Goal: Task Accomplishment & Management: Manage account settings

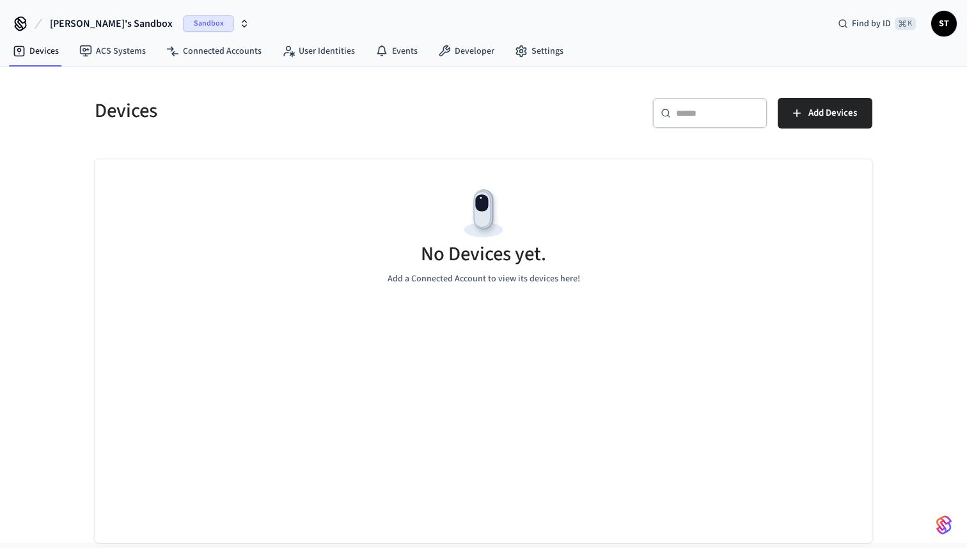
click at [194, 20] on div "Sandbox" at bounding box center [216, 23] width 67 height 17
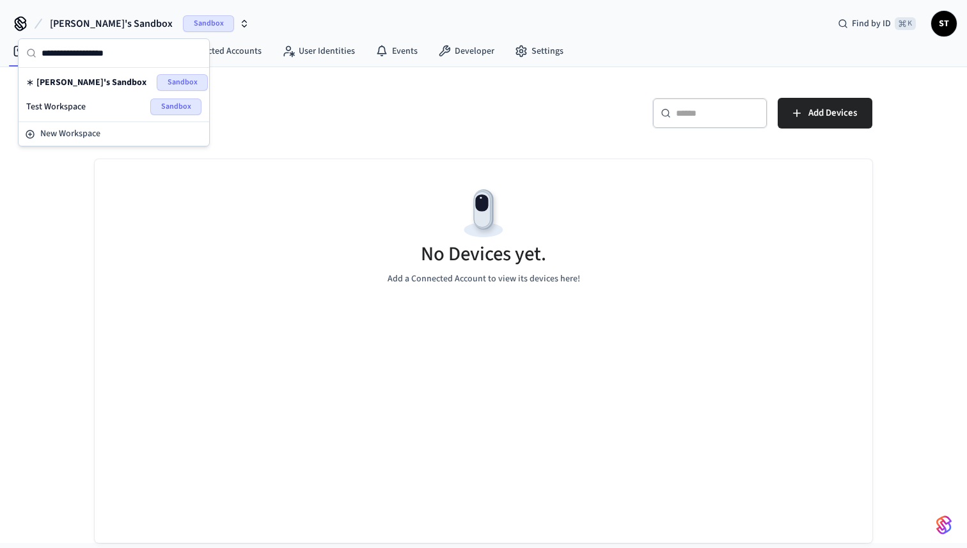
click at [95, 107] on div "Test Workspace Sandbox" at bounding box center [113, 106] width 175 height 17
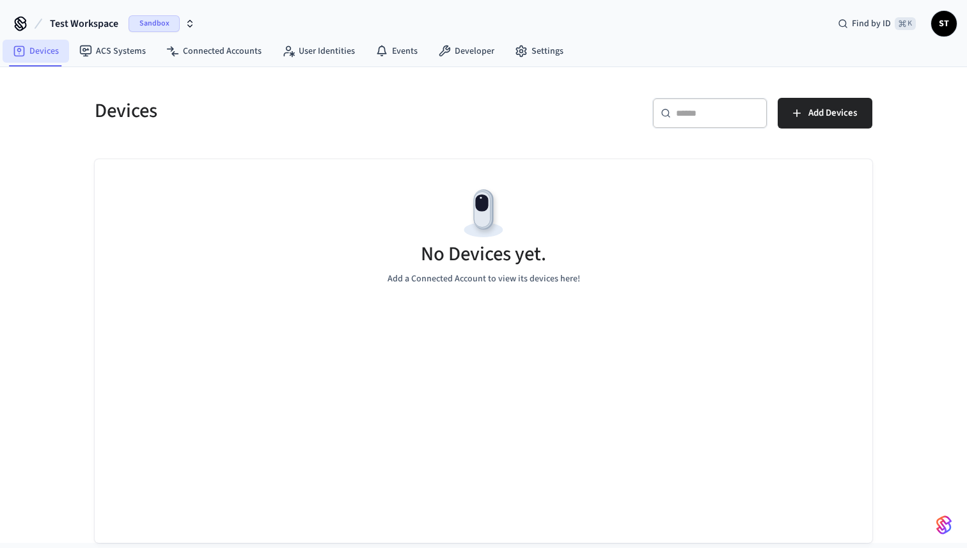
click at [43, 50] on link "Devices" at bounding box center [36, 51] width 67 height 23
click at [85, 28] on span "Test Workspace" at bounding box center [84, 23] width 68 height 15
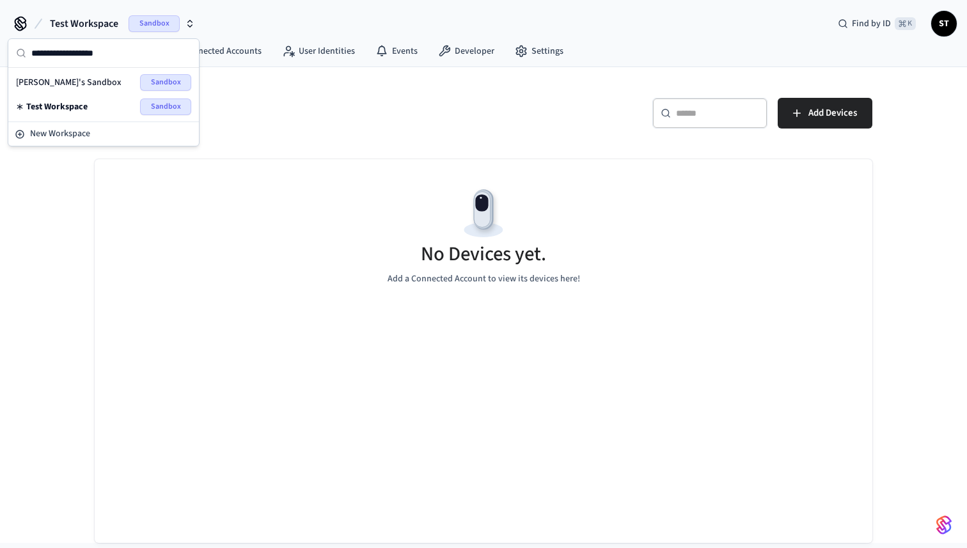
click at [242, 124] on div "Devices" at bounding box center [277, 110] width 396 height 56
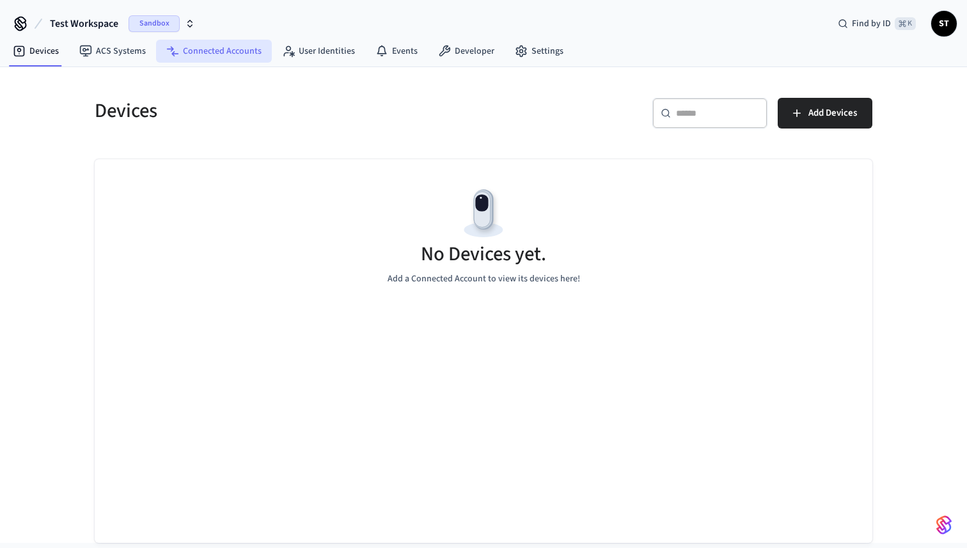
click at [203, 47] on link "Connected Accounts" at bounding box center [214, 51] width 116 height 23
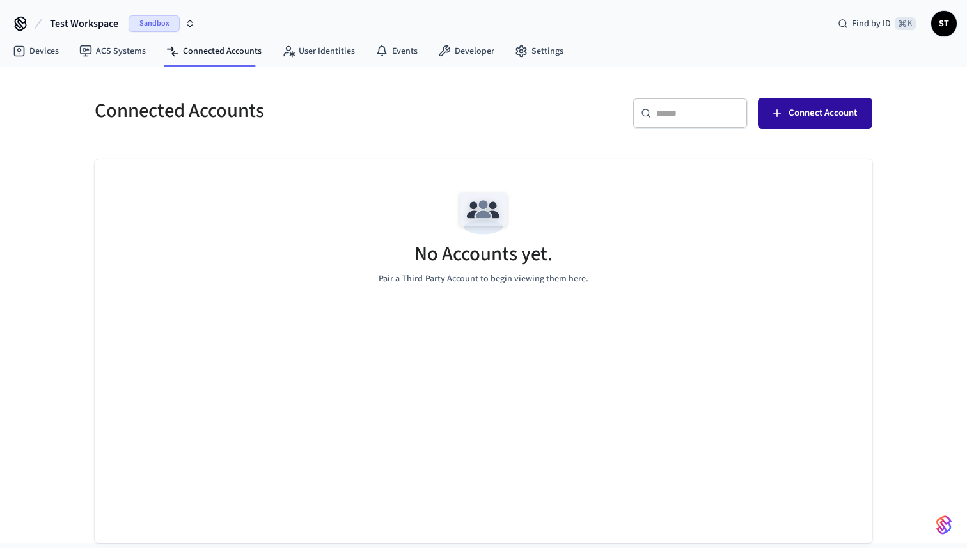
click at [827, 112] on span "Connect Account" at bounding box center [822, 113] width 68 height 17
click at [47, 54] on link "Devices" at bounding box center [36, 51] width 67 height 23
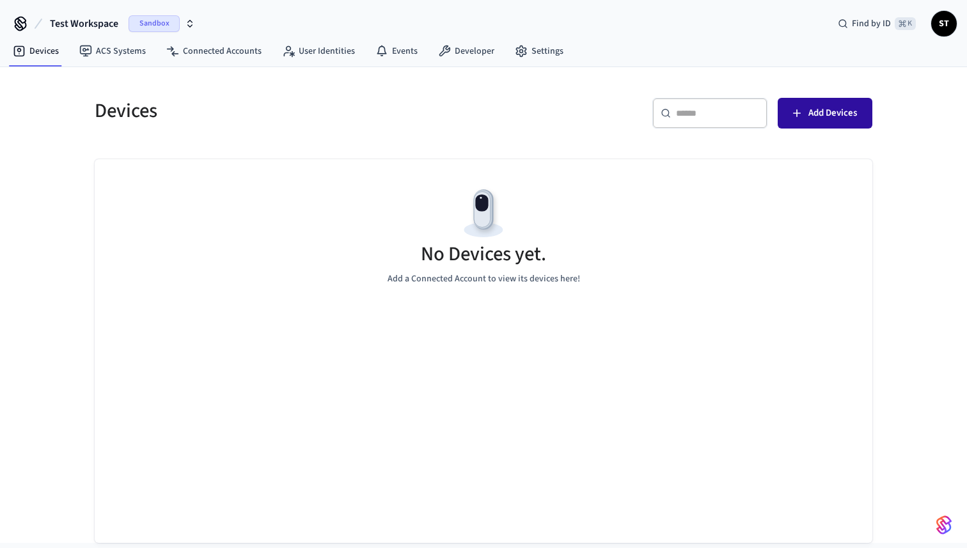
click at [822, 113] on span "Add Devices" at bounding box center [832, 113] width 49 height 17
click at [113, 52] on link "ACS Systems" at bounding box center [112, 51] width 87 height 23
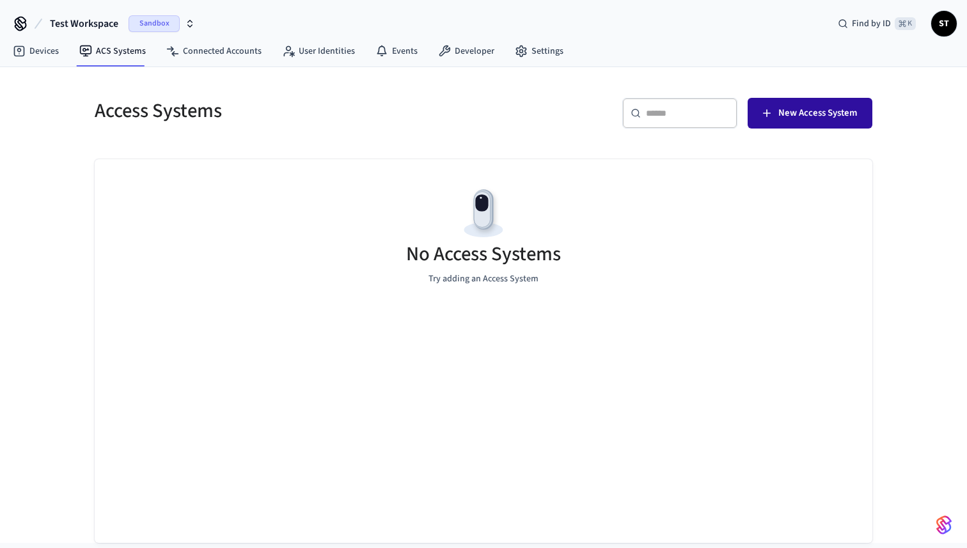
click at [816, 116] on span "New Access System" at bounding box center [817, 113] width 79 height 17
click at [790, 118] on span "New Access System" at bounding box center [817, 113] width 79 height 17
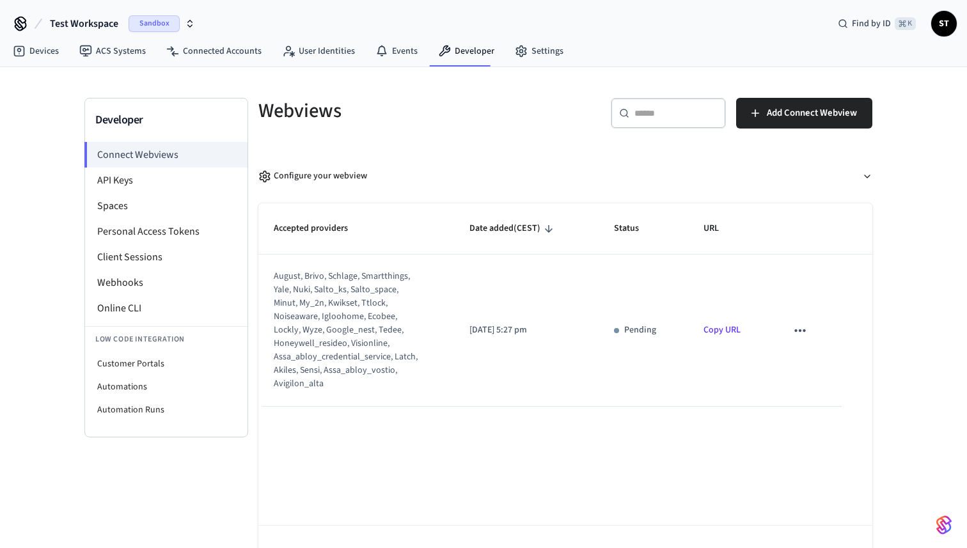
scroll to position [16, 0]
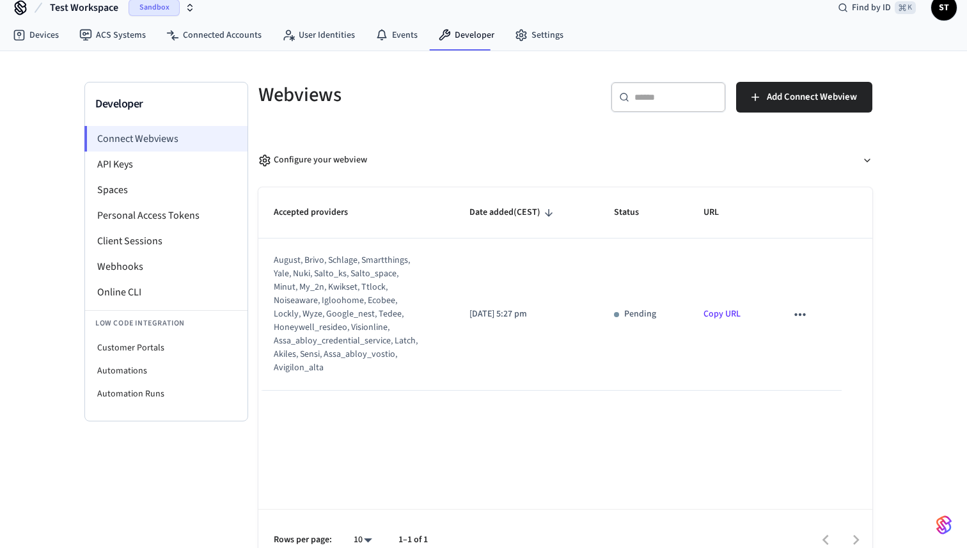
click at [167, 135] on li "Connect Webviews" at bounding box center [165, 139] width 163 height 26
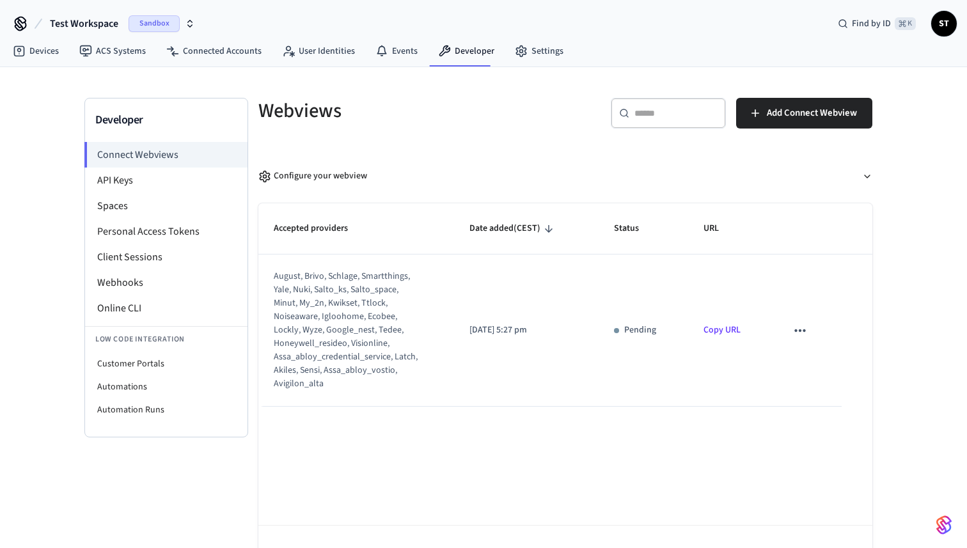
click at [802, 329] on icon "sticky table" at bounding box center [800, 330] width 17 height 17
click at [816, 373] on icon at bounding box center [811, 372] width 10 height 10
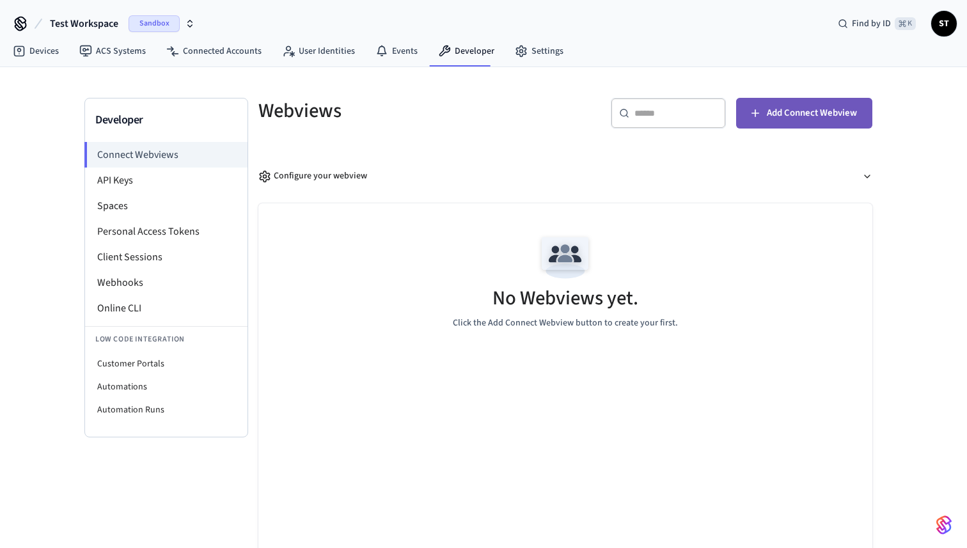
click at [801, 116] on span "Add Connect Webview" at bounding box center [812, 113] width 90 height 17
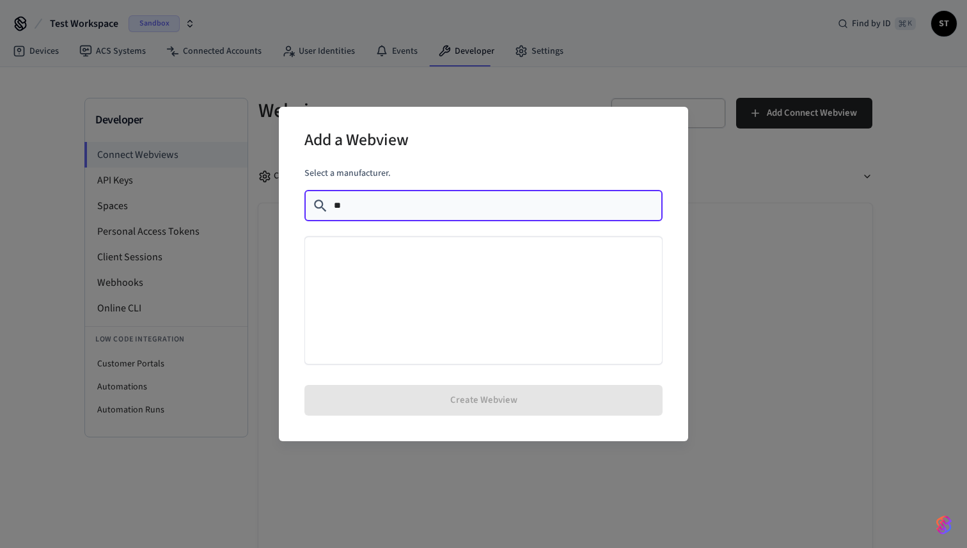
type input "*"
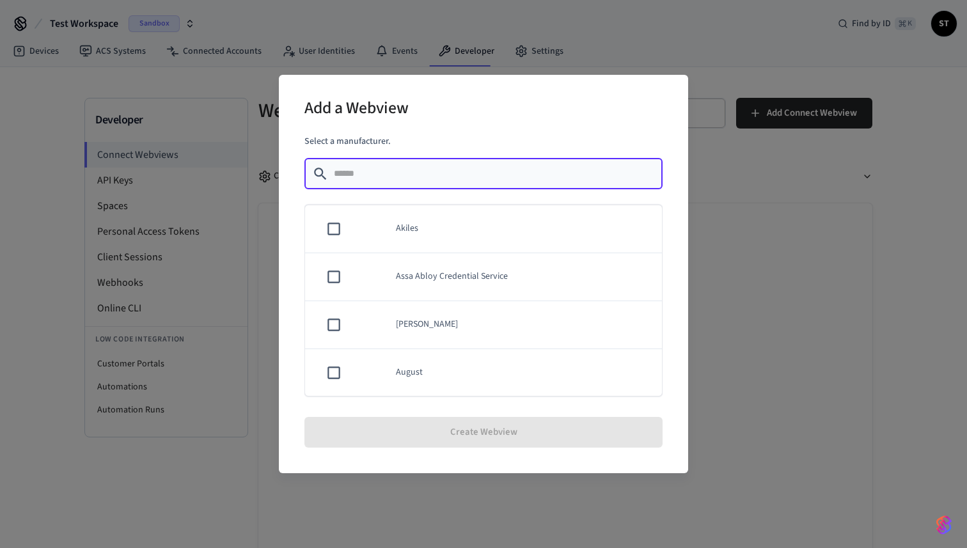
click at [810, 285] on div "Add a Webview Select a manufacturer. ​ ​ Akiles Assa Abloy Credential Service A…" at bounding box center [483, 274] width 967 height 548
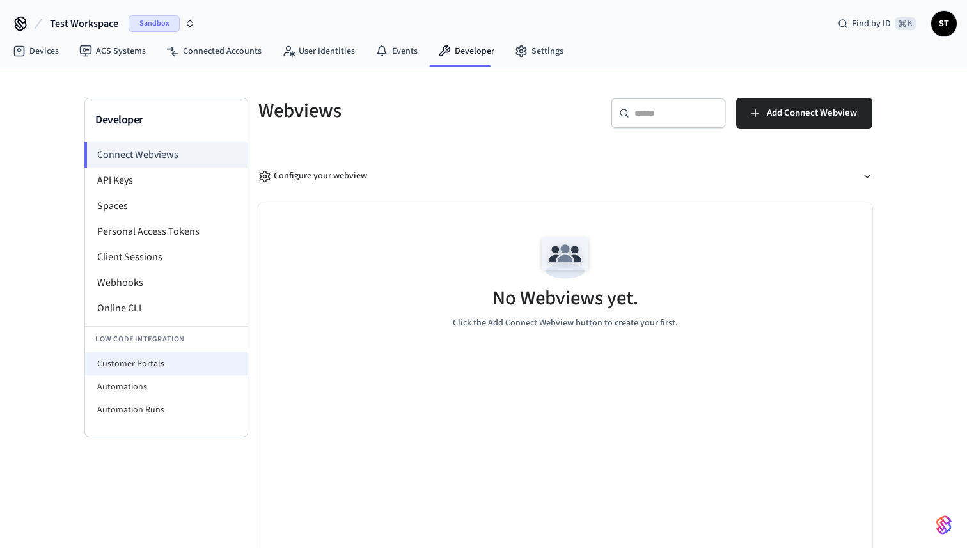
click at [180, 363] on li "Customer Portals" at bounding box center [166, 363] width 162 height 23
select select "**********"
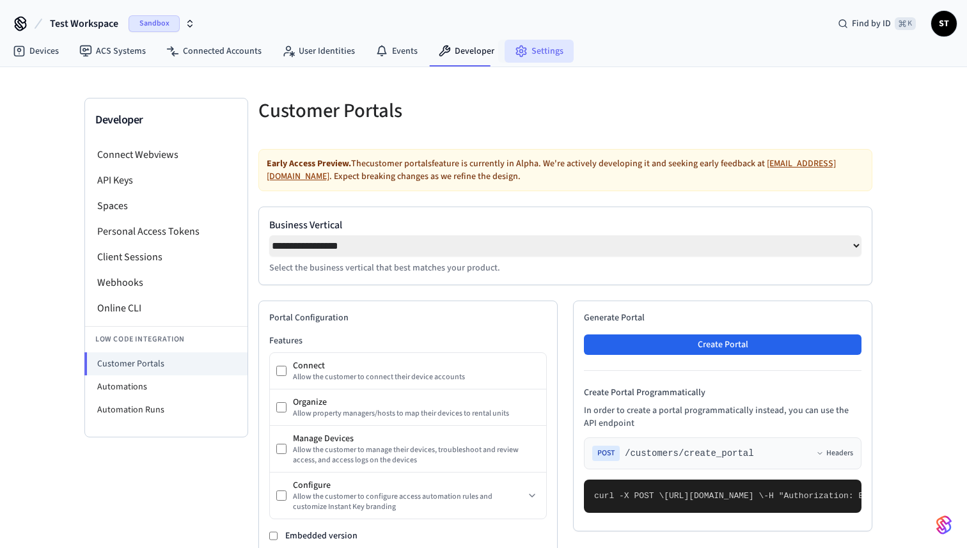
click at [533, 52] on link "Settings" at bounding box center [539, 51] width 69 height 23
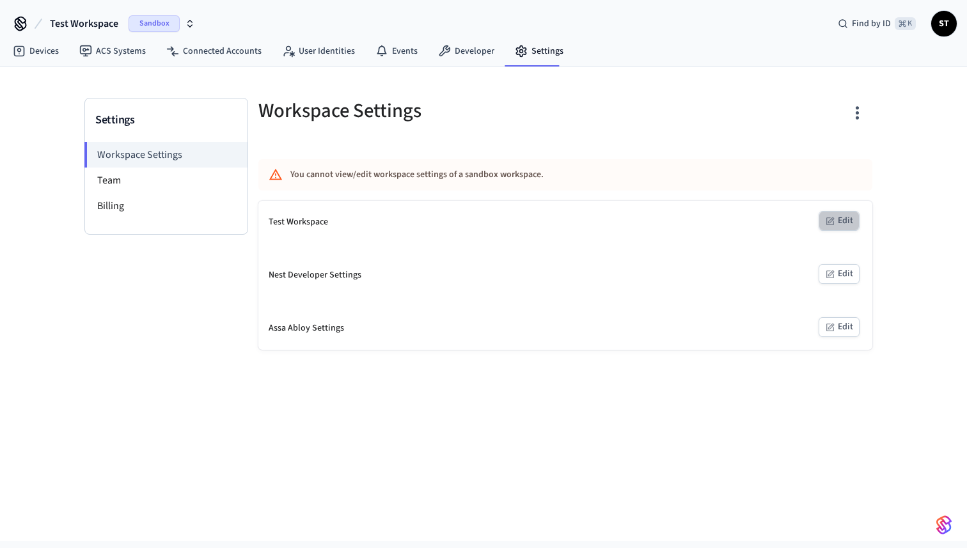
click at [834, 214] on button "Edit" at bounding box center [839, 221] width 41 height 20
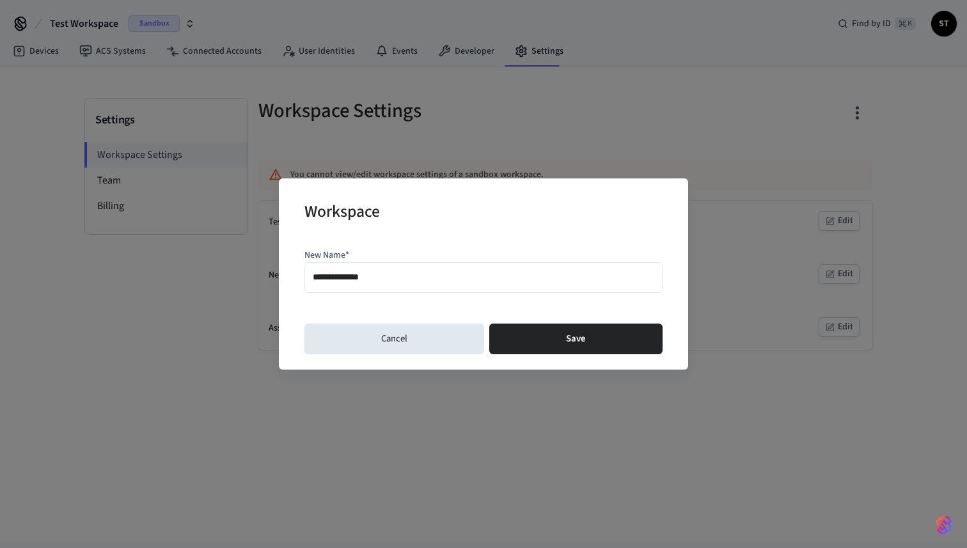
click at [509, 287] on div "**********" at bounding box center [483, 277] width 358 height 31
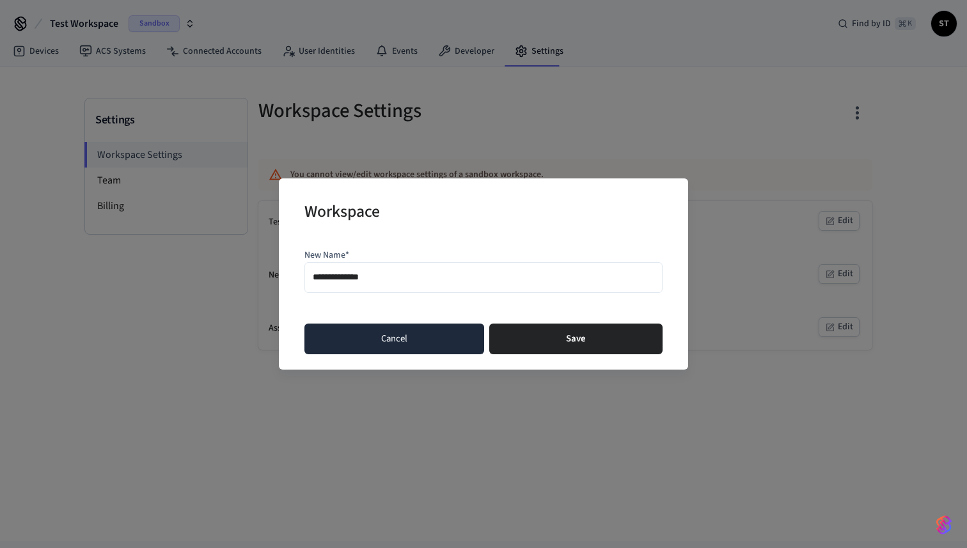
click at [419, 340] on button "Cancel" at bounding box center [394, 339] width 180 height 31
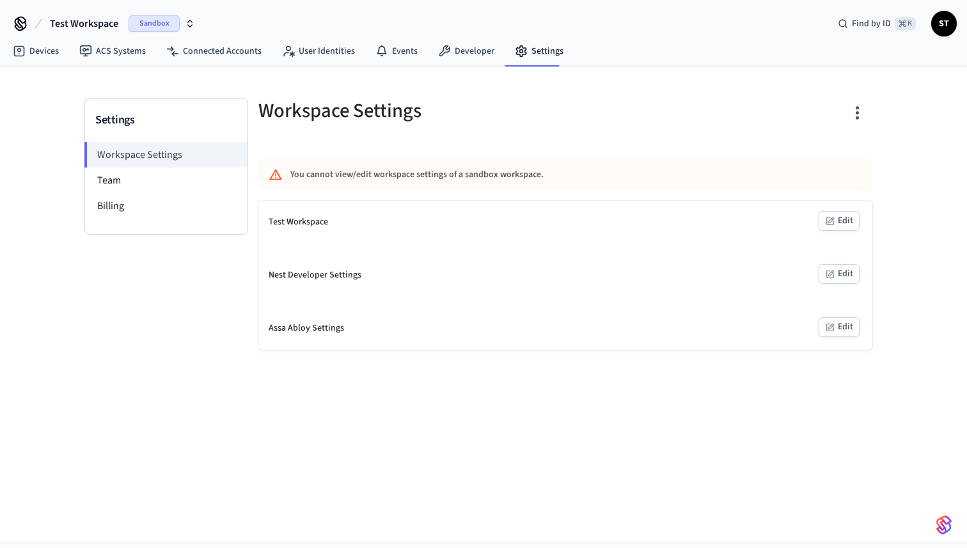
click at [276, 208] on div "Test Workspace Edit" at bounding box center [565, 222] width 614 height 43
click at [840, 322] on button "Edit" at bounding box center [839, 327] width 41 height 20
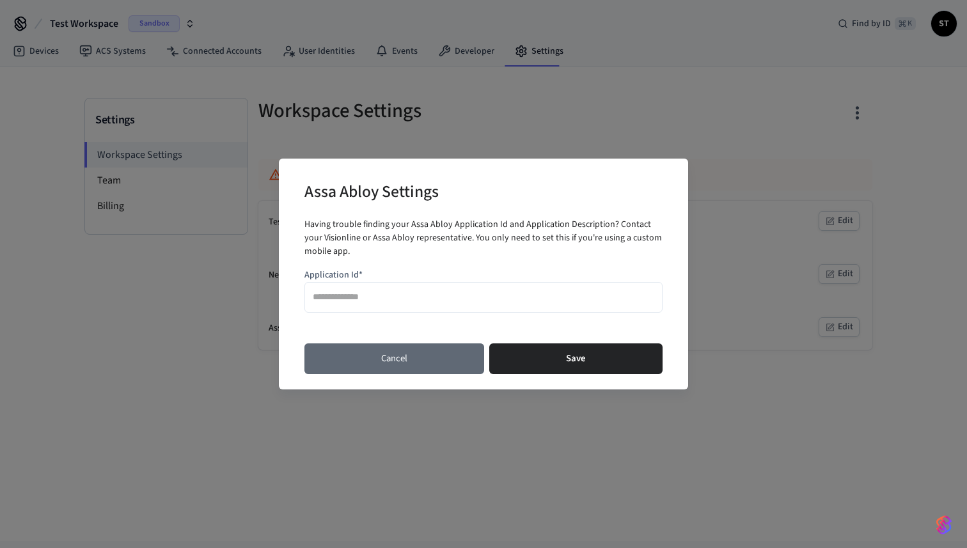
click at [370, 364] on button "Cancel" at bounding box center [394, 358] width 180 height 31
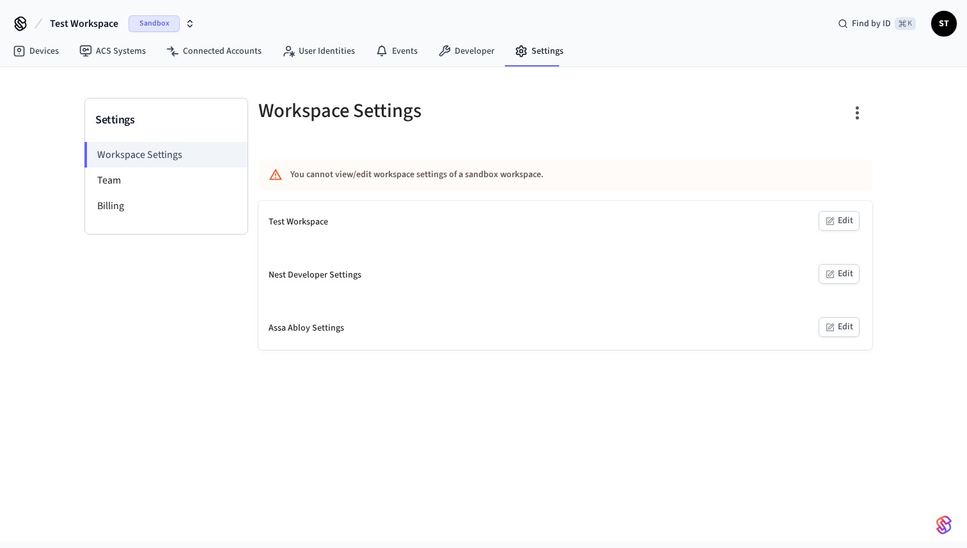
click at [845, 273] on button "Edit" at bounding box center [839, 274] width 41 height 20
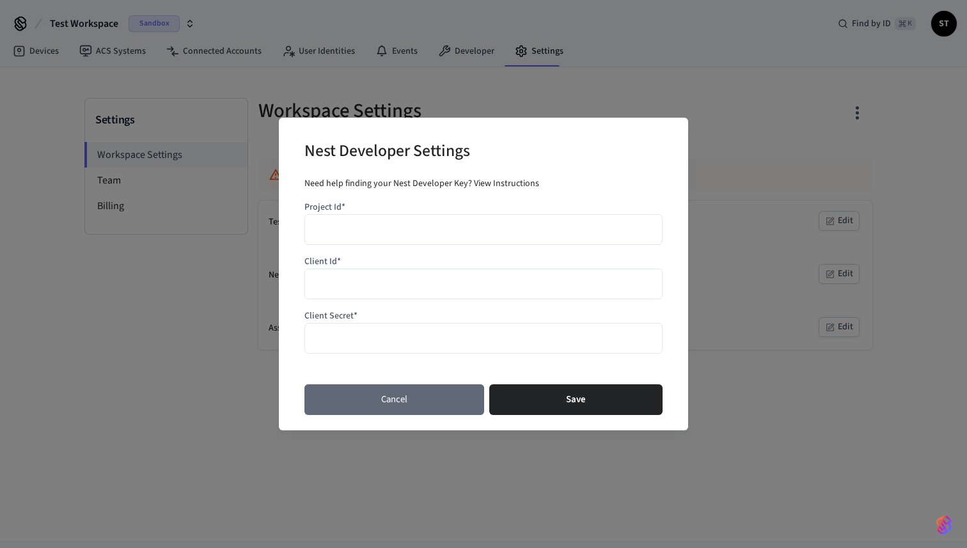
click at [394, 400] on button "Cancel" at bounding box center [394, 399] width 180 height 31
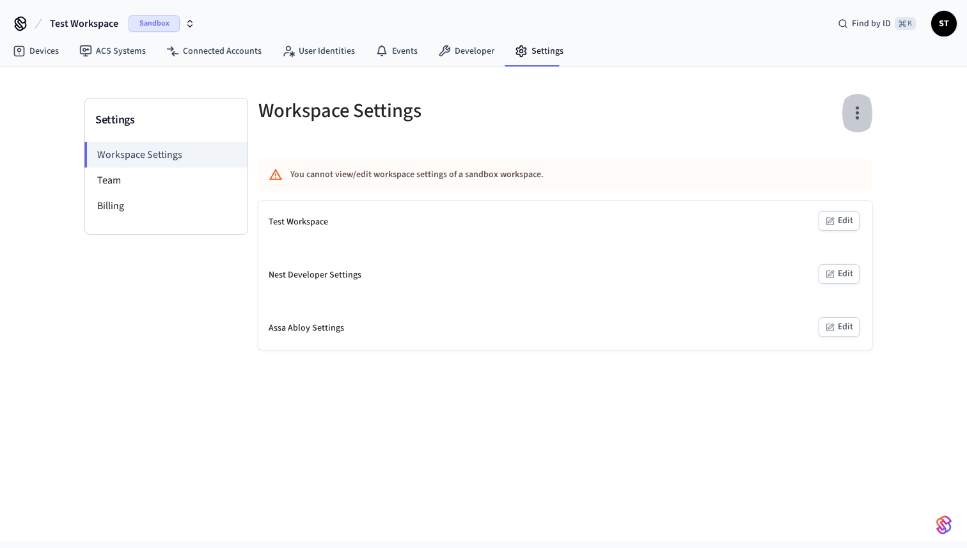
click at [852, 109] on icon "button" at bounding box center [857, 113] width 20 height 20
click at [652, 81] on div at bounding box center [483, 274] width 967 height 548
click at [157, 182] on li "Team" at bounding box center [166, 181] width 162 height 26
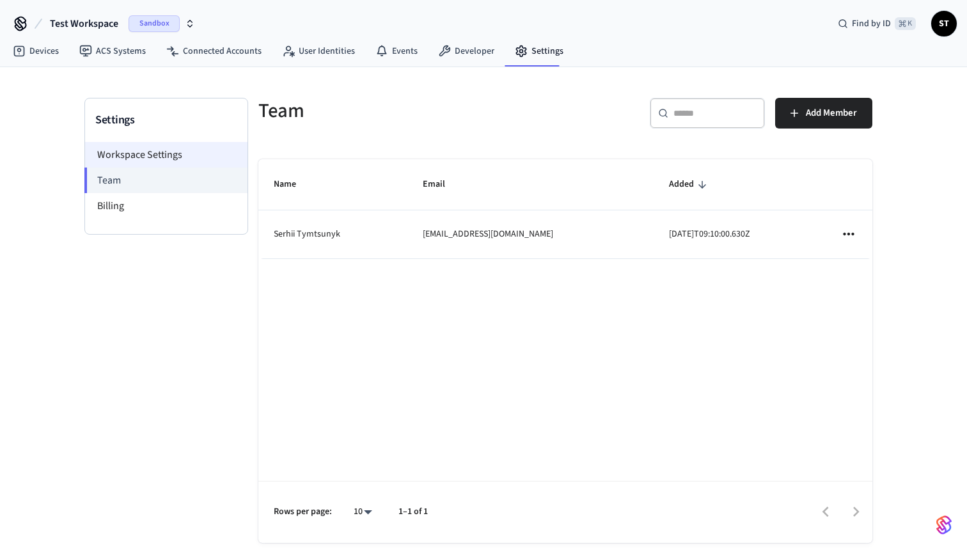
click at [159, 155] on li "Workspace Settings" at bounding box center [166, 155] width 162 height 26
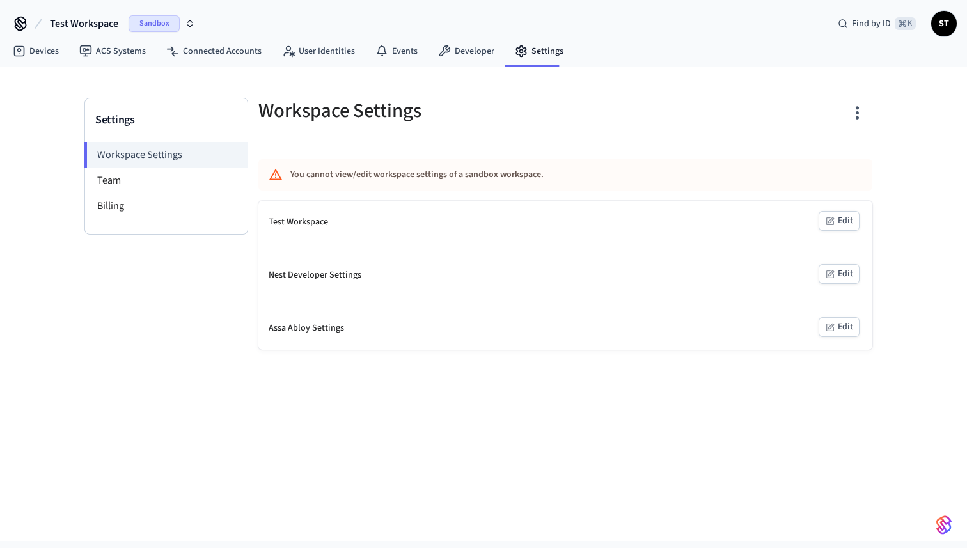
click at [843, 223] on button "Edit" at bounding box center [839, 221] width 41 height 20
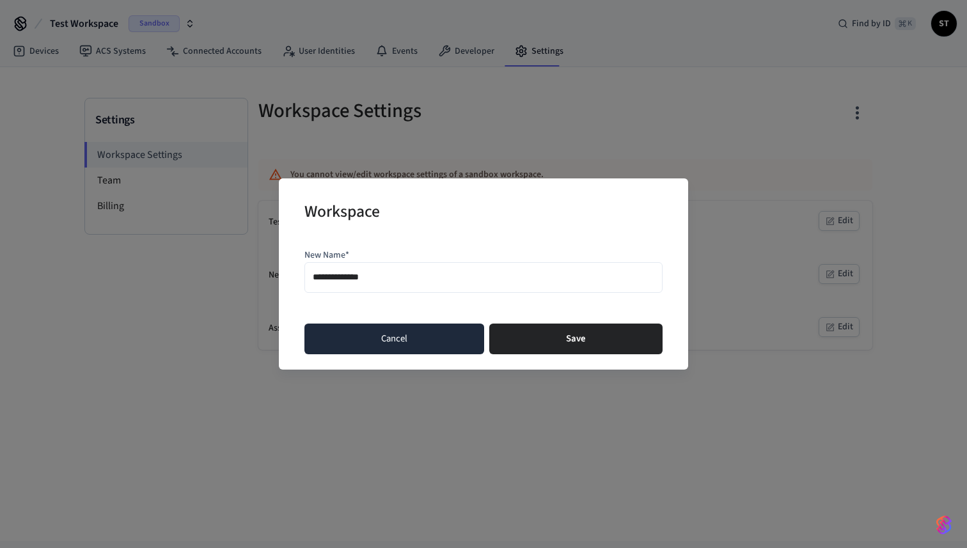
click at [402, 335] on button "Cancel" at bounding box center [394, 339] width 180 height 31
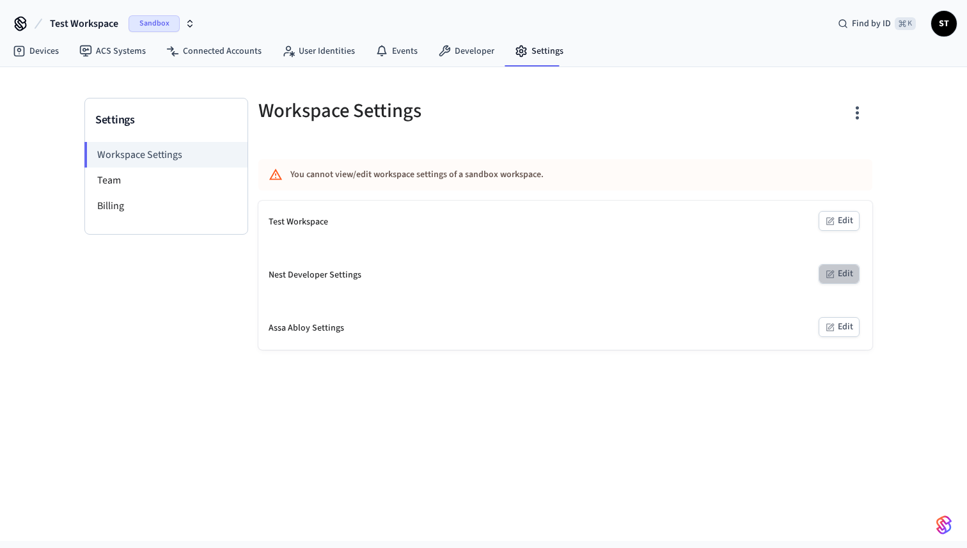
click at [840, 271] on button "Edit" at bounding box center [839, 274] width 41 height 20
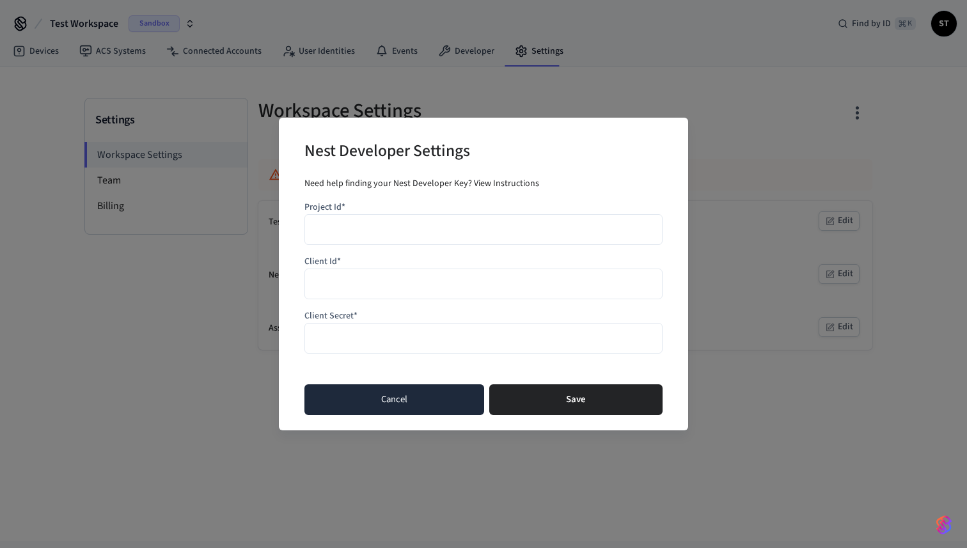
click at [369, 400] on button "Cancel" at bounding box center [394, 399] width 180 height 31
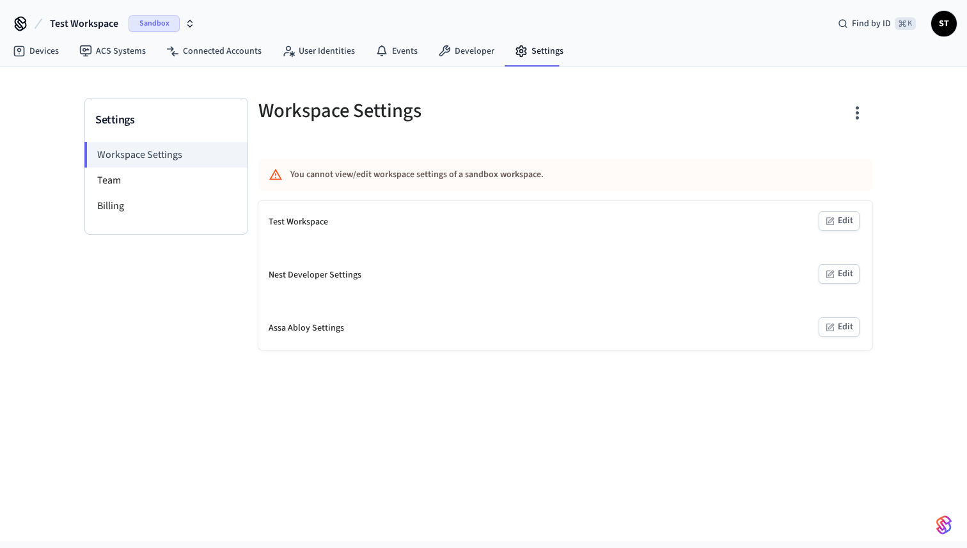
click at [845, 329] on button "Edit" at bounding box center [839, 327] width 41 height 20
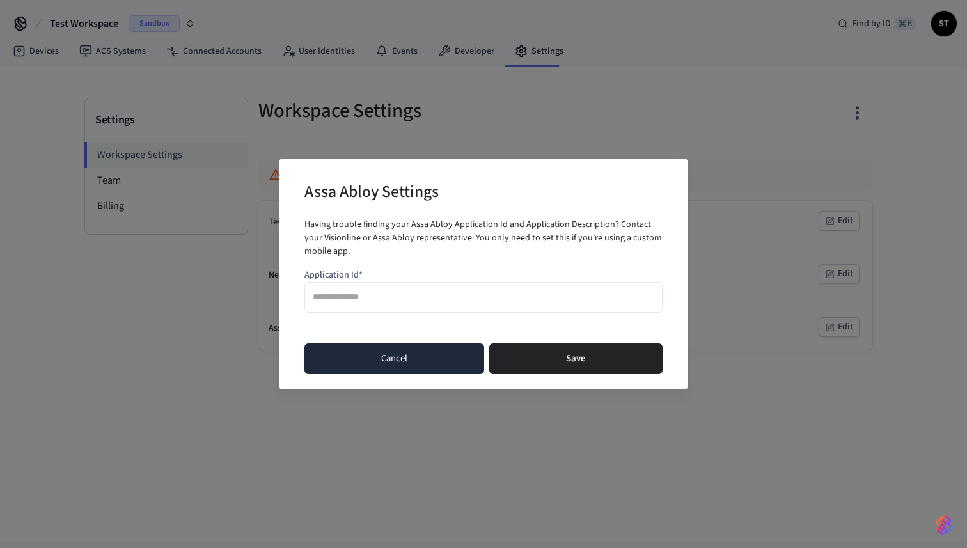
click at [408, 360] on button "Cancel" at bounding box center [394, 358] width 180 height 31
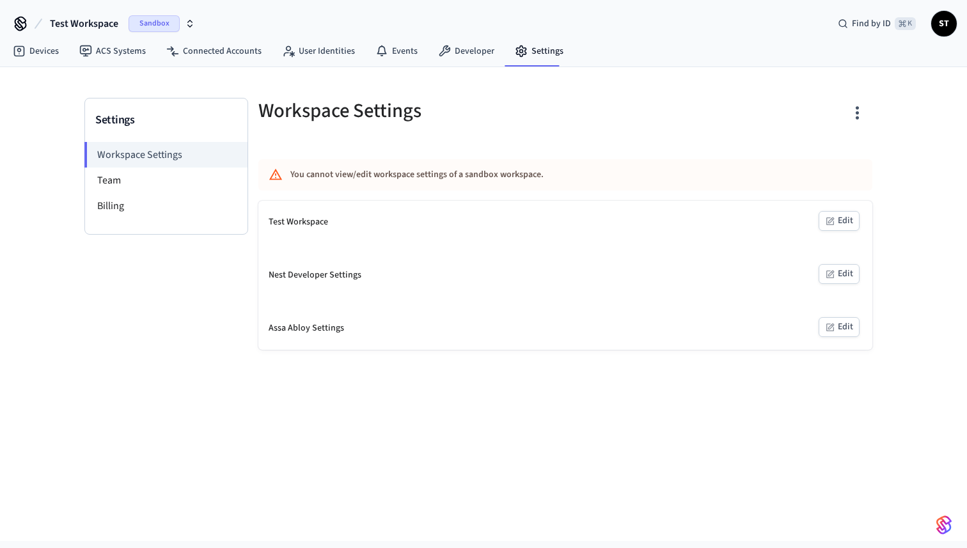
click at [846, 277] on button "Edit" at bounding box center [839, 274] width 41 height 20
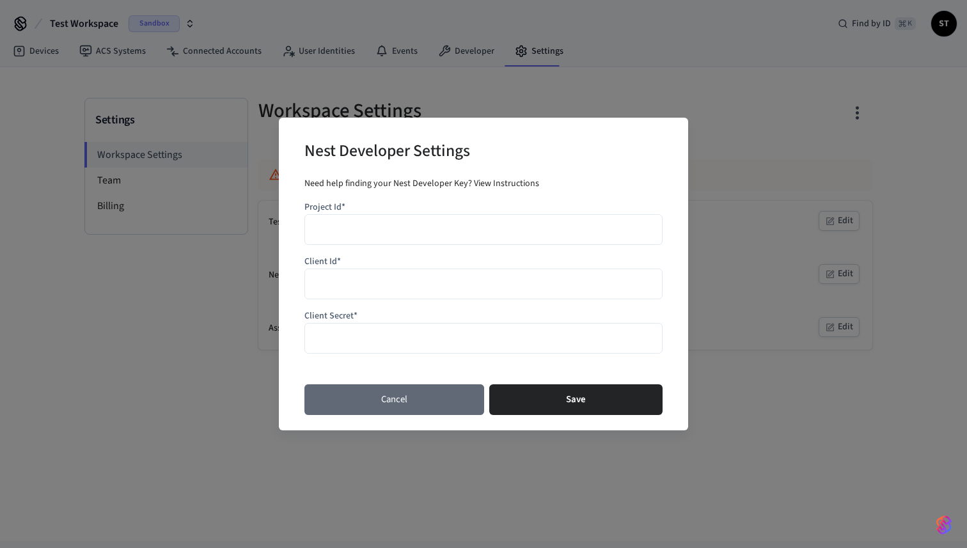
click at [364, 401] on button "Cancel" at bounding box center [394, 399] width 180 height 31
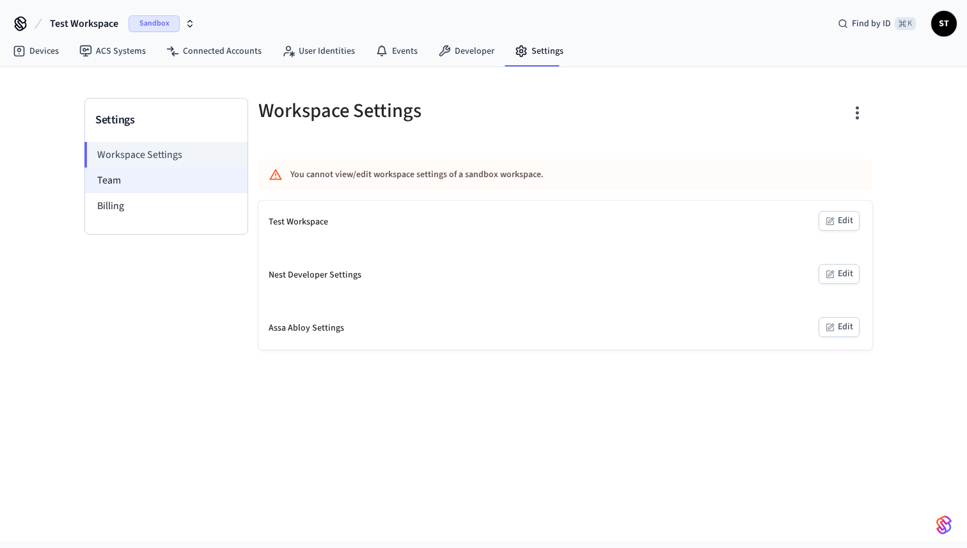
click at [121, 191] on li "Team" at bounding box center [166, 181] width 162 height 26
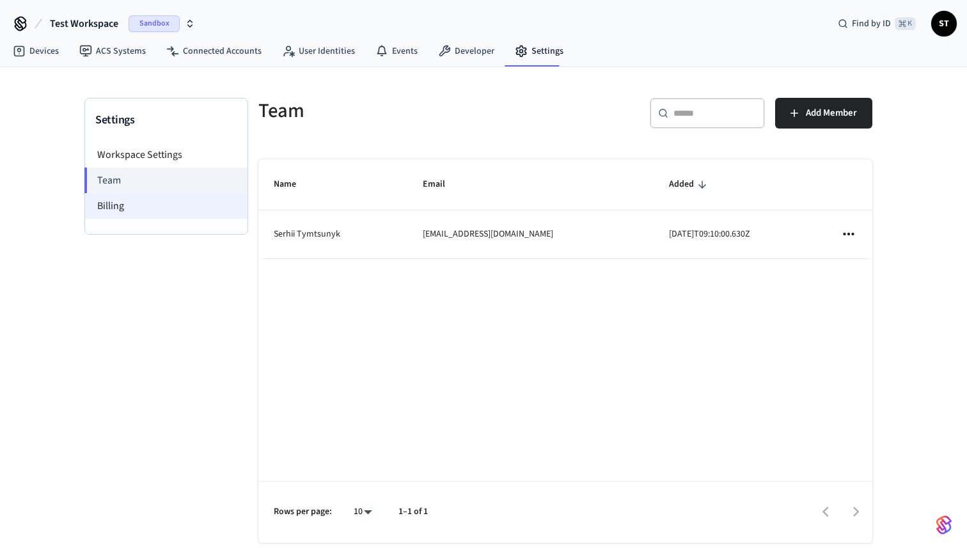
click at [121, 199] on li "Billing" at bounding box center [166, 206] width 162 height 26
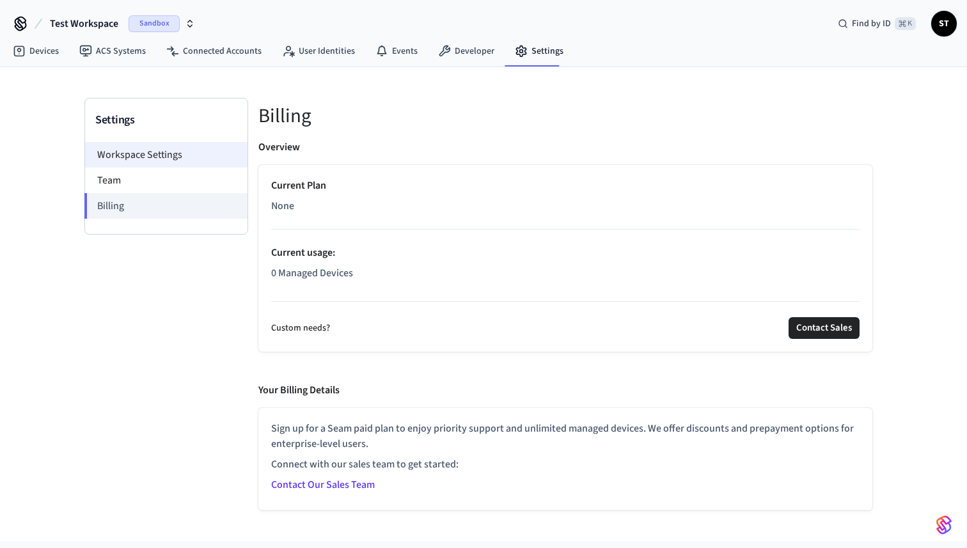
click at [136, 154] on li "Workspace Settings" at bounding box center [166, 155] width 162 height 26
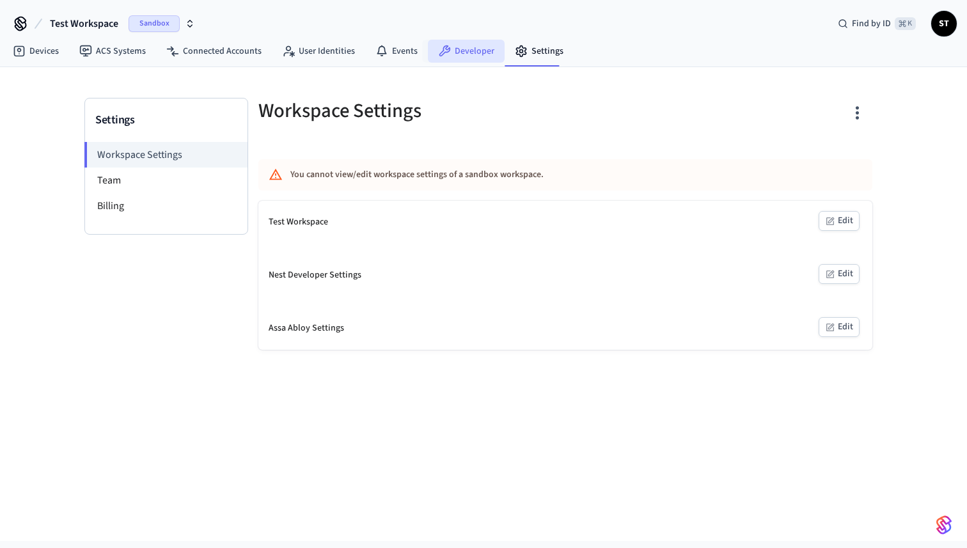
click at [471, 51] on link "Developer" at bounding box center [466, 51] width 77 height 23
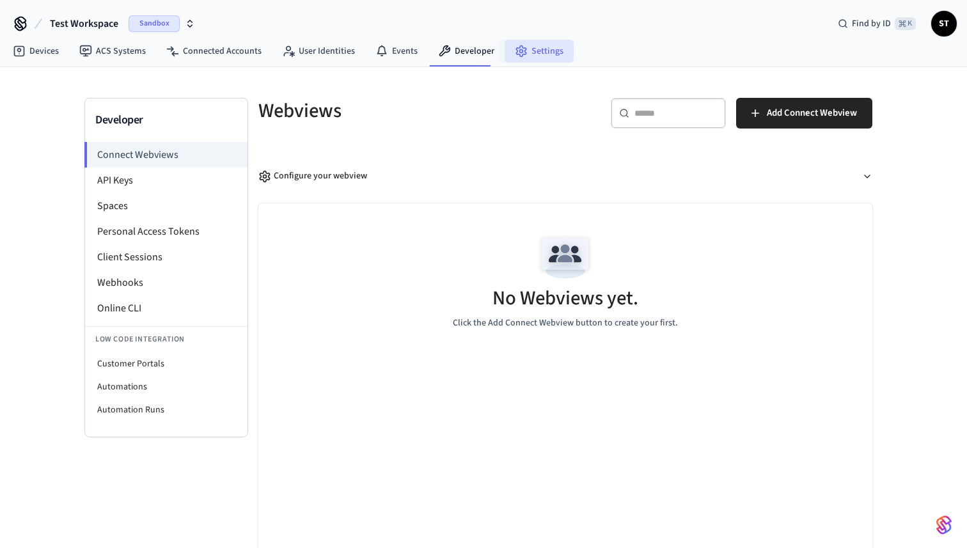
click at [533, 48] on link "Settings" at bounding box center [539, 51] width 69 height 23
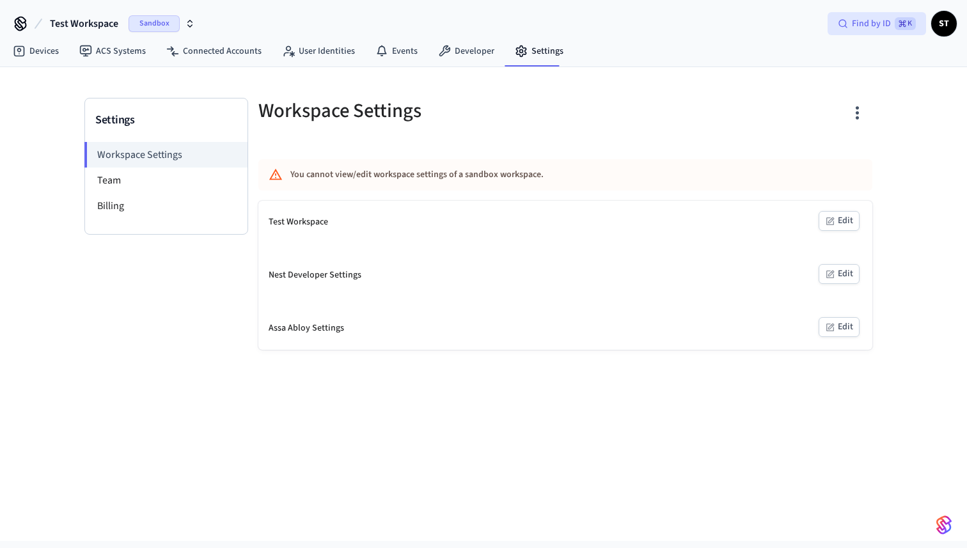
click at [897, 25] on span "⌘ K" at bounding box center [905, 23] width 21 height 13
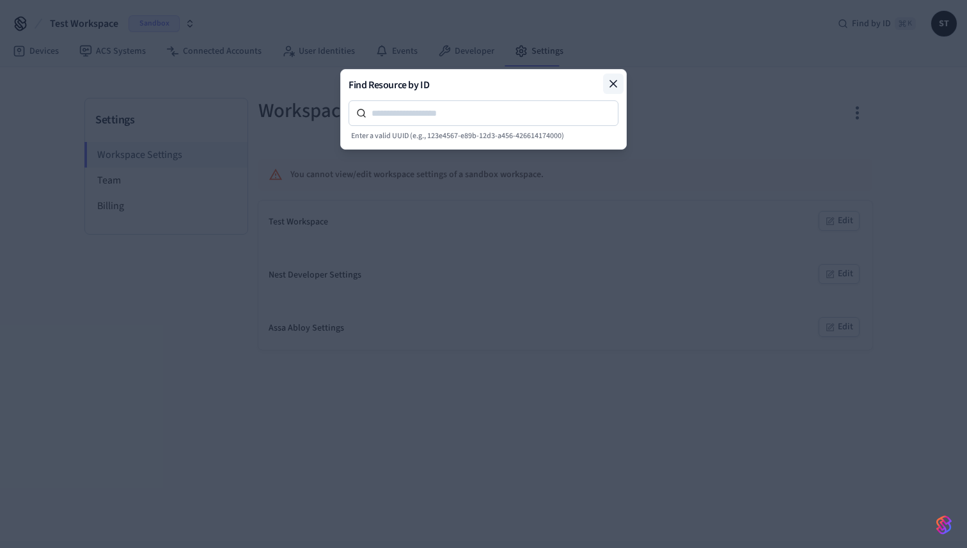
click at [609, 81] on icon at bounding box center [613, 83] width 13 height 13
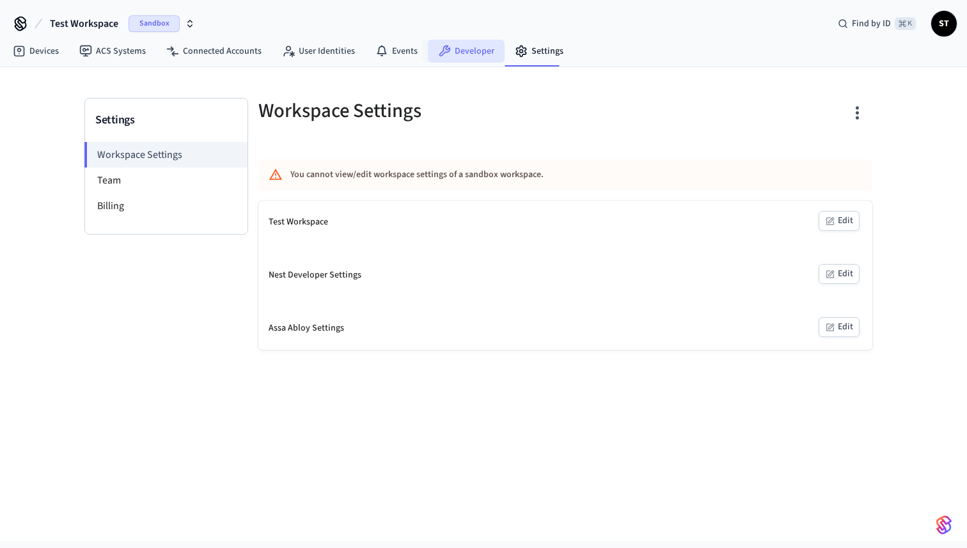
click at [459, 51] on link "Developer" at bounding box center [466, 51] width 77 height 23
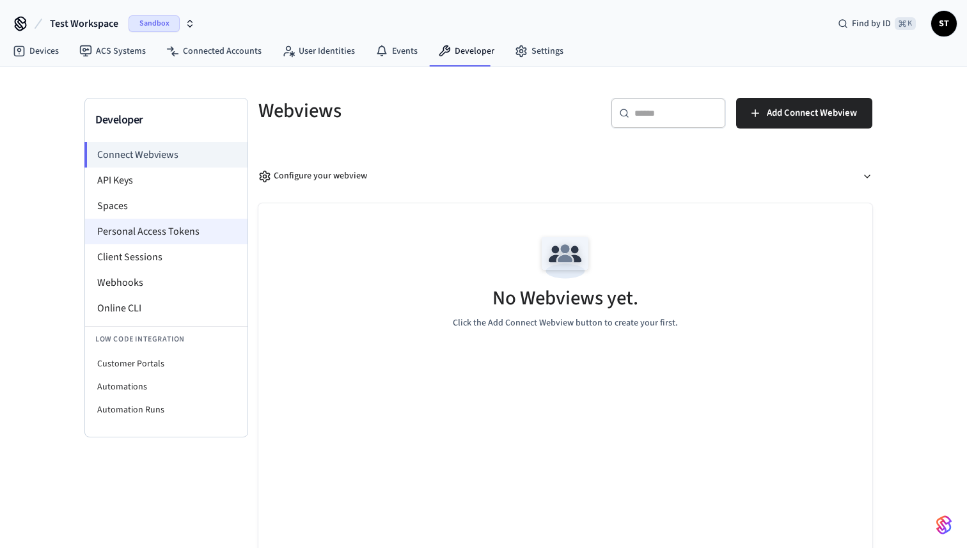
click at [166, 230] on li "Personal Access Tokens" at bounding box center [166, 232] width 162 height 26
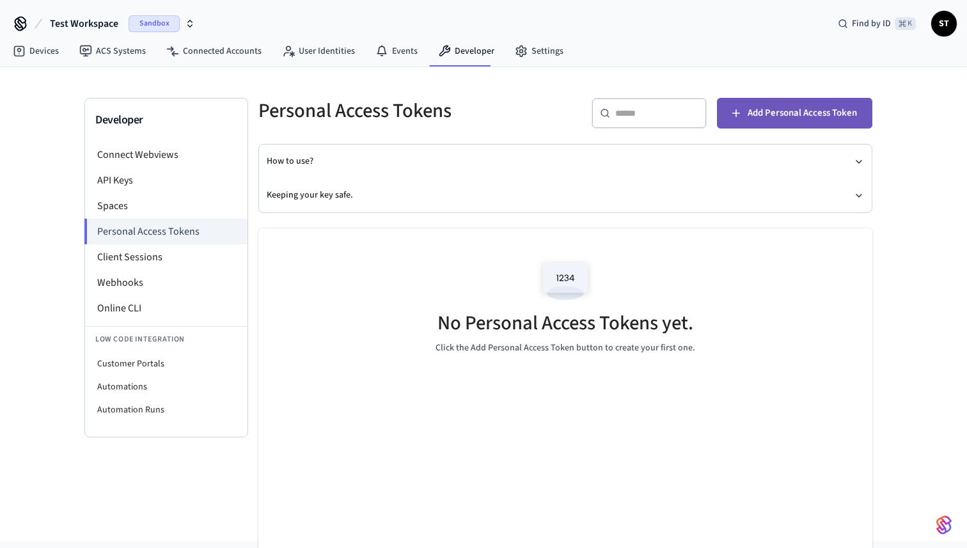
click at [772, 112] on span "Add Personal Access Token" at bounding box center [802, 113] width 109 height 17
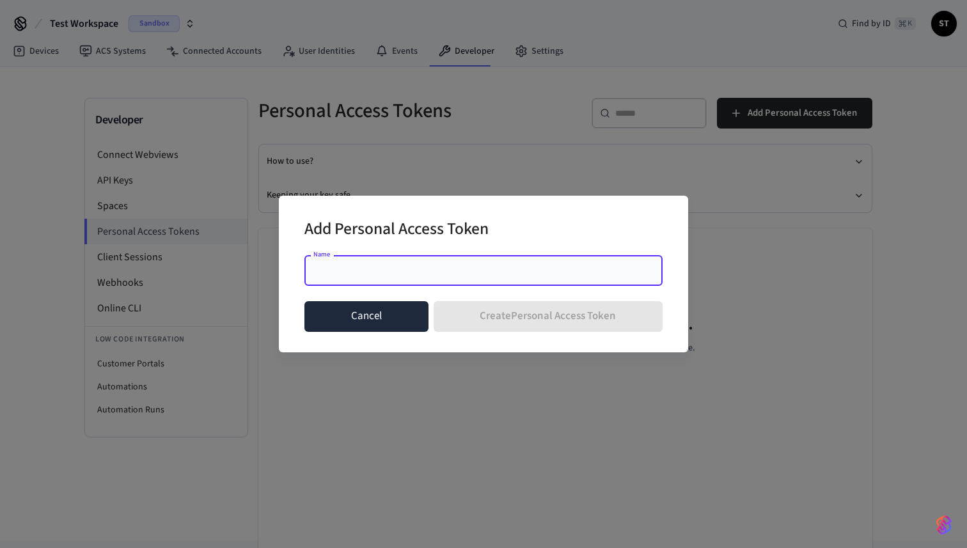
click at [340, 317] on button "Cancel" at bounding box center [366, 316] width 124 height 31
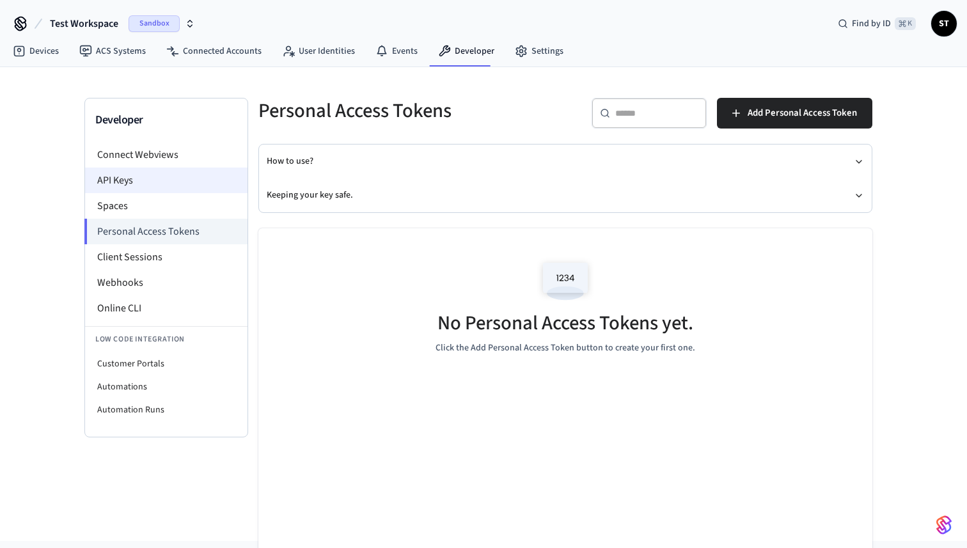
click at [148, 185] on li "API Keys" at bounding box center [166, 181] width 162 height 26
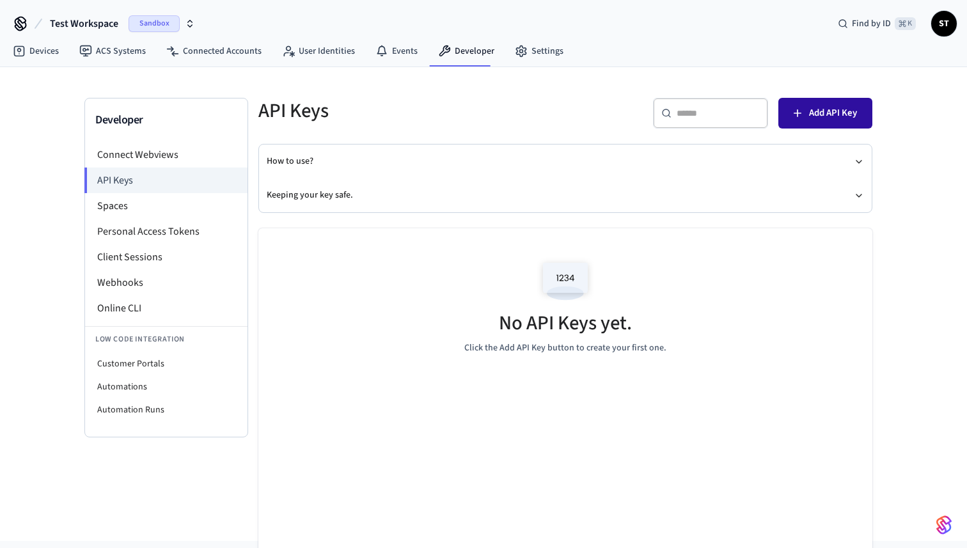
click at [838, 112] on span "Add API Key" at bounding box center [833, 113] width 48 height 17
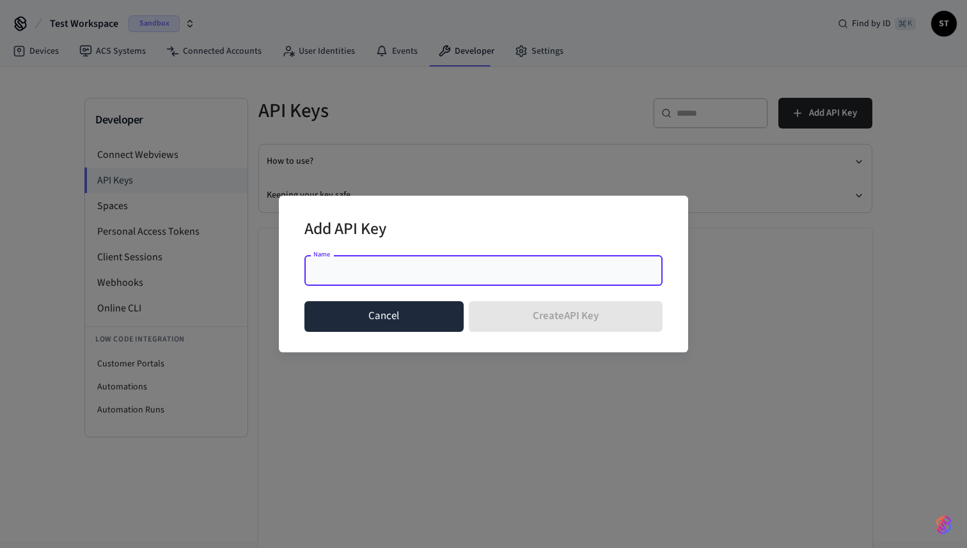
click at [389, 315] on button "Cancel" at bounding box center [383, 316] width 159 height 31
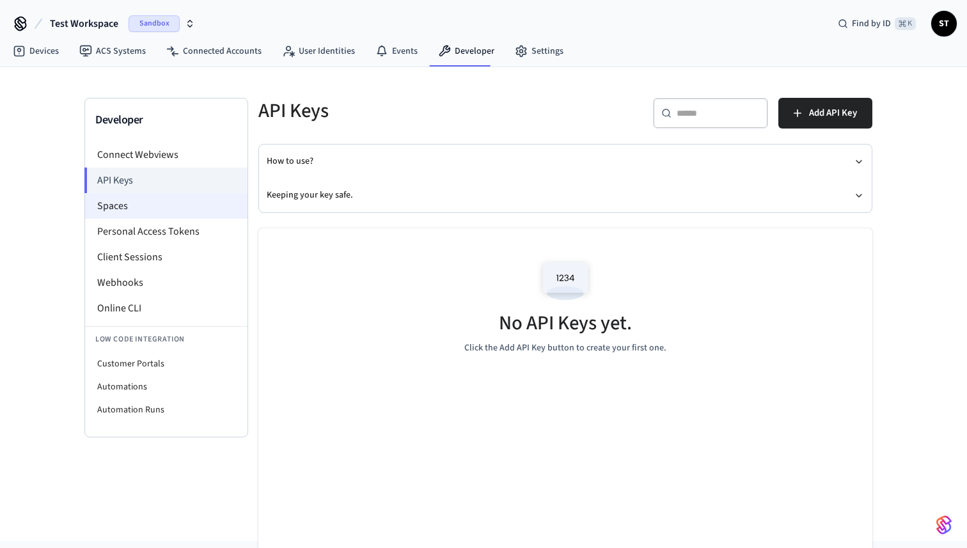
click at [185, 210] on li "Spaces" at bounding box center [166, 206] width 162 height 26
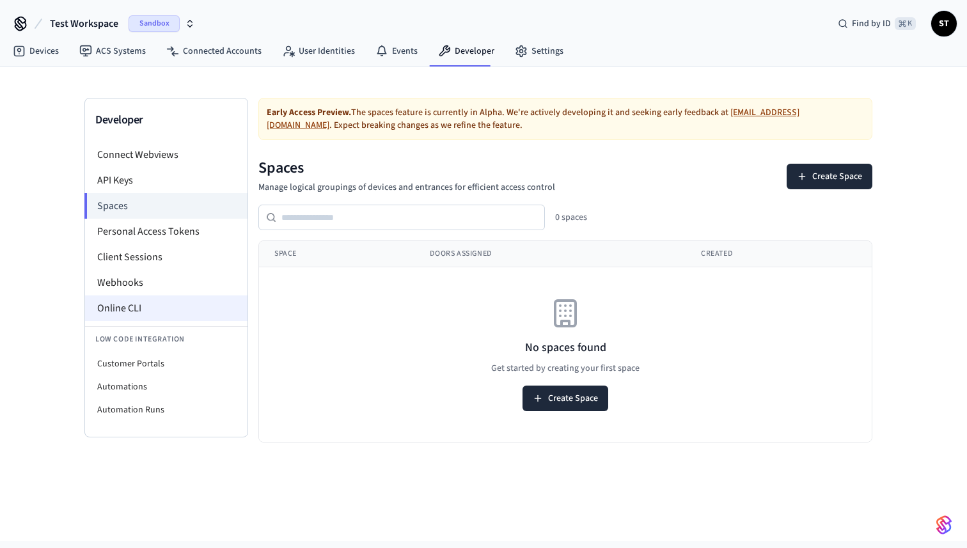
click at [153, 305] on li "Online CLI" at bounding box center [166, 308] width 162 height 26
click at [41, 51] on link "Devices" at bounding box center [36, 51] width 67 height 23
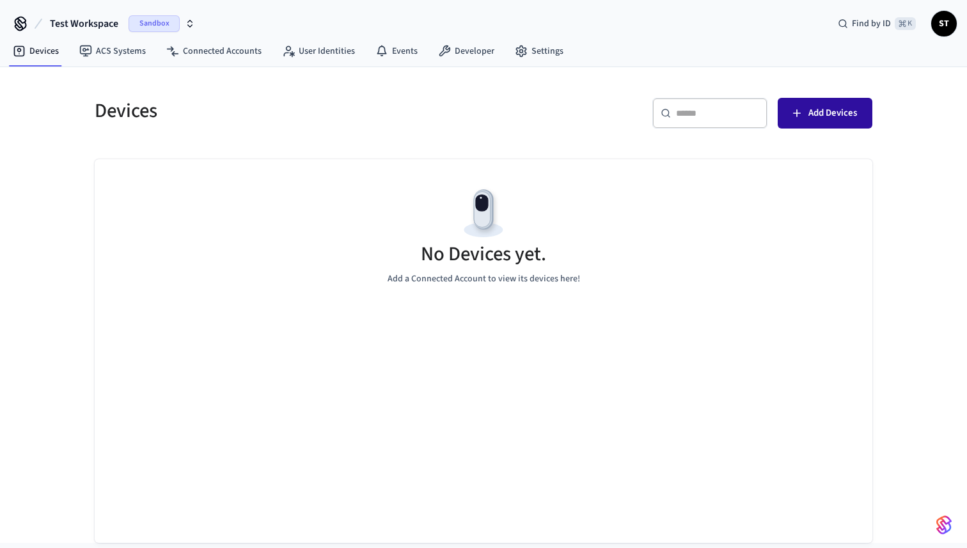
click at [836, 110] on span "Add Devices" at bounding box center [832, 113] width 49 height 17
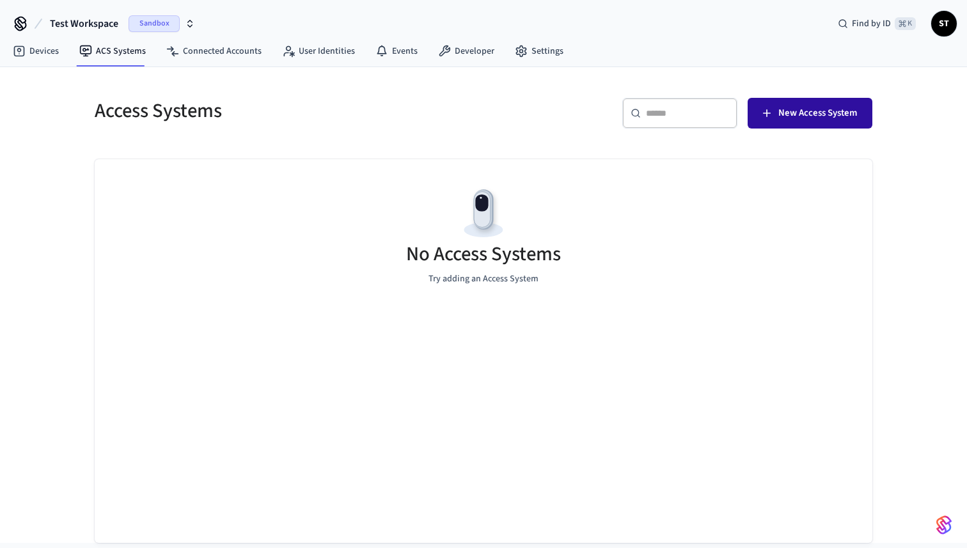
click at [794, 120] on span "New Access System" at bounding box center [817, 113] width 79 height 17
click at [693, 119] on input "text" at bounding box center [687, 113] width 83 height 13
click at [770, 107] on icon "button" at bounding box center [766, 113] width 13 height 13
click at [199, 54] on link "Connected Accounts" at bounding box center [214, 51] width 116 height 23
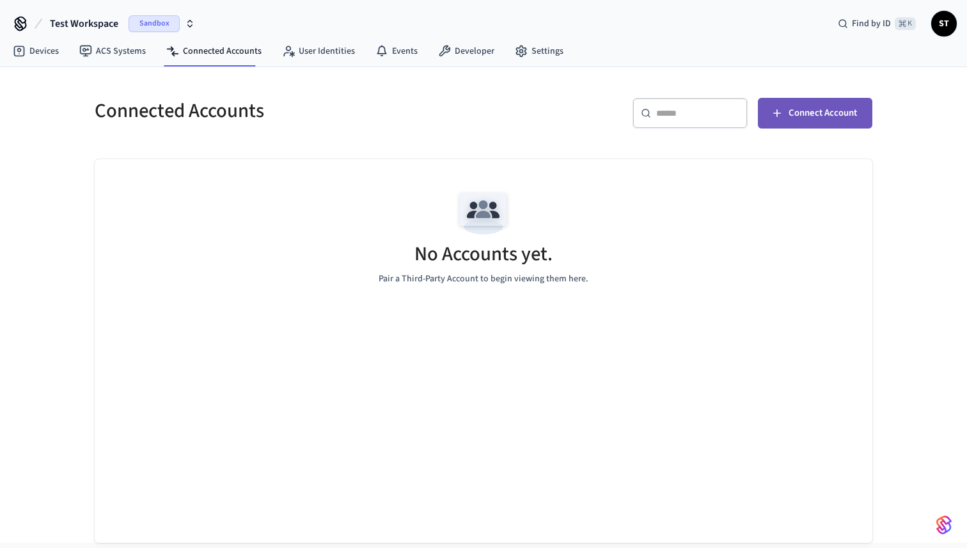
click at [813, 113] on span "Connect Account" at bounding box center [822, 113] width 68 height 17
click at [42, 49] on link "Devices" at bounding box center [36, 51] width 67 height 23
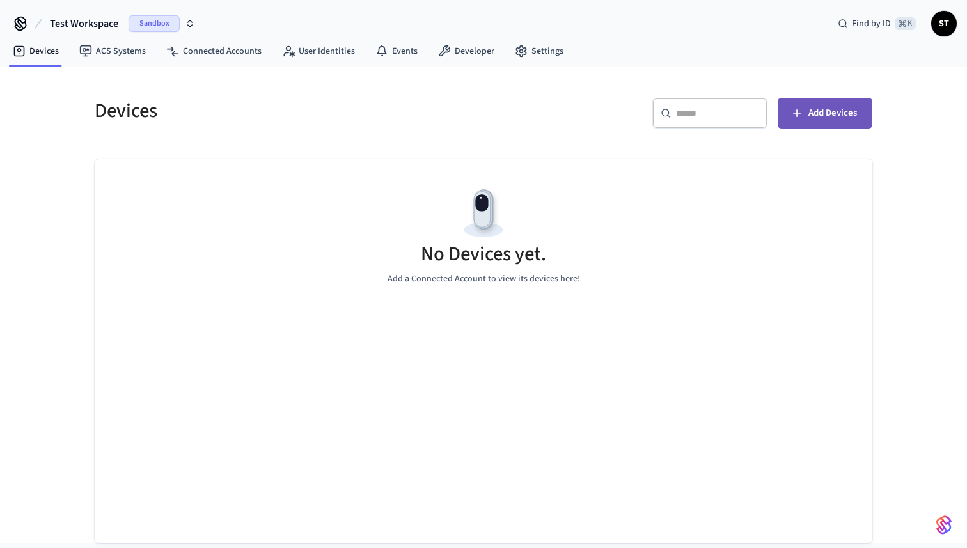
click at [842, 111] on span "Add Devices" at bounding box center [832, 113] width 49 height 17
click at [121, 54] on link "ACS Systems" at bounding box center [112, 51] width 87 height 23
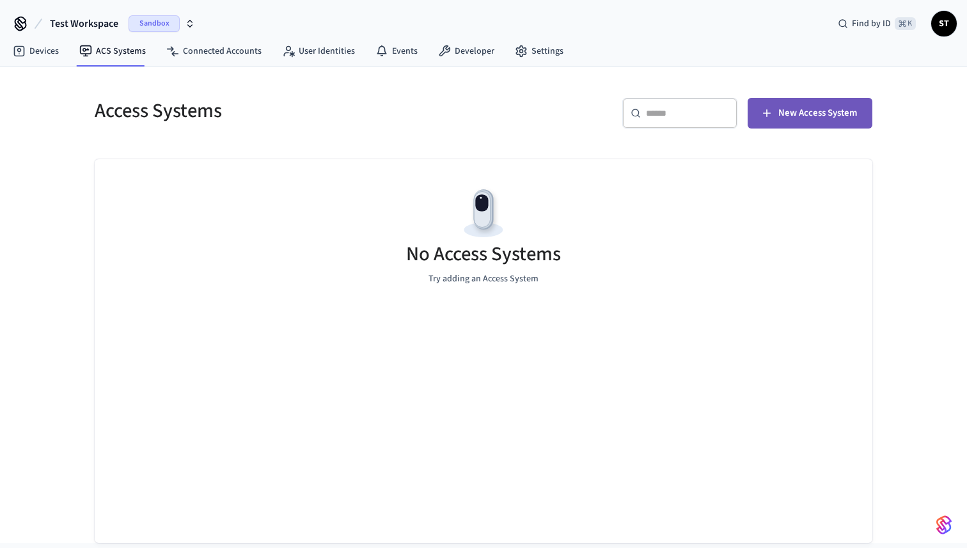
click at [813, 106] on span "New Access System" at bounding box center [817, 113] width 79 height 17
click at [944, 33] on span "ST" at bounding box center [943, 23] width 23 height 23
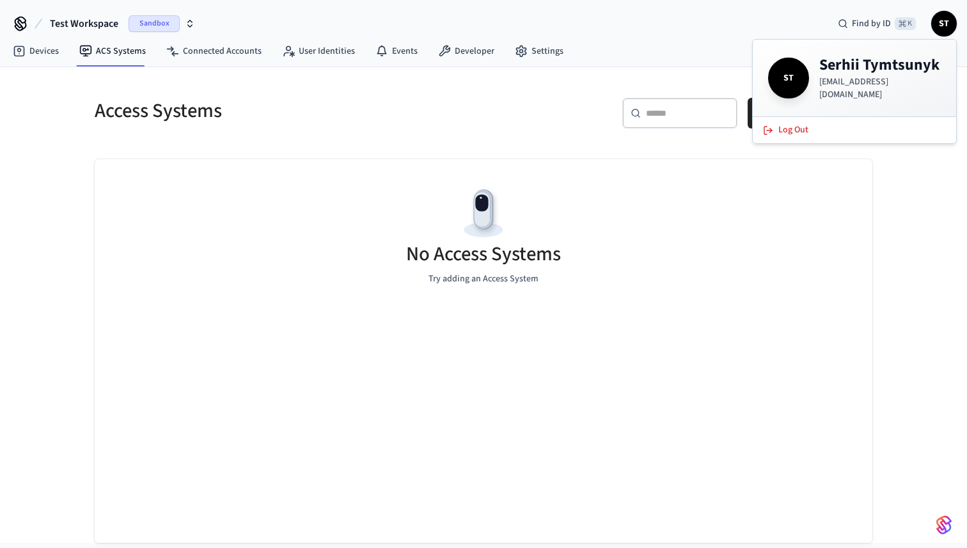
click at [753, 21] on div "Test Workspace Sandbox Find by ID ⌘ K ST" at bounding box center [483, 18] width 967 height 37
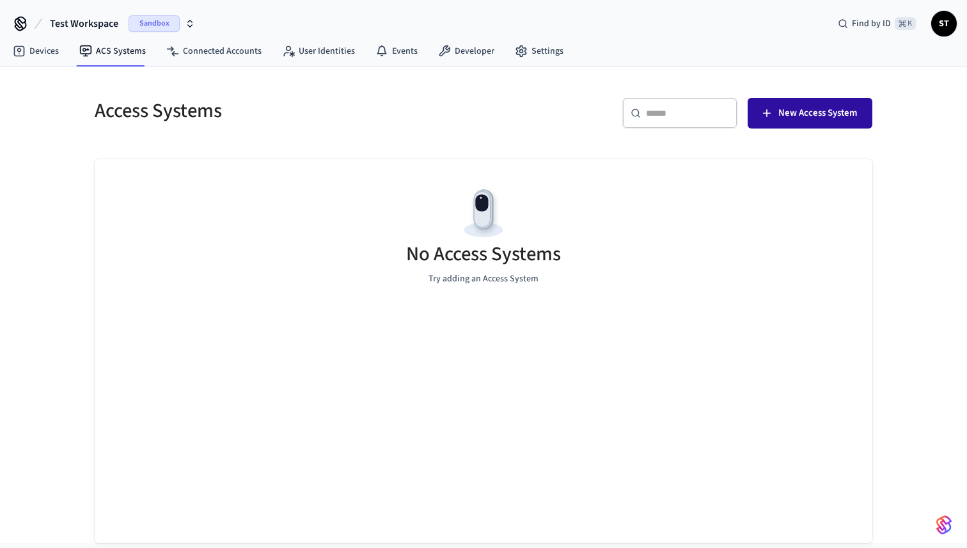
click at [792, 114] on span "New Access System" at bounding box center [817, 113] width 79 height 17
click at [223, 52] on link "Connected Accounts" at bounding box center [214, 51] width 116 height 23
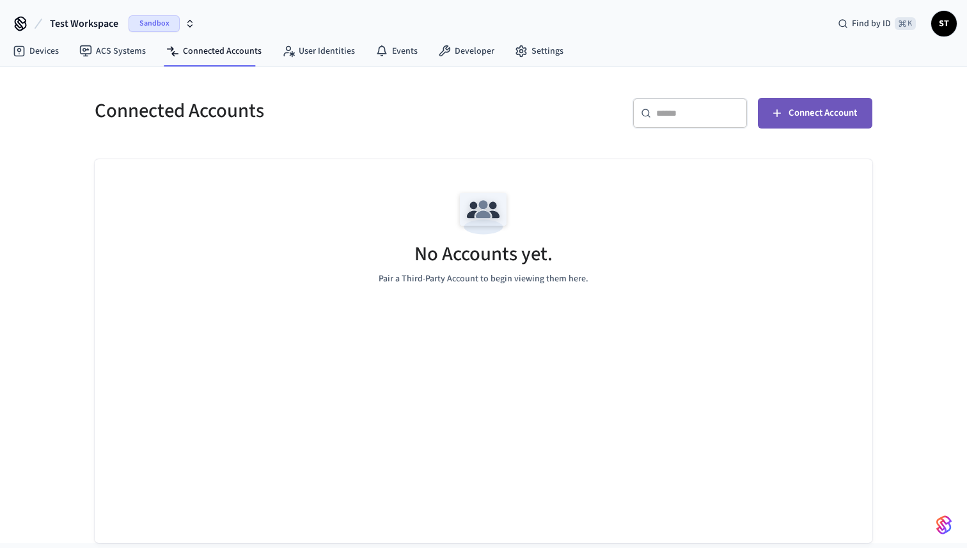
click at [812, 106] on span "Connect Account" at bounding box center [822, 113] width 68 height 17
click at [42, 56] on link "Devices" at bounding box center [36, 51] width 67 height 23
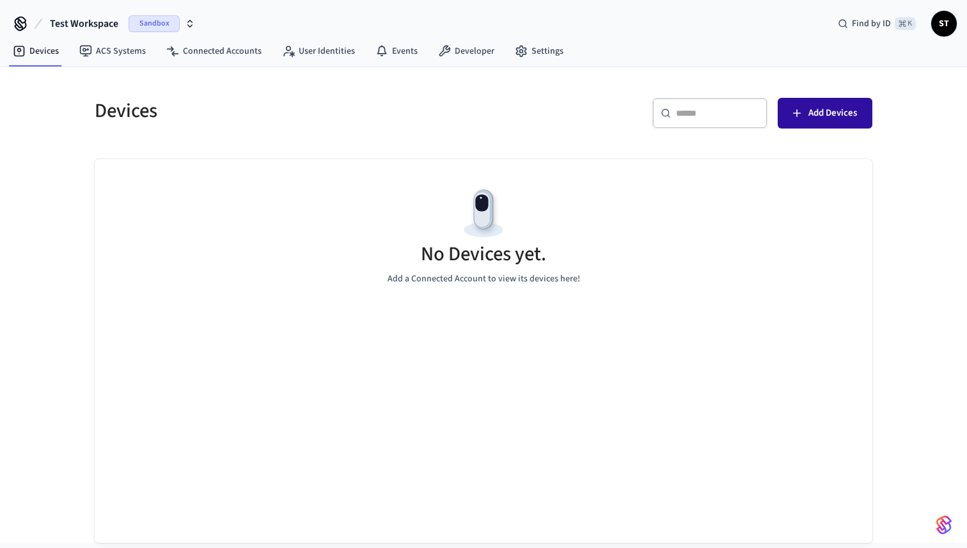
click at [835, 107] on span "Add Devices" at bounding box center [832, 113] width 49 height 17
click at [191, 48] on link "Connected Accounts" at bounding box center [214, 51] width 116 height 23
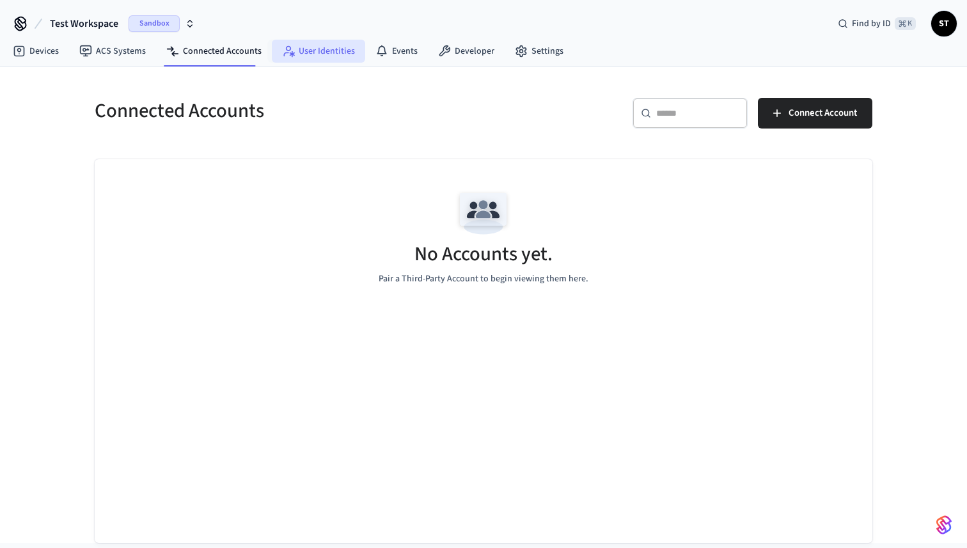
click at [312, 56] on link "User Identities" at bounding box center [318, 51] width 93 height 23
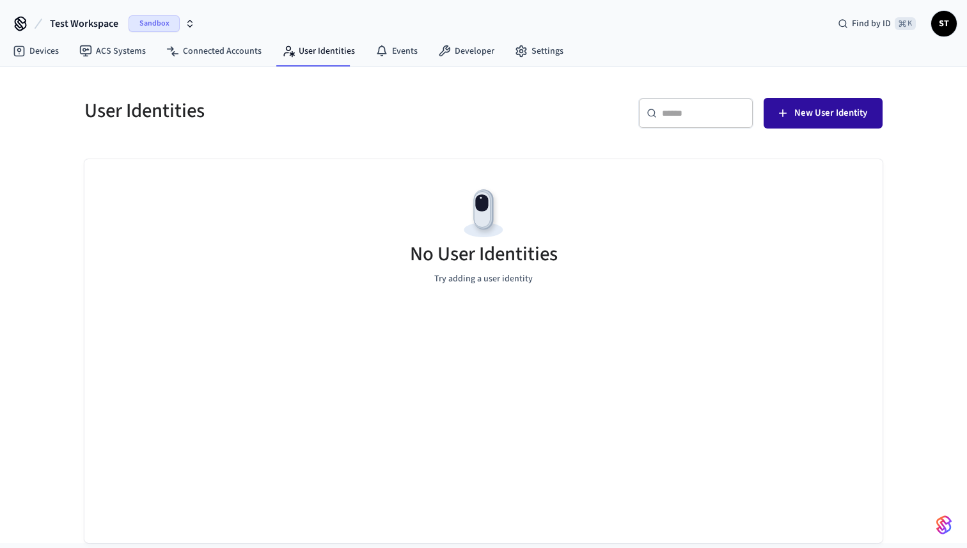
click at [818, 115] on span "New User Identity" at bounding box center [830, 113] width 73 height 17
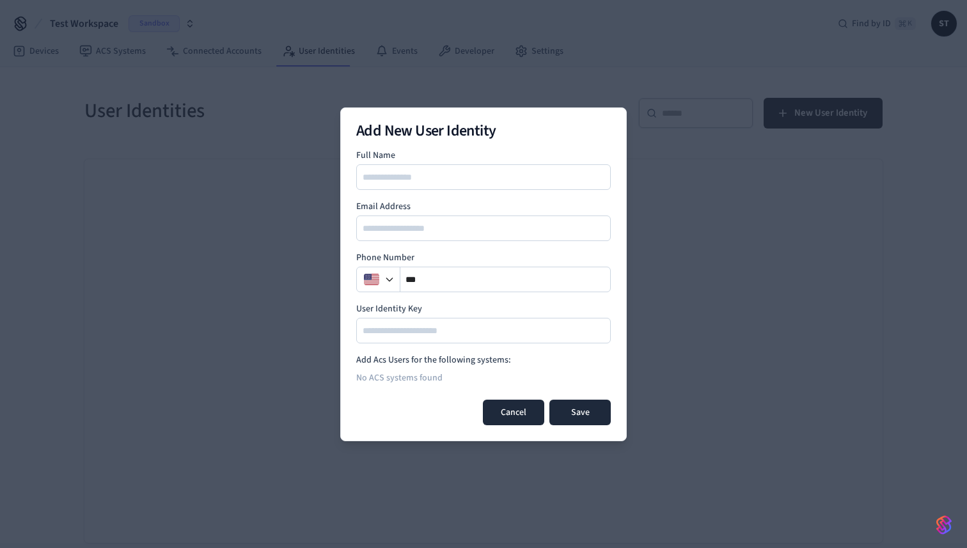
click at [517, 419] on button "Cancel" at bounding box center [513, 413] width 61 height 26
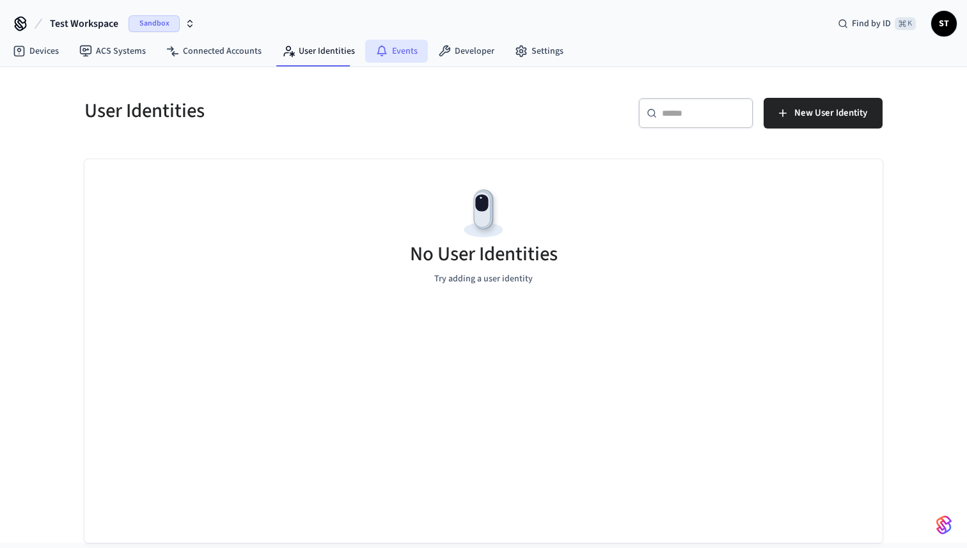
click at [403, 59] on link "Events" at bounding box center [396, 51] width 63 height 23
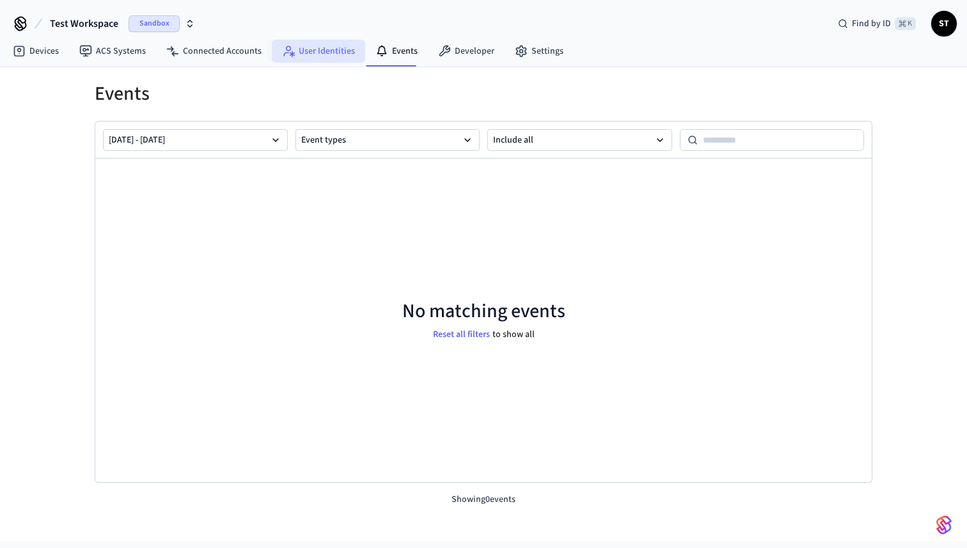
click at [323, 49] on link "User Identities" at bounding box center [318, 51] width 93 height 23
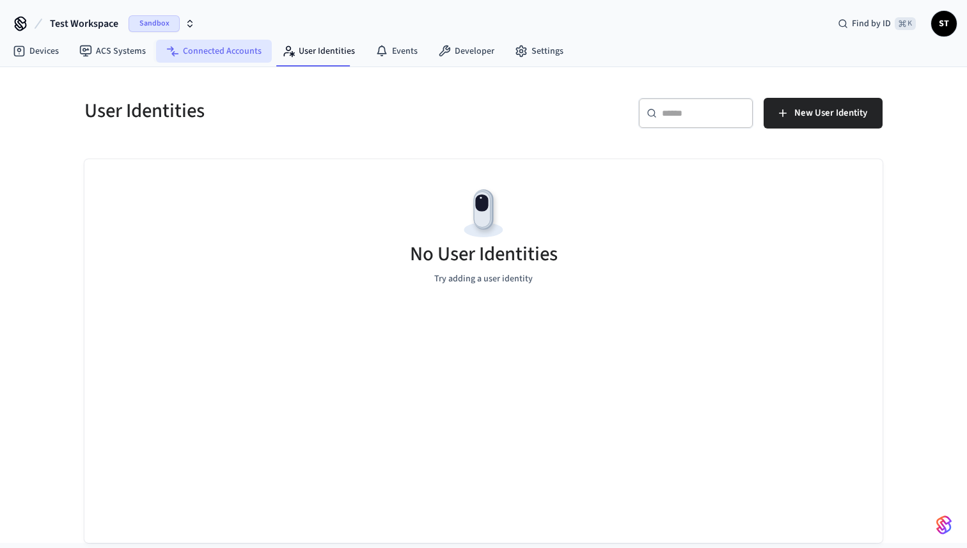
click at [219, 52] on link "Connected Accounts" at bounding box center [214, 51] width 116 height 23
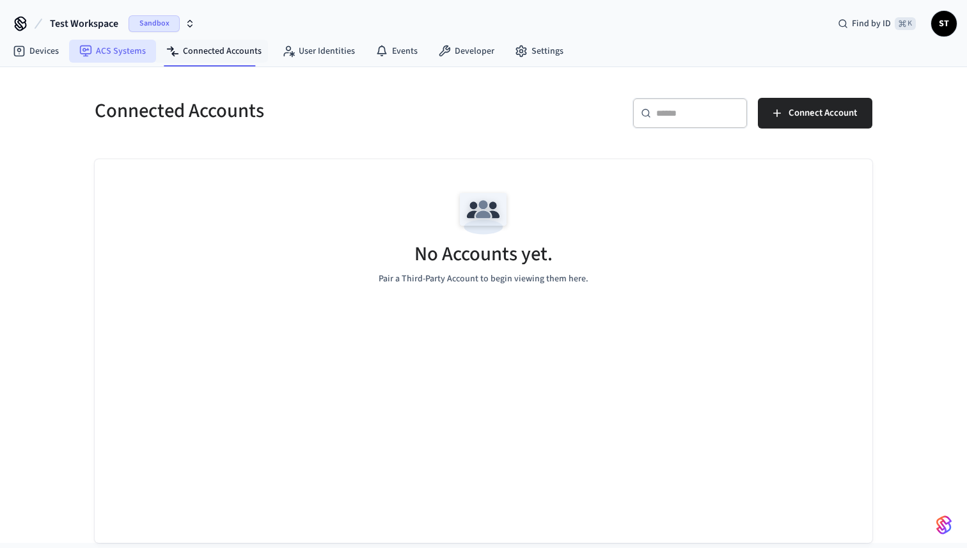
click at [112, 58] on link "ACS Systems" at bounding box center [112, 51] width 87 height 23
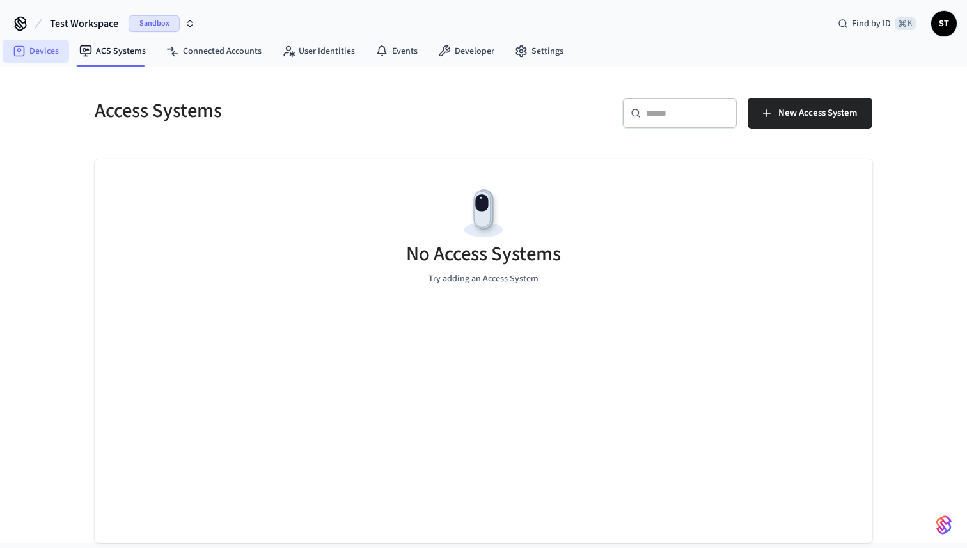
click at [35, 61] on link "Devices" at bounding box center [36, 51] width 67 height 23
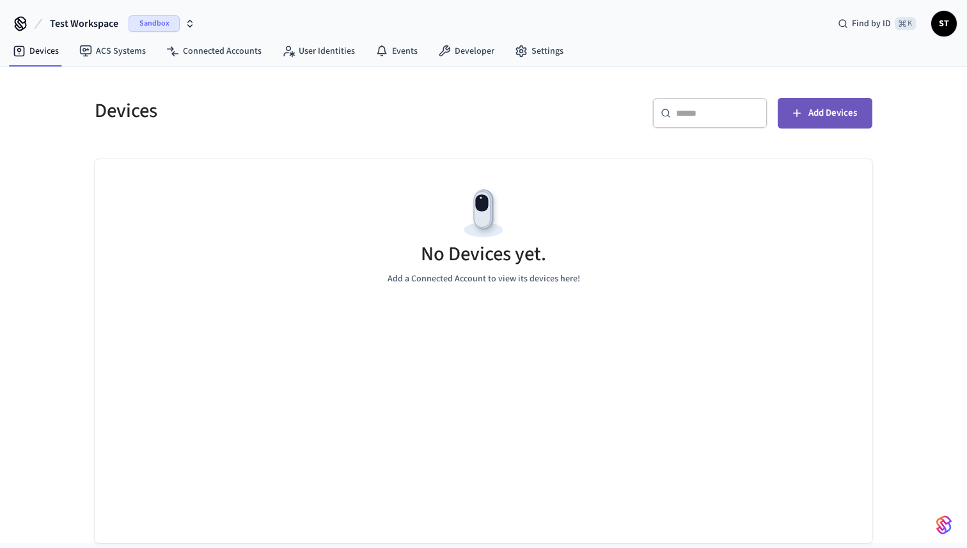
click at [829, 114] on span "Add Devices" at bounding box center [832, 113] width 49 height 17
click at [463, 47] on link "Developer" at bounding box center [466, 51] width 77 height 23
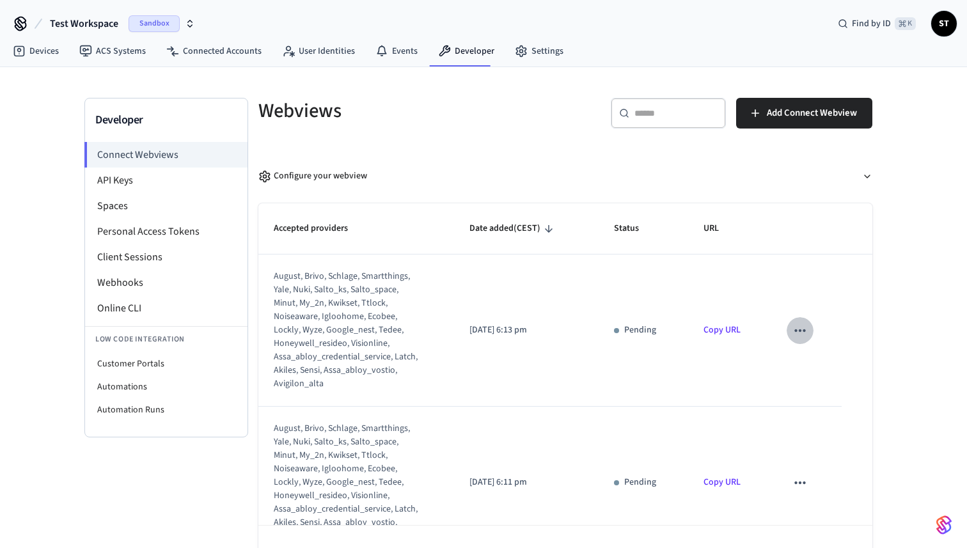
click at [797, 331] on icon "sticky table" at bounding box center [800, 330] width 17 height 17
click at [811, 373] on icon at bounding box center [811, 372] width 6 height 8
click at [802, 332] on icon "sticky table" at bounding box center [800, 330] width 17 height 17
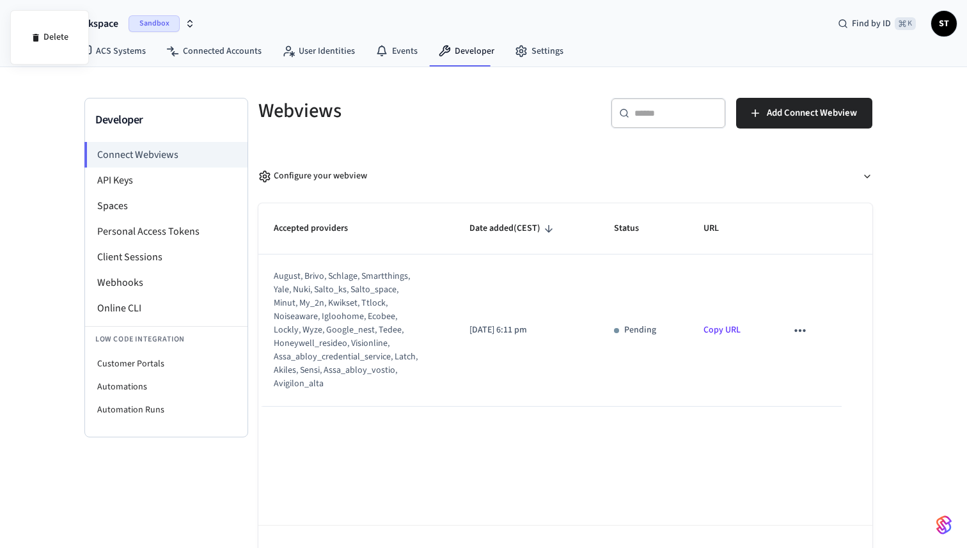
click at [802, 332] on div at bounding box center [483, 274] width 967 height 548
click at [800, 333] on icon "sticky table" at bounding box center [800, 330] width 17 height 17
click at [811, 371] on icon at bounding box center [811, 372] width 6 height 8
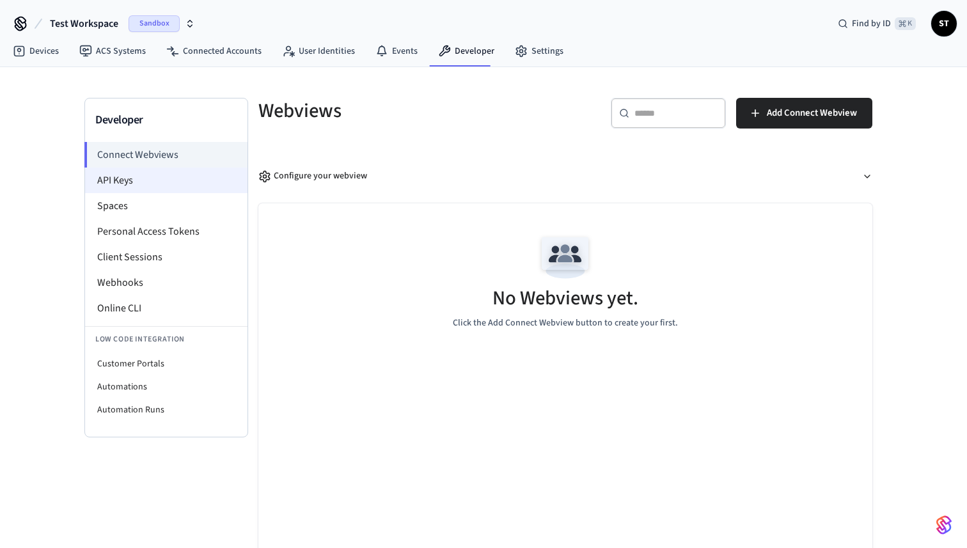
click at [169, 184] on li "API Keys" at bounding box center [166, 181] width 162 height 26
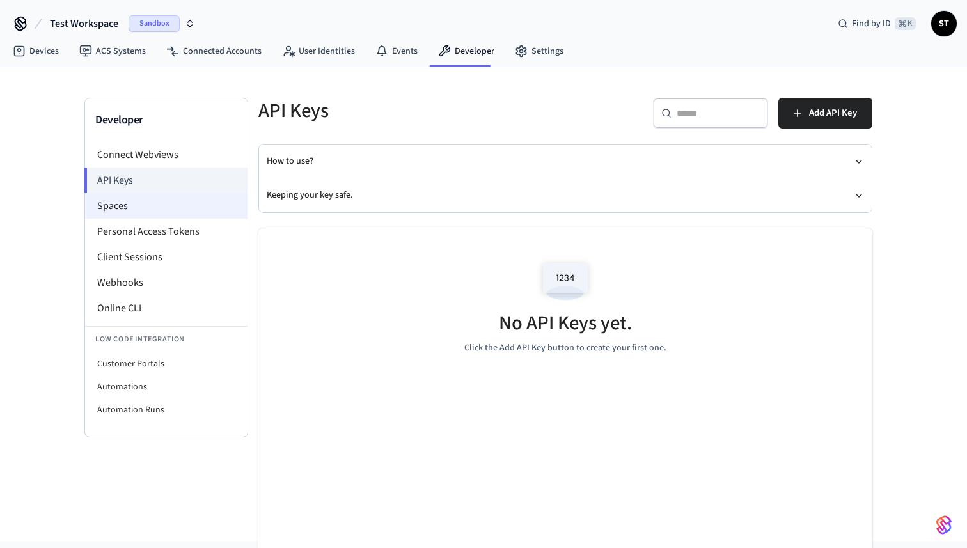
click at [166, 210] on li "Spaces" at bounding box center [166, 206] width 162 height 26
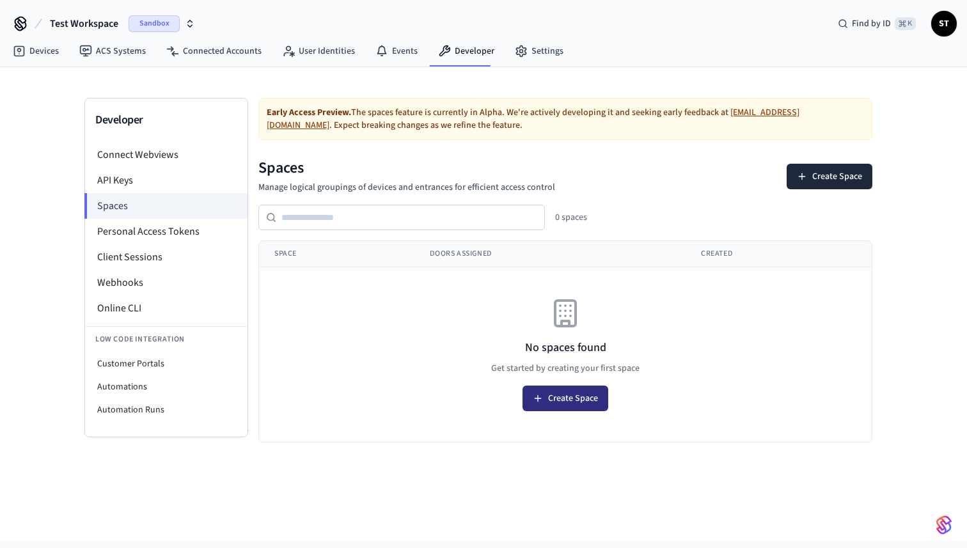
click at [565, 397] on button "Create Space" at bounding box center [565, 399] width 86 height 26
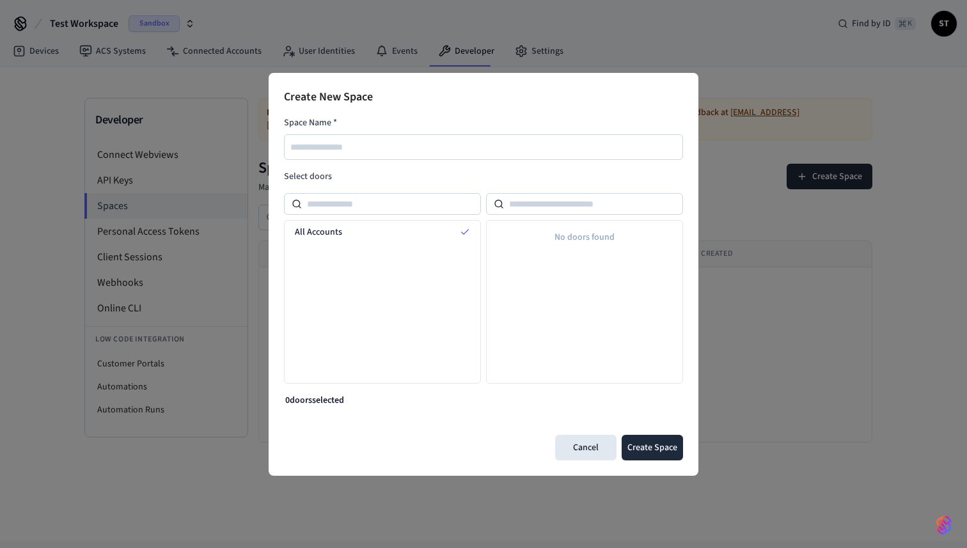
click at [427, 305] on div "All Accounts" at bounding box center [382, 302] width 197 height 164
click at [395, 208] on input at bounding box center [391, 203] width 179 height 15
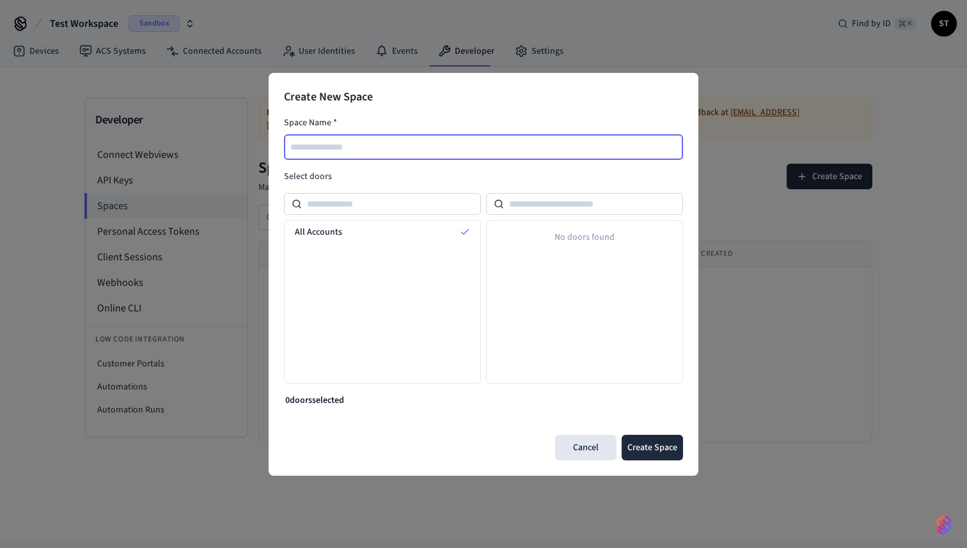
click at [390, 153] on input "text" at bounding box center [484, 146] width 398 height 15
type input "**********"
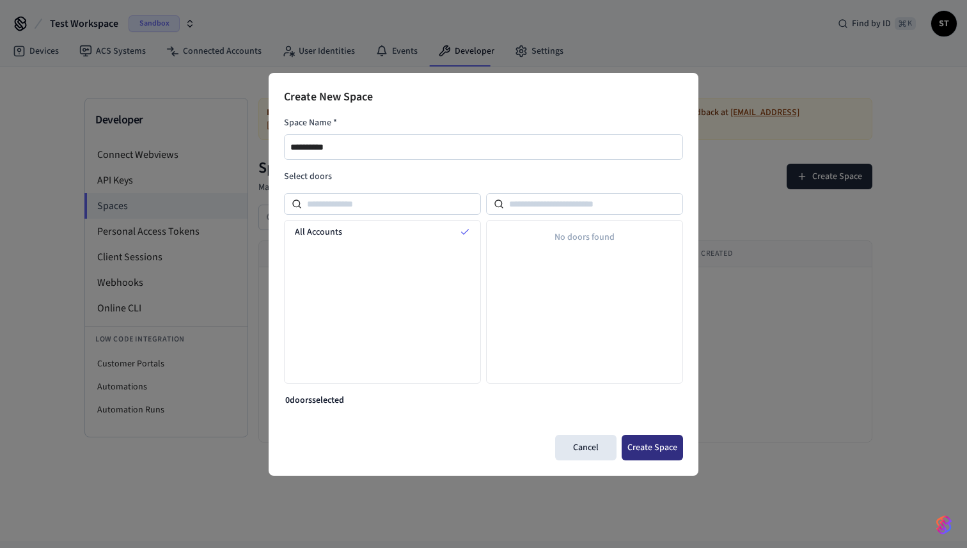
click at [657, 453] on button "Create Space" at bounding box center [652, 448] width 61 height 26
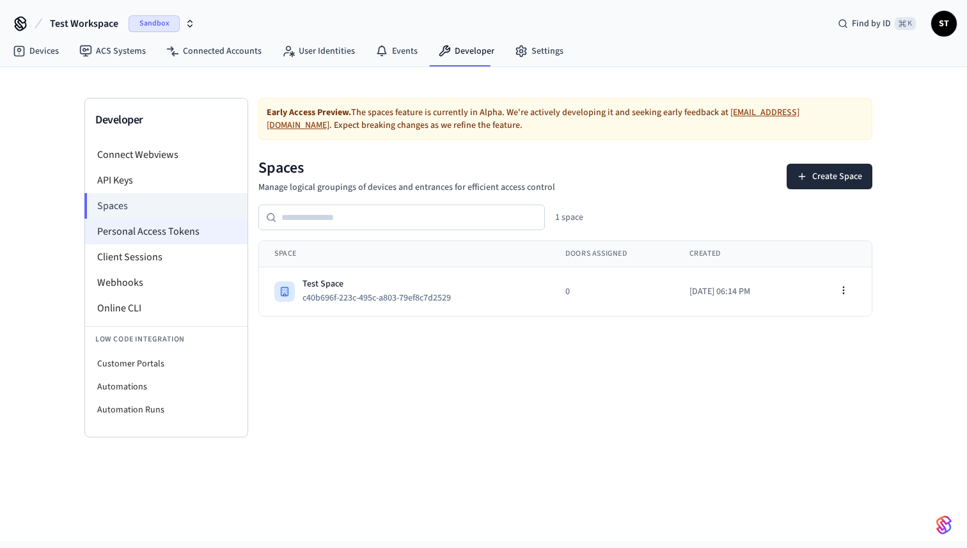
click at [161, 236] on li "Personal Access Tokens" at bounding box center [166, 232] width 162 height 26
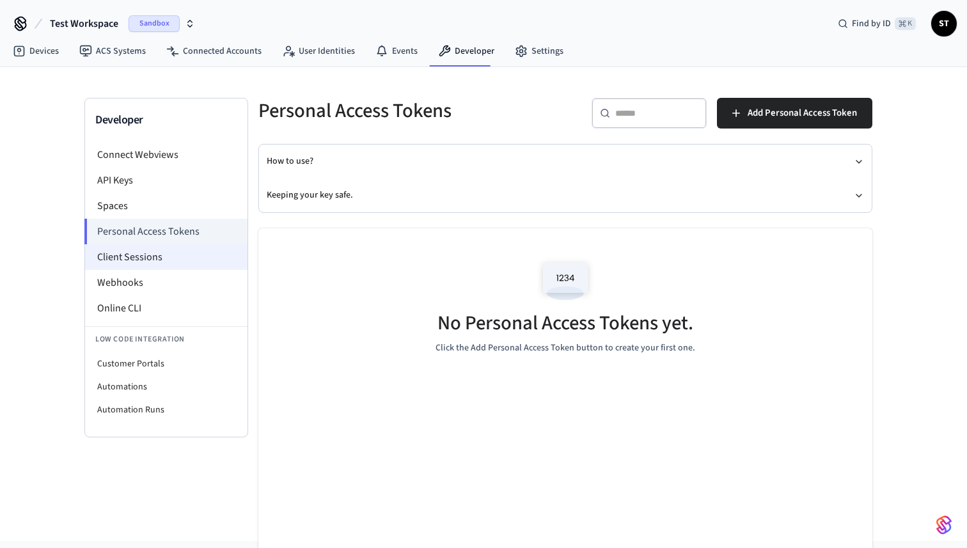
click at [161, 255] on li "Client Sessions" at bounding box center [166, 257] width 162 height 26
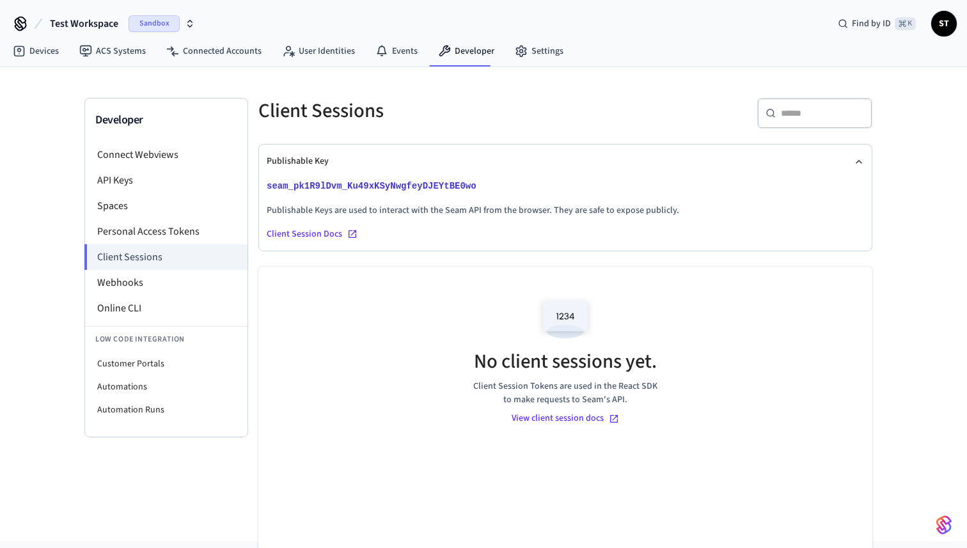
click at [295, 237] on div "Client Session Docs" at bounding box center [565, 234] width 597 height 13
click at [481, 186] on icon at bounding box center [482, 186] width 9 height 9
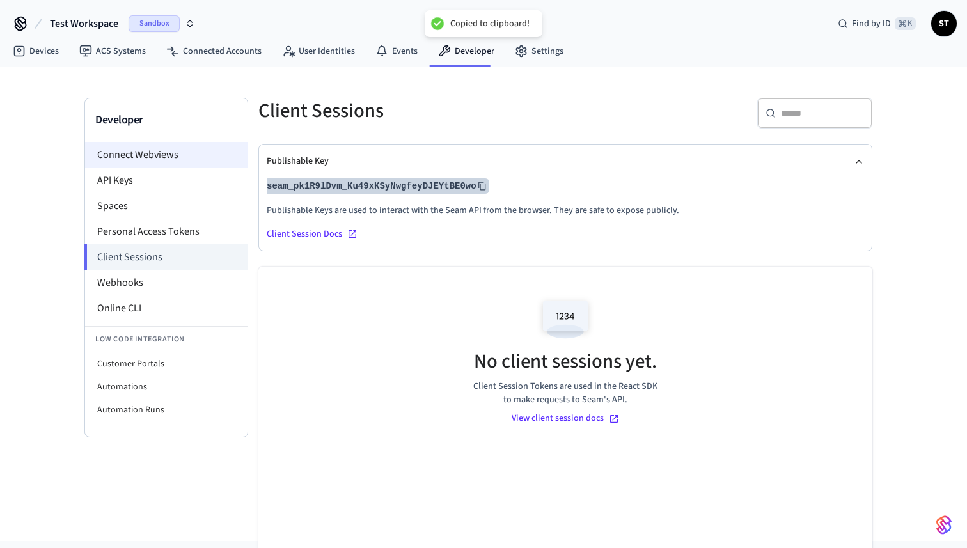
click at [196, 161] on li "Connect Webviews" at bounding box center [166, 155] width 162 height 26
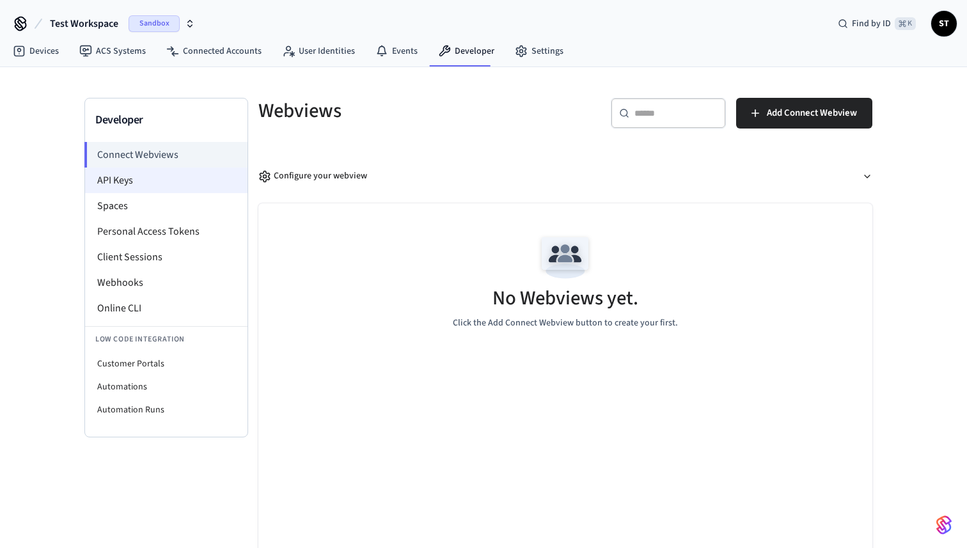
click at [189, 173] on li "API Keys" at bounding box center [166, 181] width 162 height 26
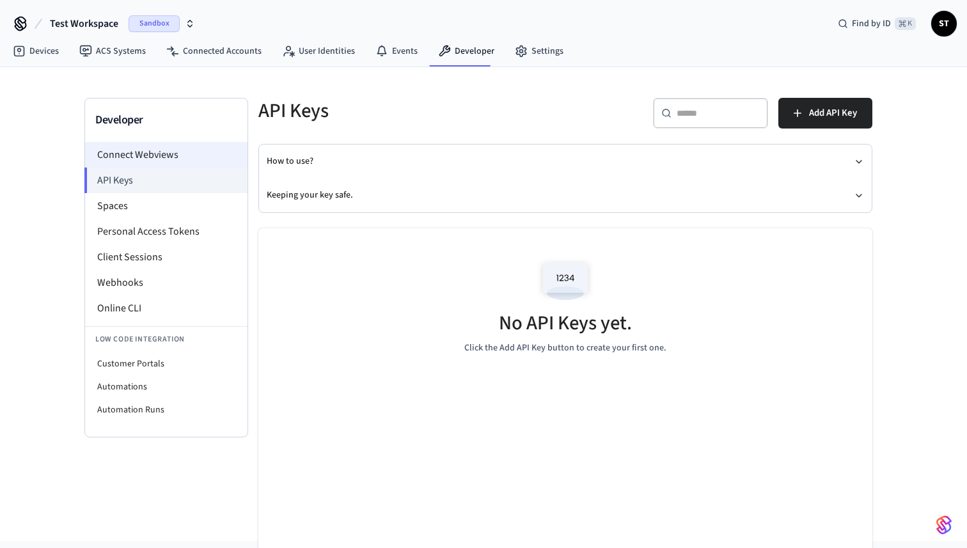
click at [187, 154] on li "Connect Webviews" at bounding box center [166, 155] width 162 height 26
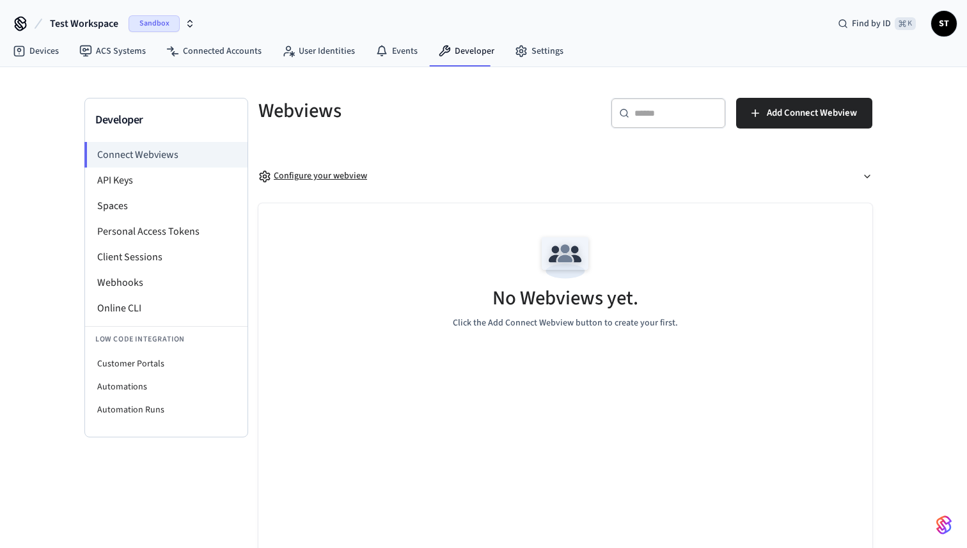
click at [323, 175] on div "Configure your webview" at bounding box center [312, 175] width 109 height 13
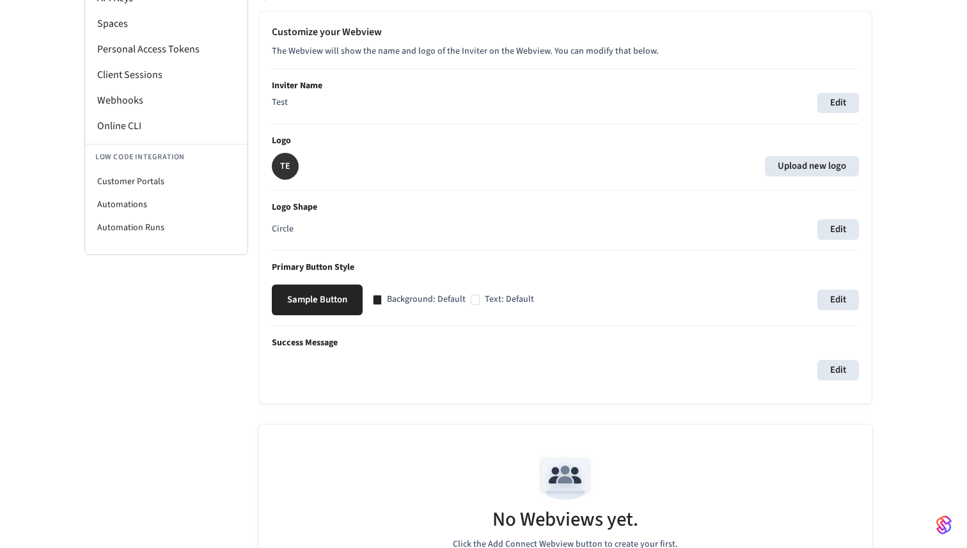
scroll to position [183, 0]
click at [473, 300] on div at bounding box center [475, 299] width 9 height 10
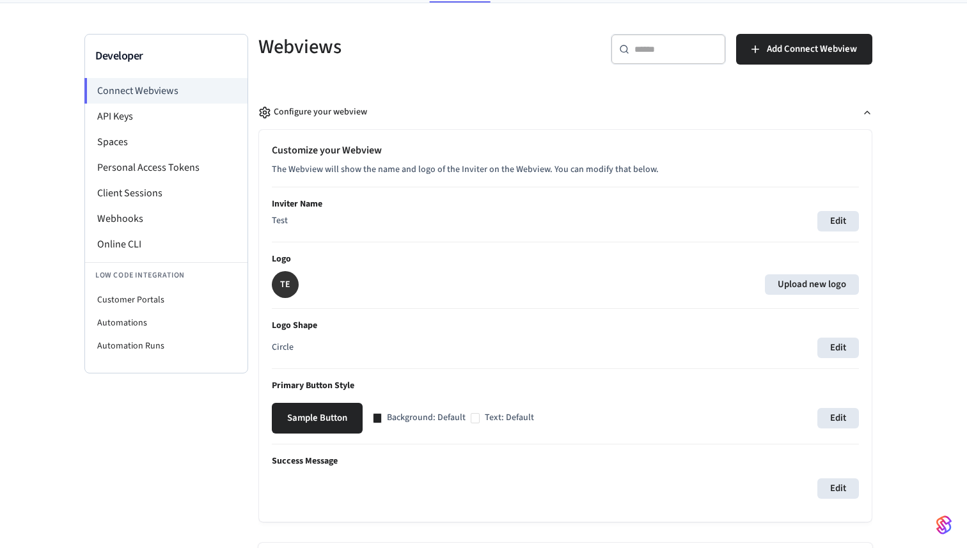
scroll to position [0, 0]
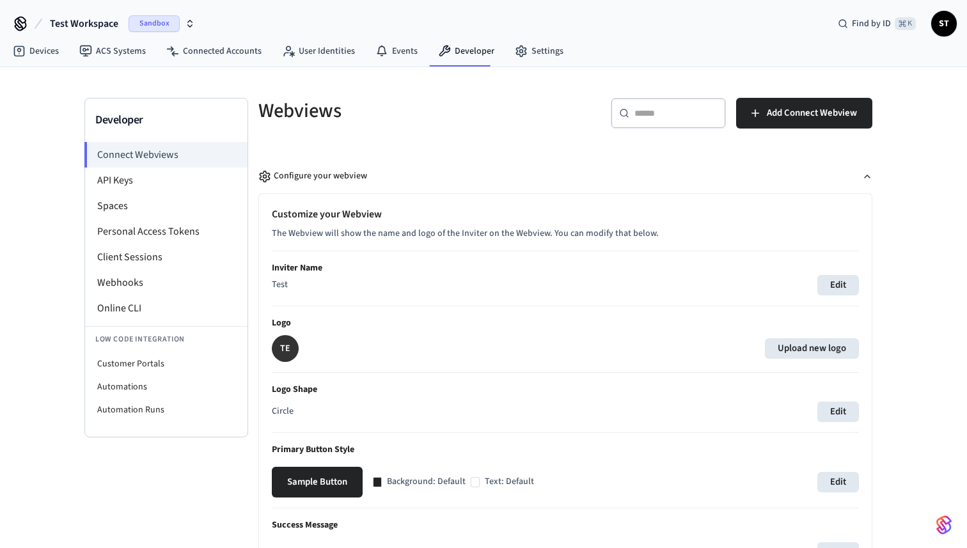
click at [388, 121] on h5 "Webviews" at bounding box center [407, 111] width 299 height 26
click at [270, 177] on icon "button" at bounding box center [264, 176] width 13 height 13
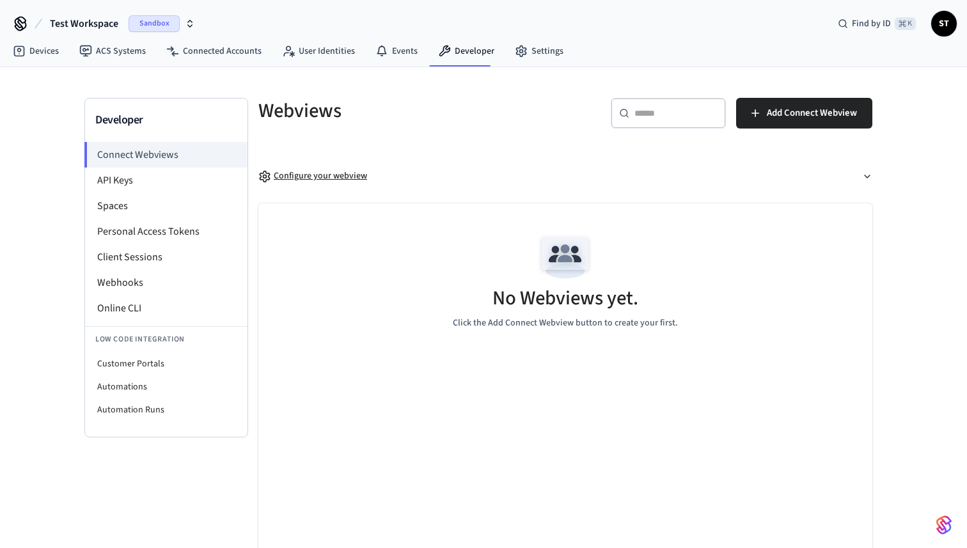
click at [270, 177] on icon "button" at bounding box center [264, 176] width 13 height 13
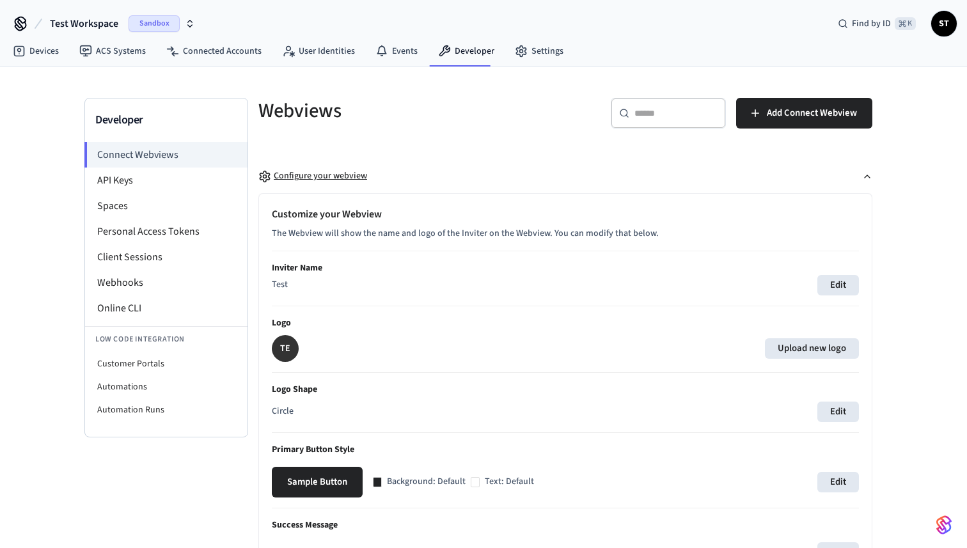
click at [270, 177] on icon "button" at bounding box center [264, 176] width 13 height 13
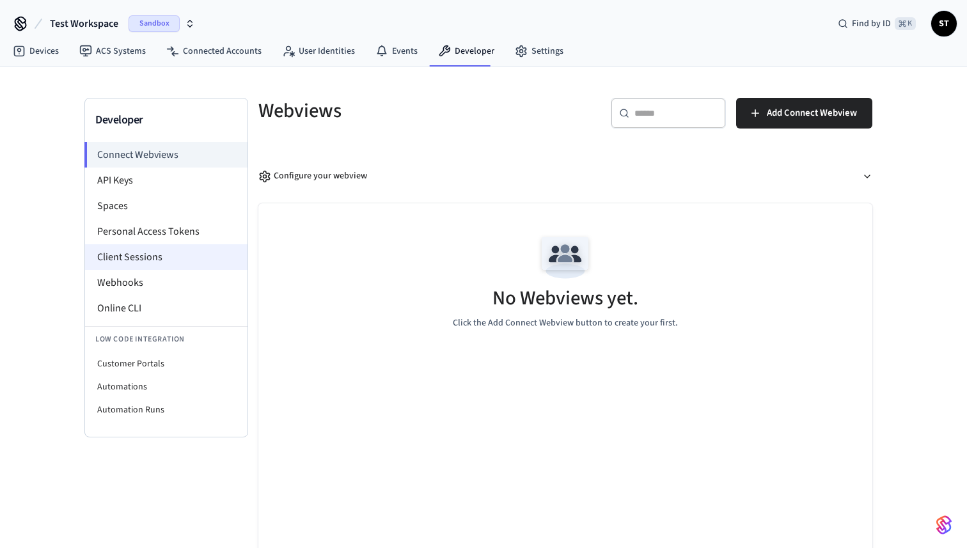
click at [139, 258] on li "Client Sessions" at bounding box center [166, 257] width 162 height 26
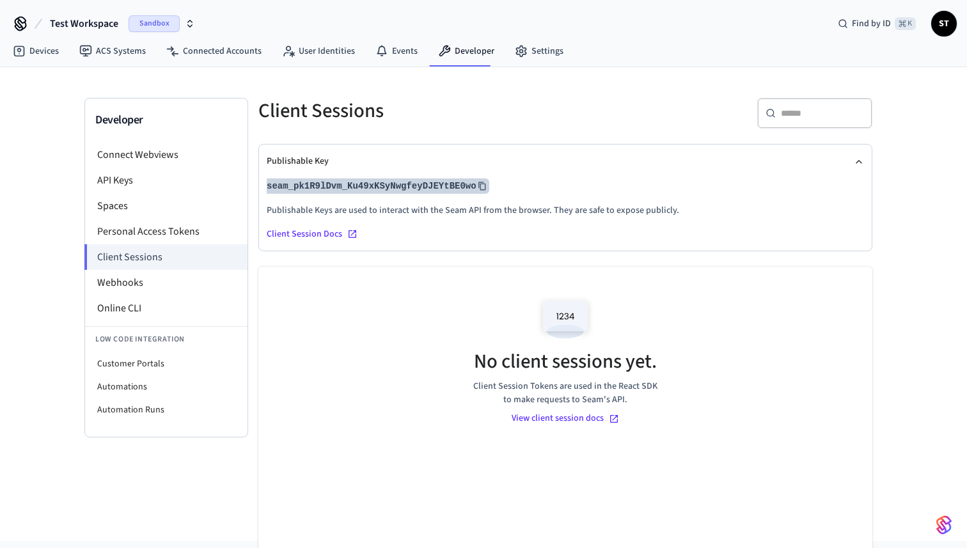
click at [481, 185] on icon at bounding box center [482, 186] width 9 height 9
click at [522, 174] on button "Publishable Key" at bounding box center [565, 162] width 597 height 34
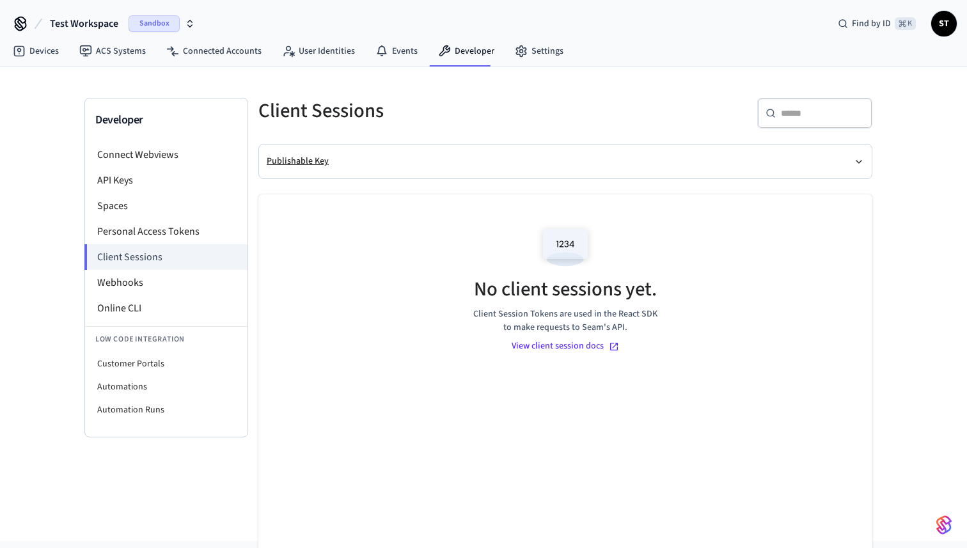
click at [522, 174] on button "Publishable Key" at bounding box center [565, 162] width 597 height 34
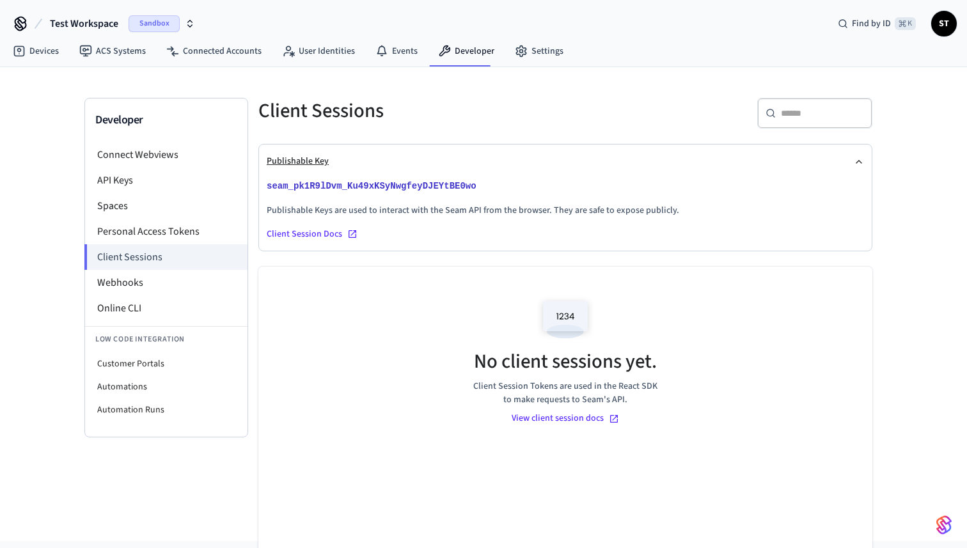
click at [297, 163] on button "Publishable Key" at bounding box center [565, 162] width 597 height 34
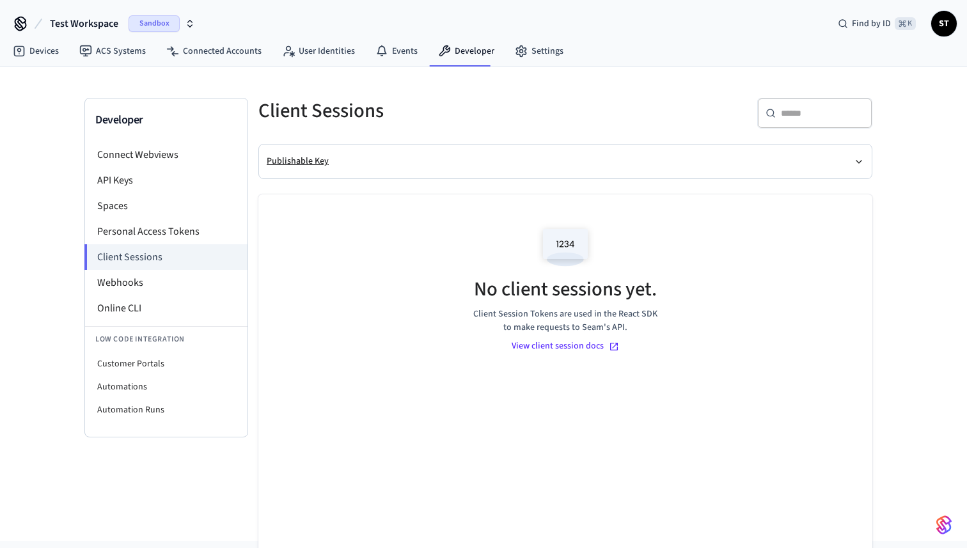
click at [297, 163] on button "Publishable Key" at bounding box center [565, 162] width 597 height 34
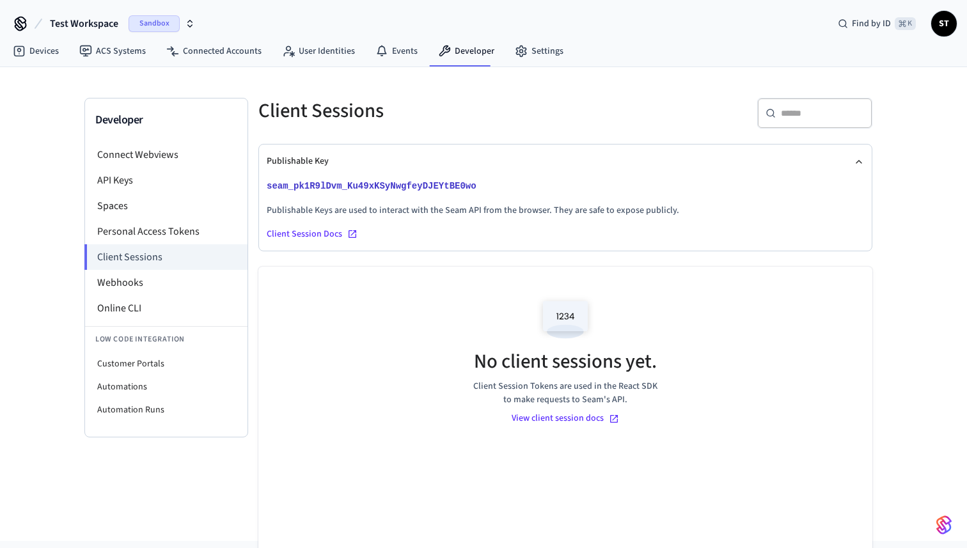
click at [558, 419] on div "View client session docs" at bounding box center [565, 418] width 107 height 13
click at [139, 292] on li "Webhooks" at bounding box center [166, 283] width 162 height 26
click at [146, 262] on li "Client Sessions" at bounding box center [165, 257] width 163 height 26
click at [134, 190] on li "API Keys" at bounding box center [166, 181] width 162 height 26
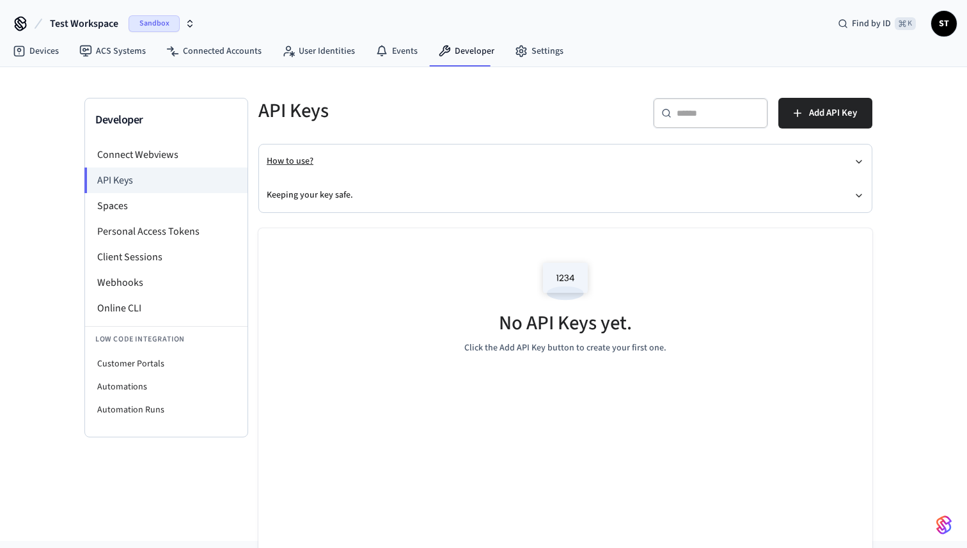
click at [861, 159] on icon "button" at bounding box center [859, 162] width 10 height 10
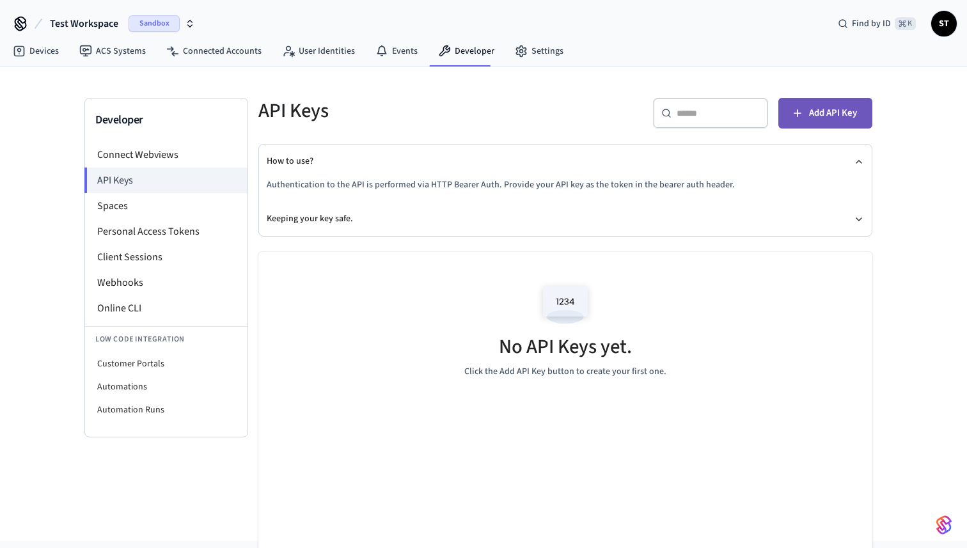
click at [826, 118] on span "Add API Key" at bounding box center [833, 113] width 48 height 17
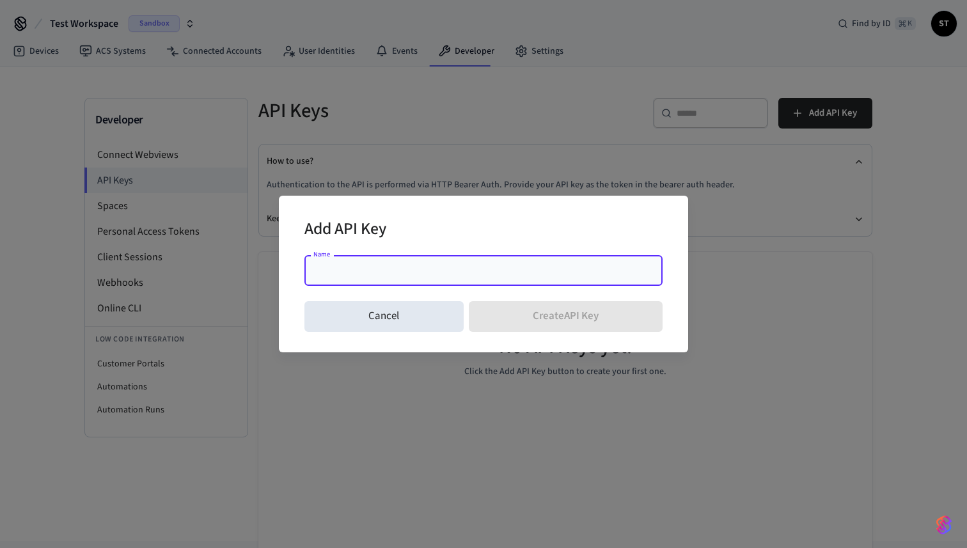
click at [564, 272] on input "Name" at bounding box center [483, 270] width 343 height 13
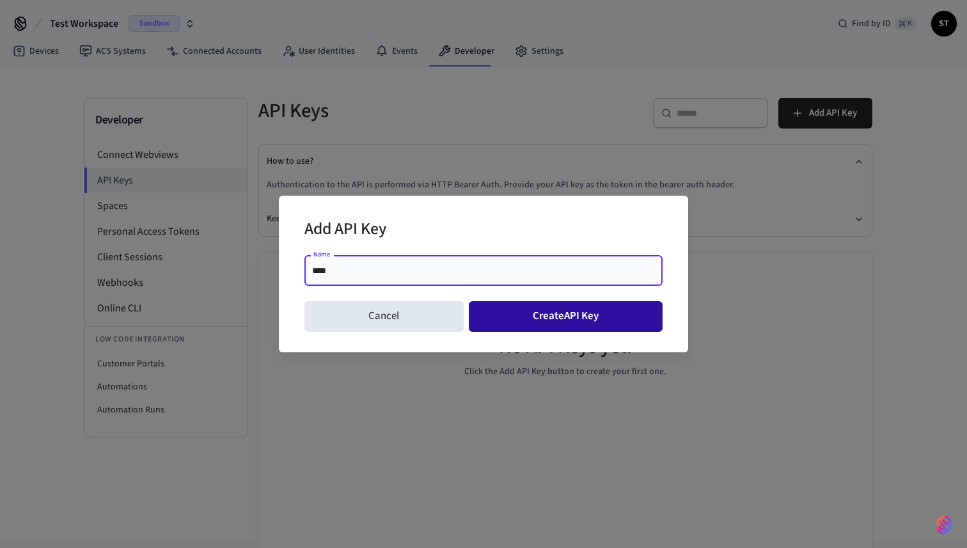
type input "****"
click at [582, 318] on button "Create API Key" at bounding box center [566, 316] width 194 height 31
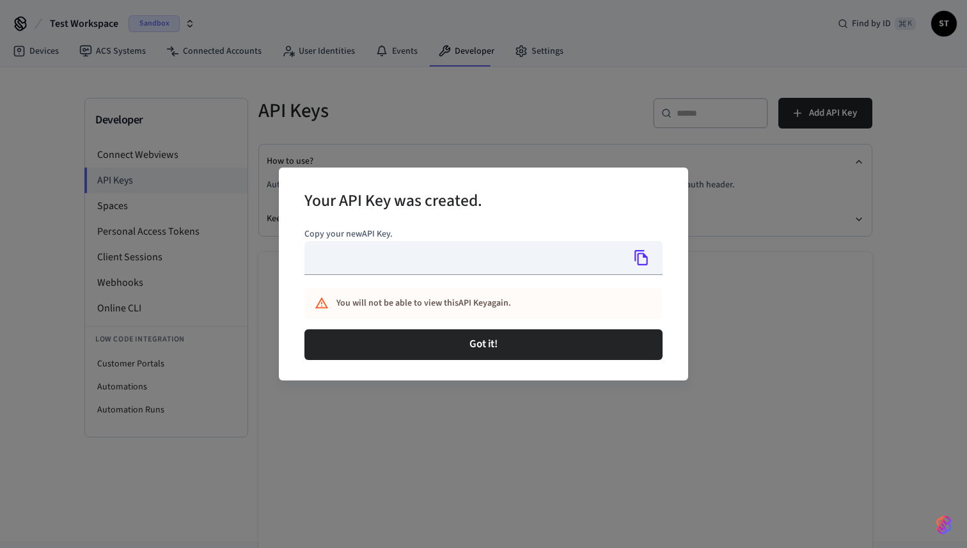
type input "**********"
click at [638, 260] on icon "Copy" at bounding box center [640, 257] width 13 height 15
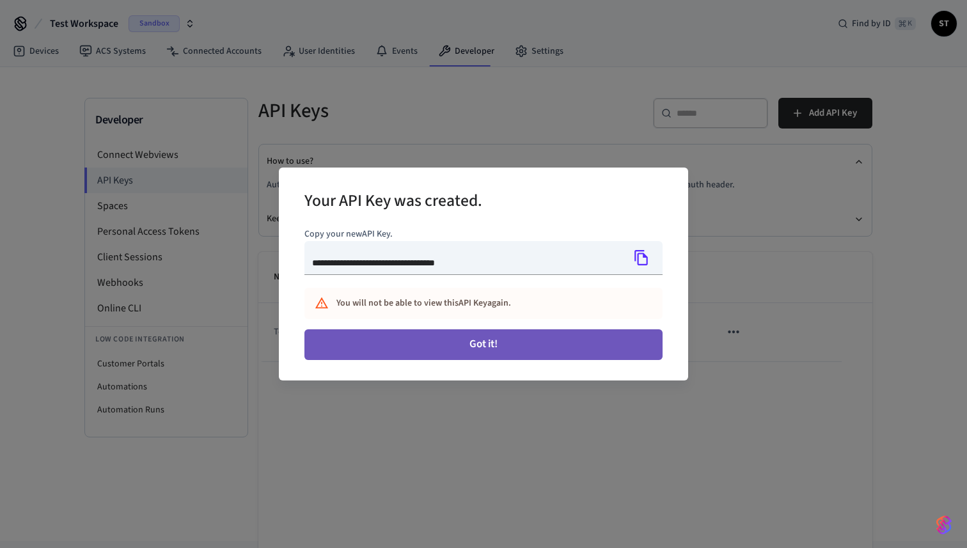
click at [504, 345] on button "Got it!" at bounding box center [483, 344] width 358 height 31
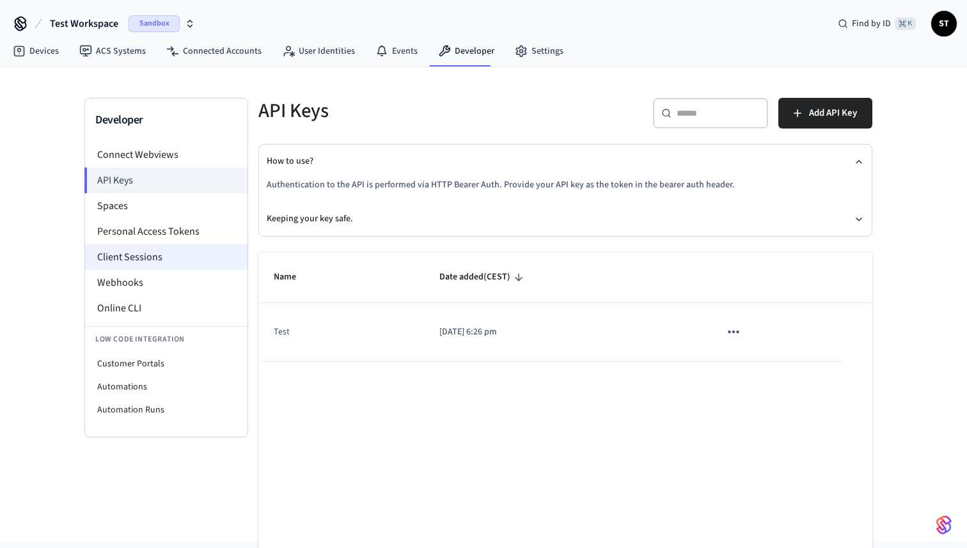
click at [172, 256] on li "Client Sessions" at bounding box center [166, 257] width 162 height 26
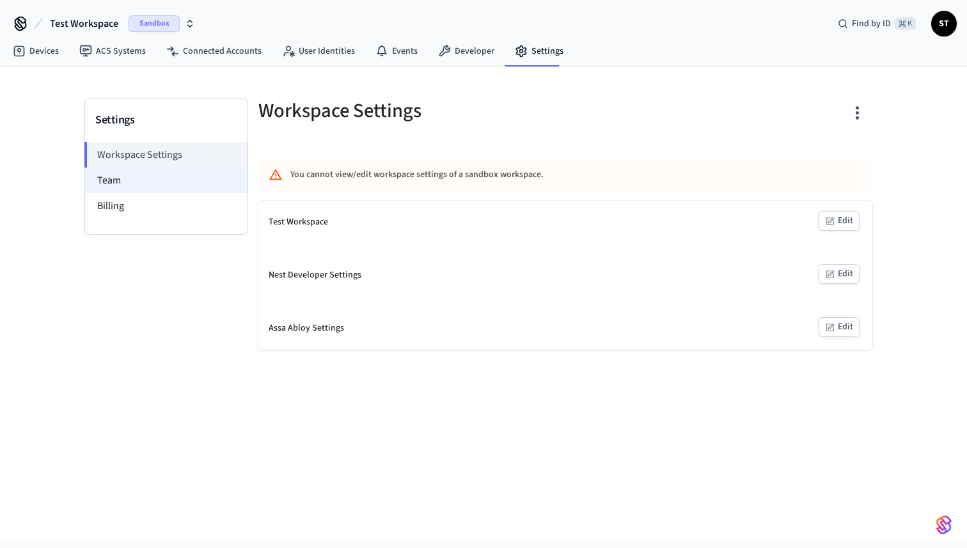
click at [114, 181] on li "Team" at bounding box center [166, 181] width 162 height 26
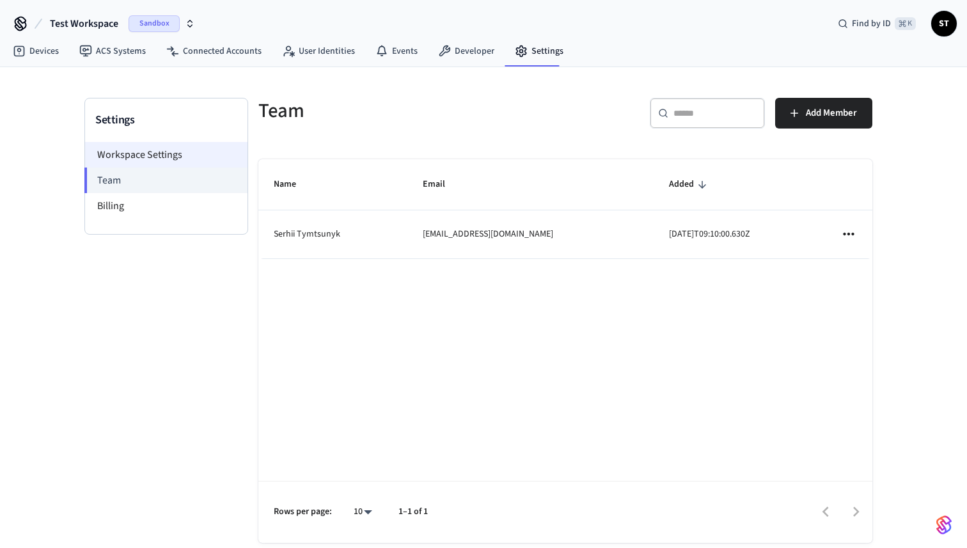
click at [119, 148] on li "Workspace Settings" at bounding box center [166, 155] width 162 height 26
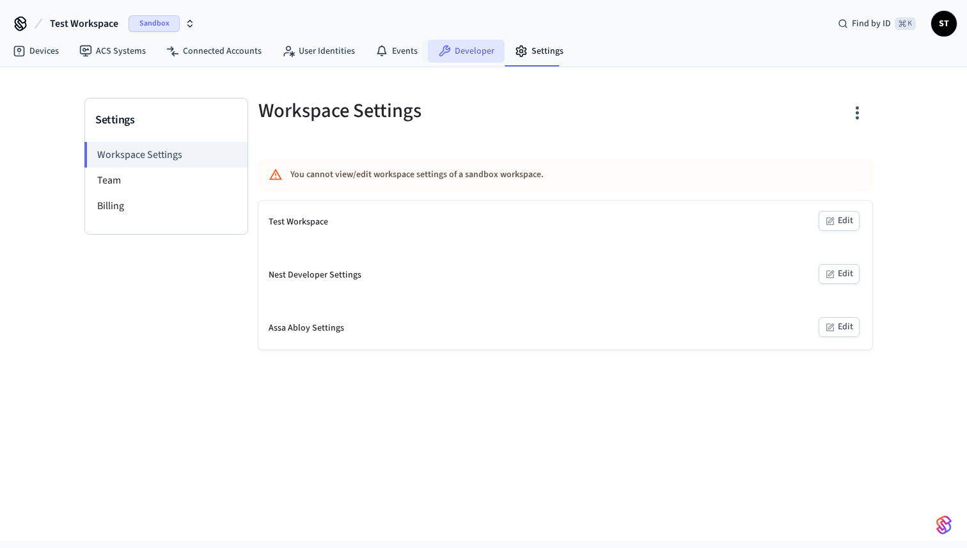
click at [457, 49] on link "Developer" at bounding box center [466, 51] width 77 height 23
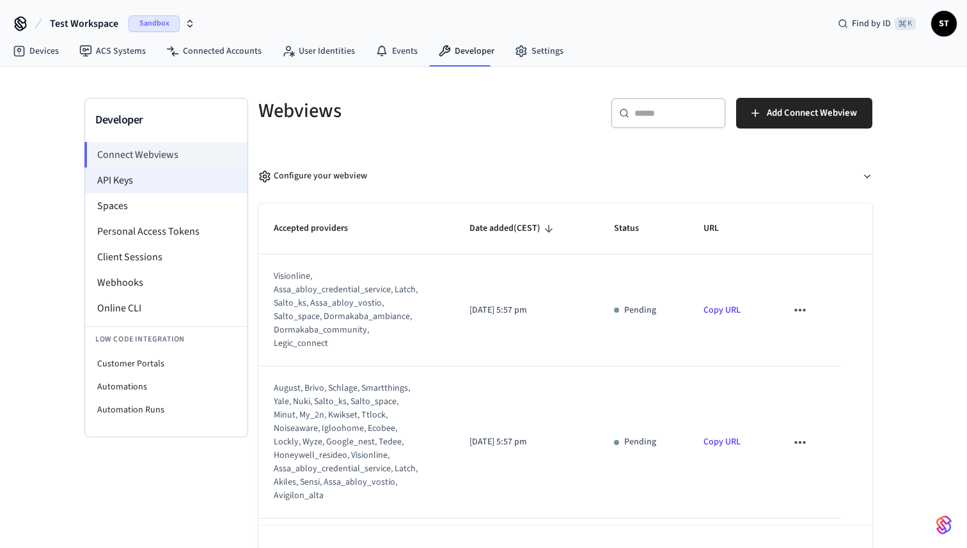
click at [122, 180] on li "API Keys" at bounding box center [166, 181] width 162 height 26
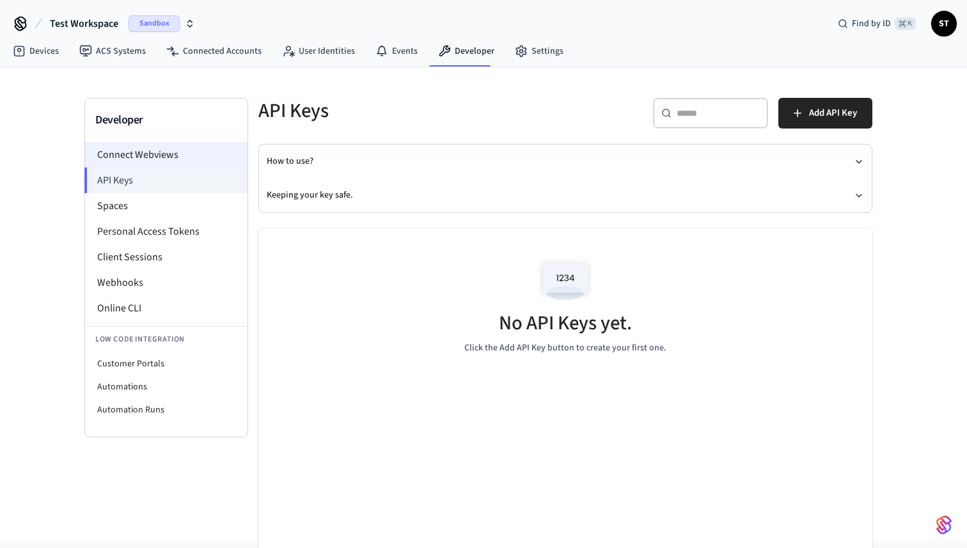
click at [140, 152] on li "Connect Webviews" at bounding box center [166, 155] width 162 height 26
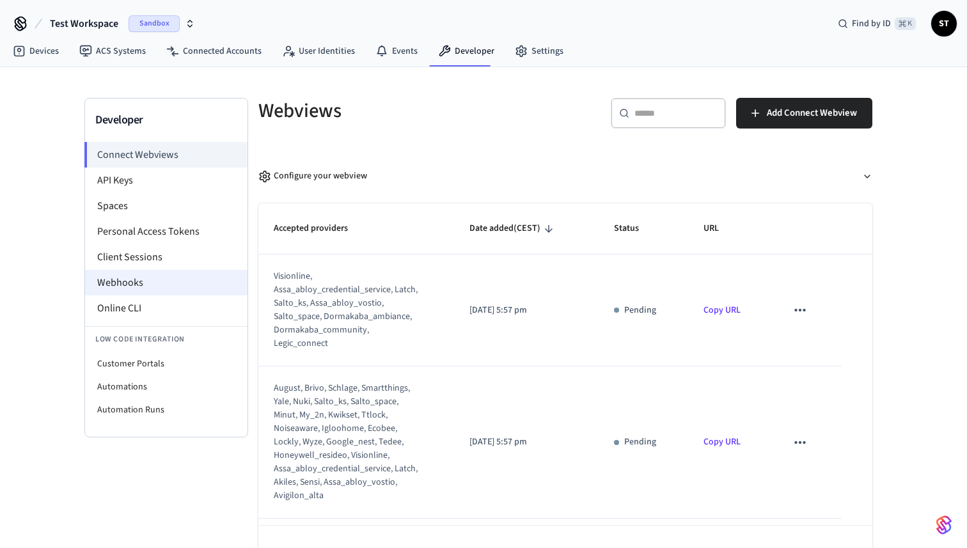
click at [154, 285] on li "Webhooks" at bounding box center [166, 283] width 162 height 26
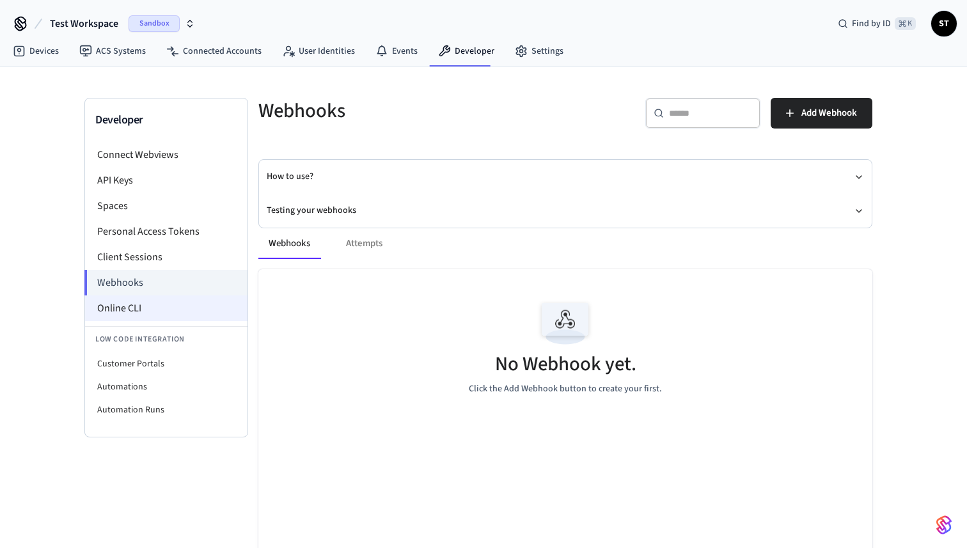
click at [149, 315] on li "Online CLI" at bounding box center [166, 308] width 162 height 26
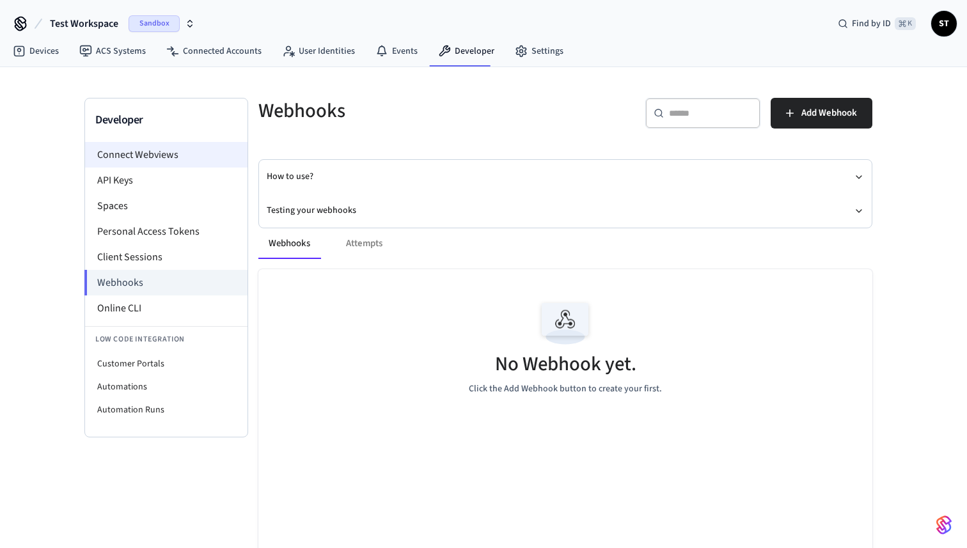
click at [153, 157] on li "Connect Webviews" at bounding box center [166, 155] width 162 height 26
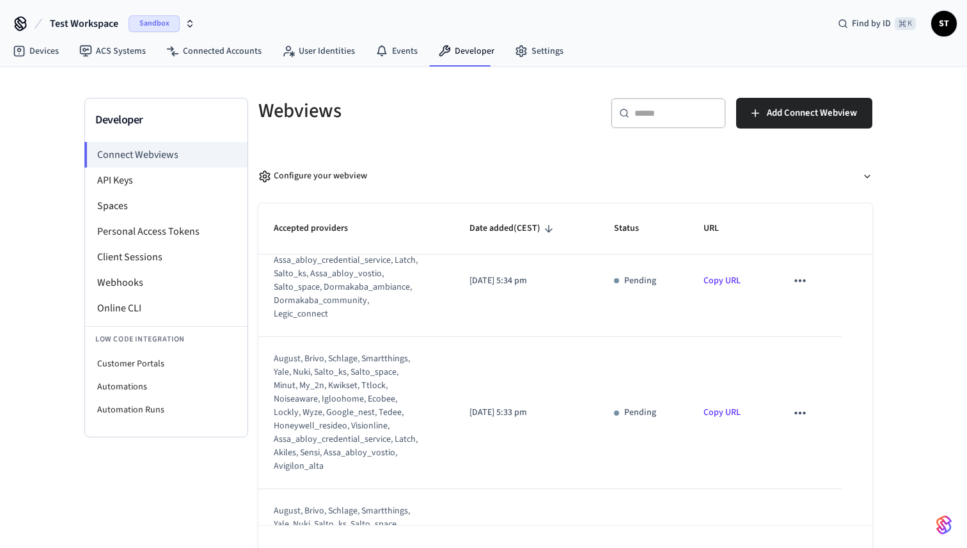
scroll to position [831, 0]
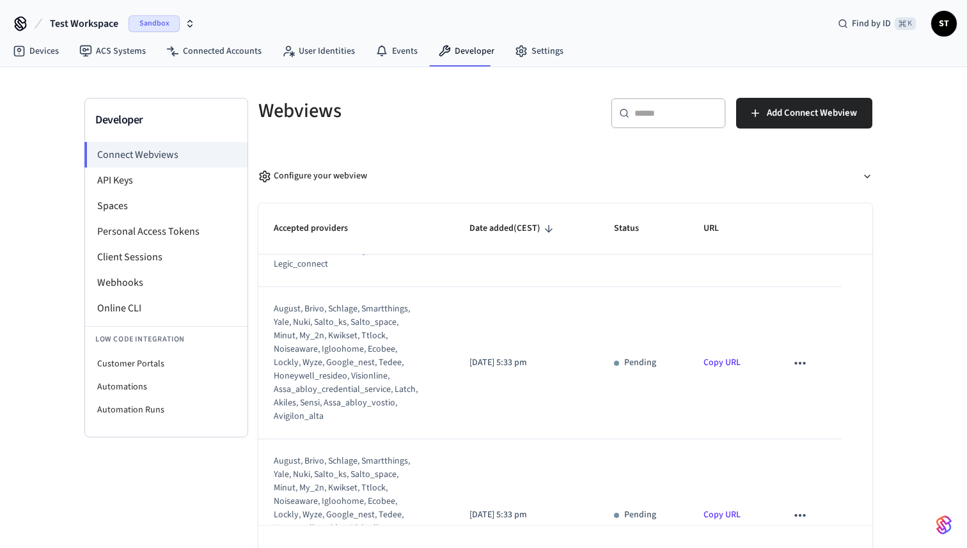
click at [717, 508] on link "Copy URL" at bounding box center [721, 514] width 37 height 13
click at [794, 507] on icon "sticky table" at bounding box center [800, 515] width 17 height 17
click at [819, 490] on li "Delete" at bounding box center [825, 490] width 58 height 34
click at [801, 507] on icon "sticky table" at bounding box center [800, 515] width 17 height 17
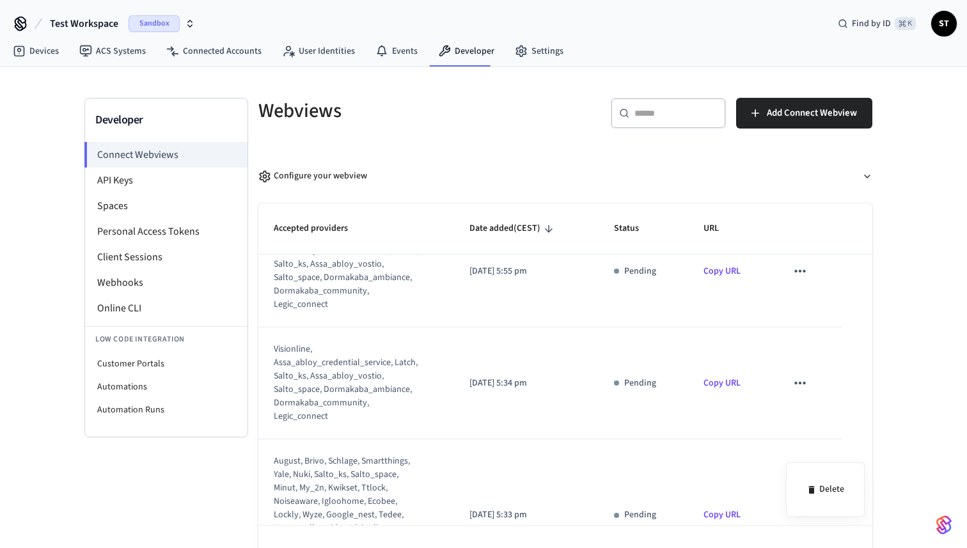
click at [813, 493] on div at bounding box center [483, 274] width 967 height 548
click at [797, 507] on icon "sticky table" at bounding box center [800, 515] width 17 height 17
click at [809, 486] on icon at bounding box center [811, 490] width 6 height 8
click at [801, 514] on icon "sticky table" at bounding box center [799, 515] width 11 height 3
click at [810, 492] on icon at bounding box center [811, 490] width 6 height 8
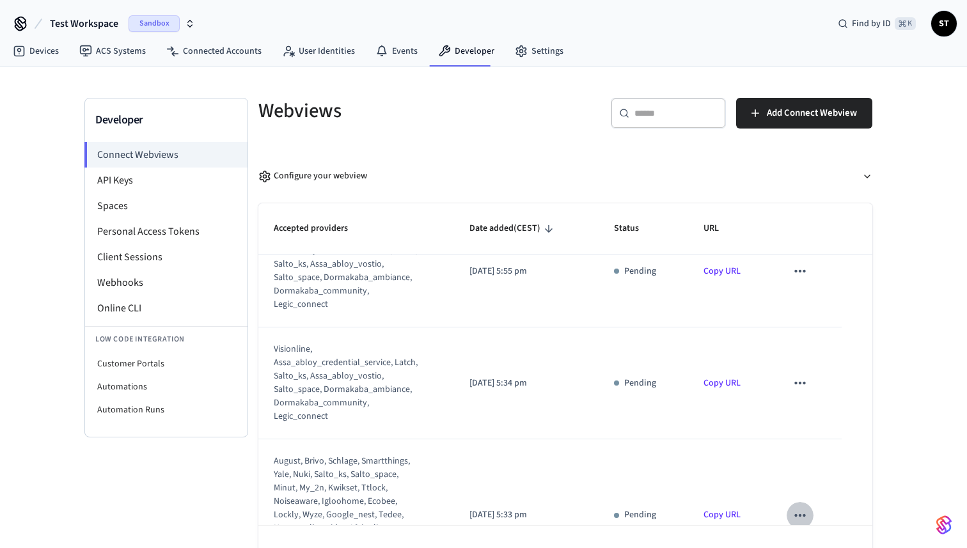
click at [799, 514] on icon "sticky table" at bounding box center [799, 515] width 11 height 3
click at [811, 490] on icon at bounding box center [811, 490] width 6 height 8
click at [801, 507] on icon "sticky table" at bounding box center [800, 515] width 17 height 17
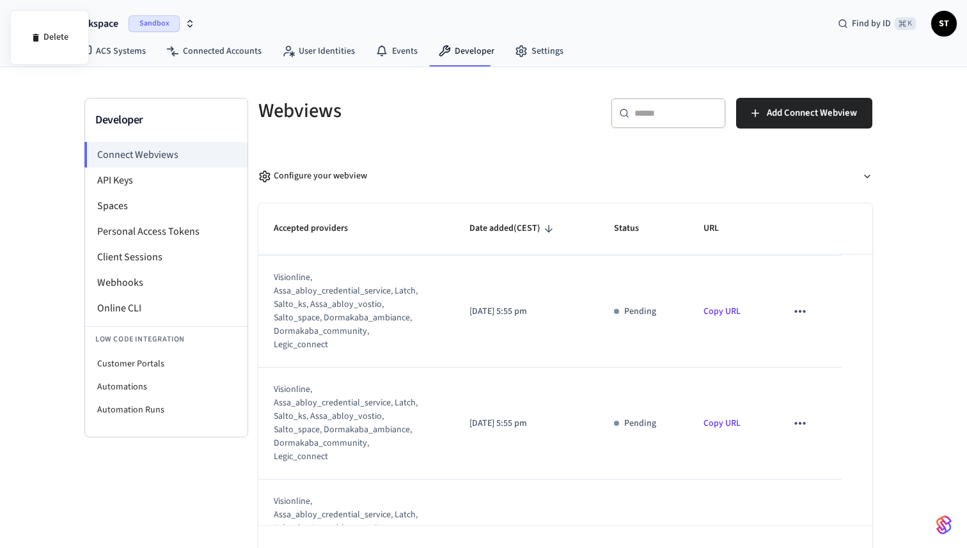
click at [802, 479] on div at bounding box center [483, 274] width 967 height 548
click at [798, 527] on icon "sticky table" at bounding box center [800, 535] width 17 height 17
click at [813, 506] on icon at bounding box center [811, 511] width 10 height 10
click at [799, 527] on icon "sticky table" at bounding box center [800, 535] width 17 height 17
click at [811, 499] on li "Delete" at bounding box center [825, 511] width 58 height 34
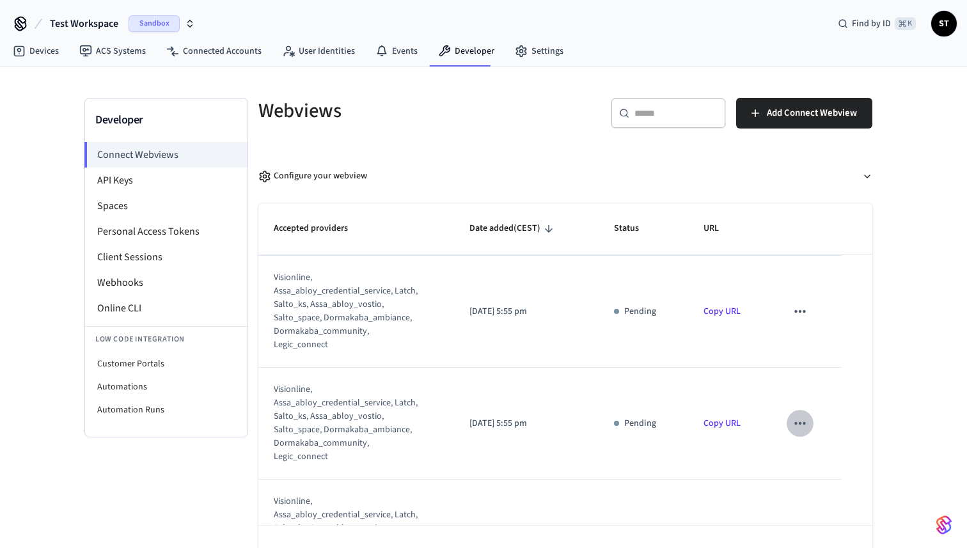
click at [799, 422] on icon "sticky table" at bounding box center [799, 423] width 11 height 3
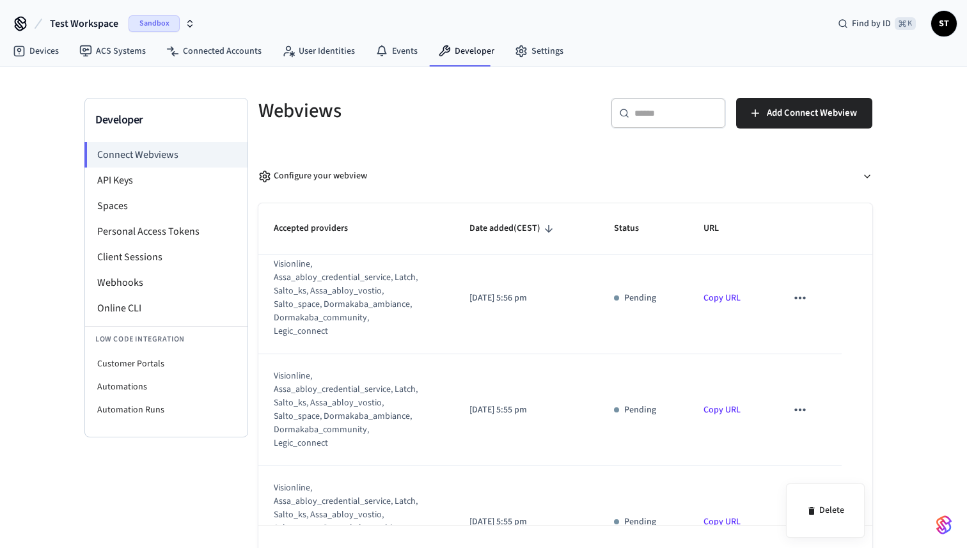
click at [810, 418] on div at bounding box center [483, 274] width 967 height 548
click at [797, 402] on icon "sticky table" at bounding box center [800, 410] width 17 height 17
click at [813, 419] on icon at bounding box center [811, 418] width 6 height 8
click at [801, 290] on icon "sticky table" at bounding box center [800, 298] width 17 height 17
click at [819, 320] on li "Delete" at bounding box center [825, 319] width 58 height 34
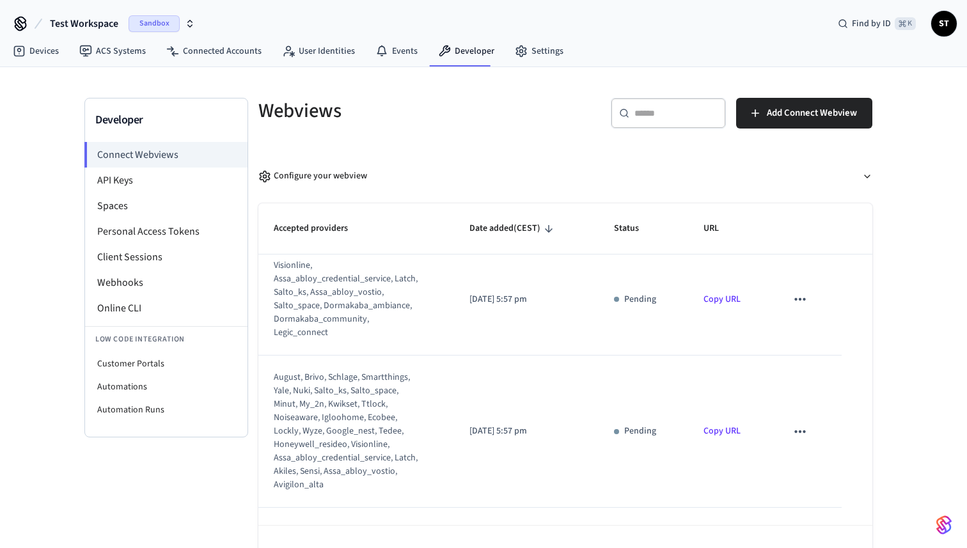
scroll to position [0, 0]
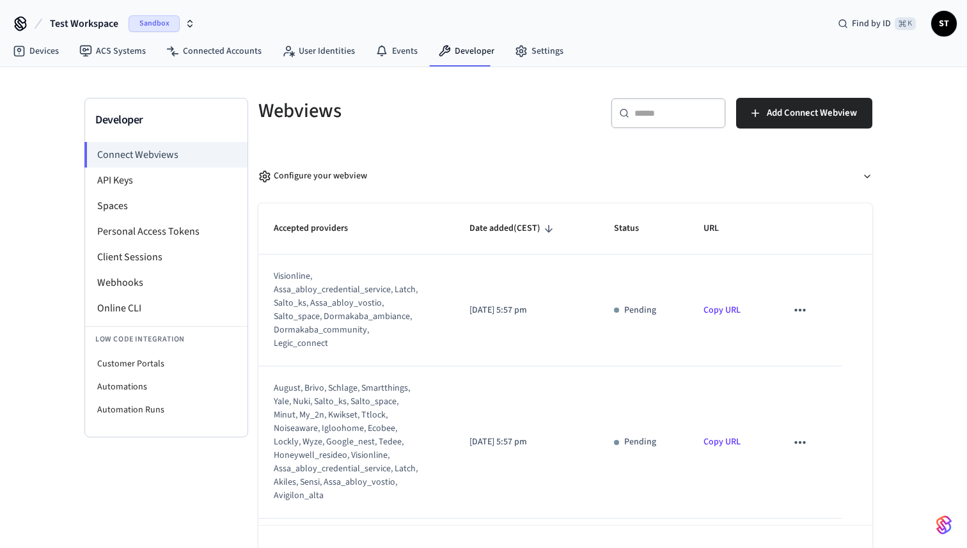
click at [801, 302] on icon "sticky table" at bounding box center [800, 310] width 17 height 17
click at [813, 344] on icon at bounding box center [811, 345] width 6 height 8
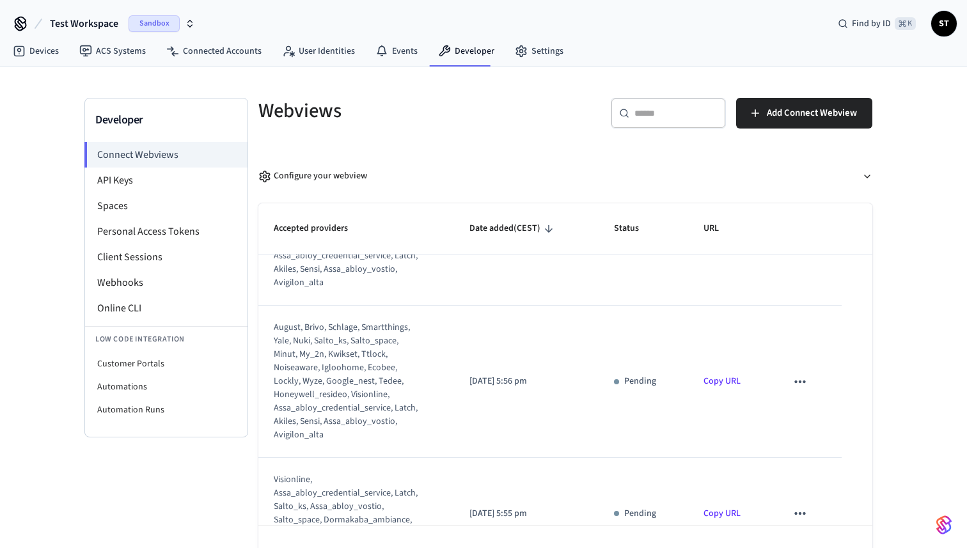
scroll to position [231, 0]
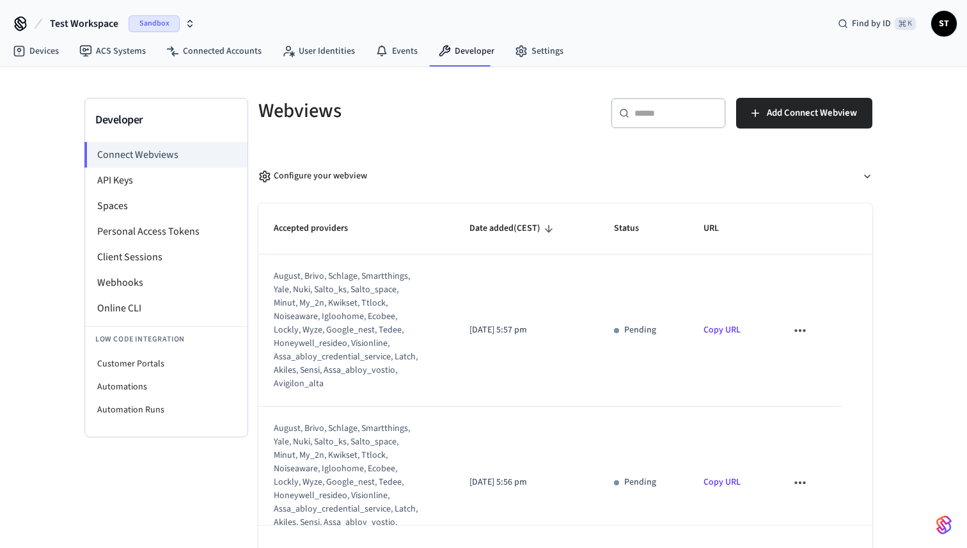
scroll to position [133, 0]
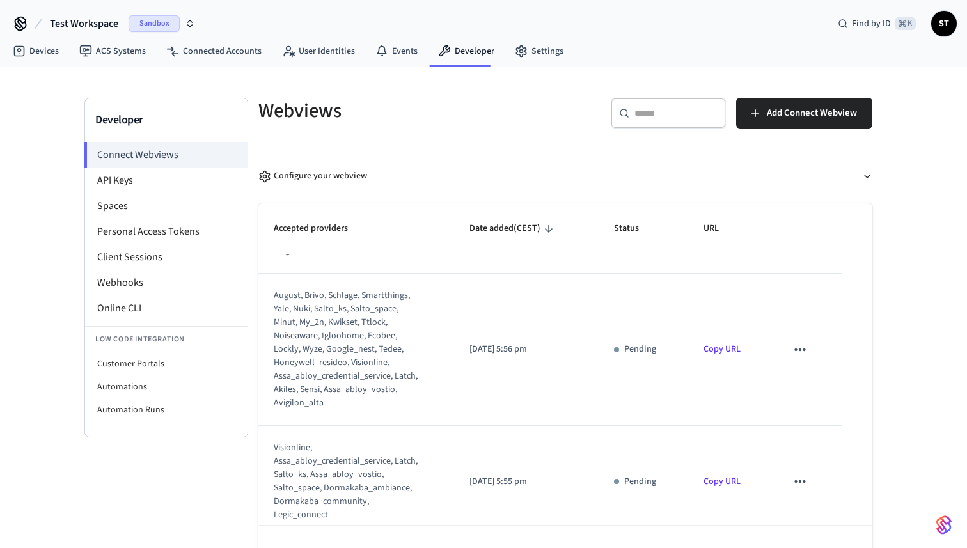
click at [791, 480] on button "sticky table" at bounding box center [800, 481] width 27 height 27
click at [810, 506] on icon at bounding box center [811, 511] width 10 height 10
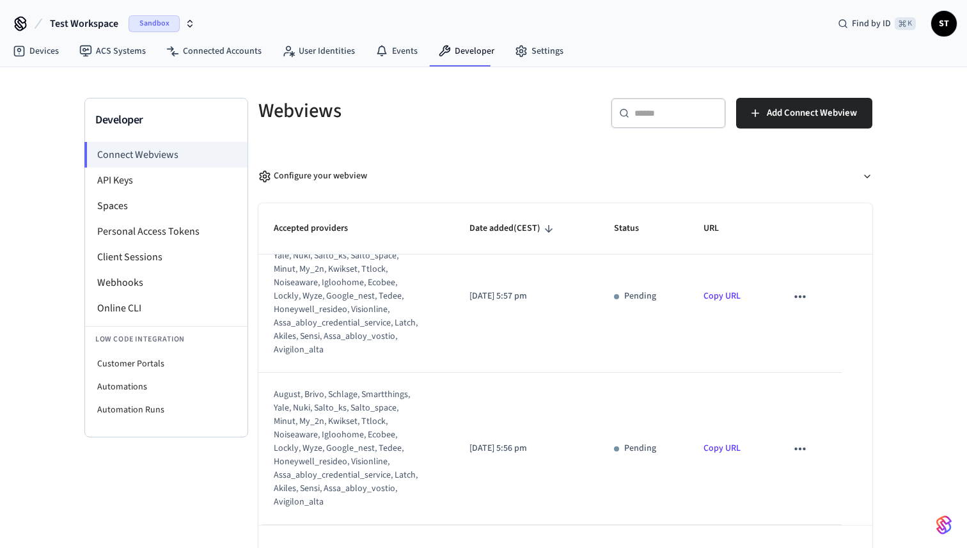
scroll to position [35, 0]
click at [795, 350] on td "sticky table" at bounding box center [806, 297] width 70 height 152
click at [804, 443] on icon "sticky table" at bounding box center [800, 449] width 17 height 17
click at [814, 485] on icon at bounding box center [811, 490] width 10 height 10
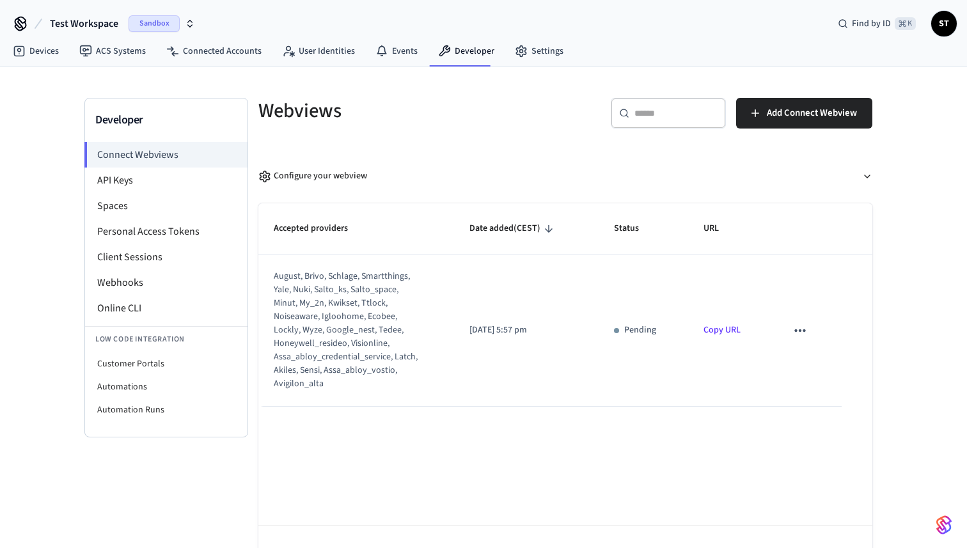
click at [799, 325] on icon "sticky table" at bounding box center [800, 330] width 17 height 17
click at [814, 370] on icon at bounding box center [811, 372] width 10 height 10
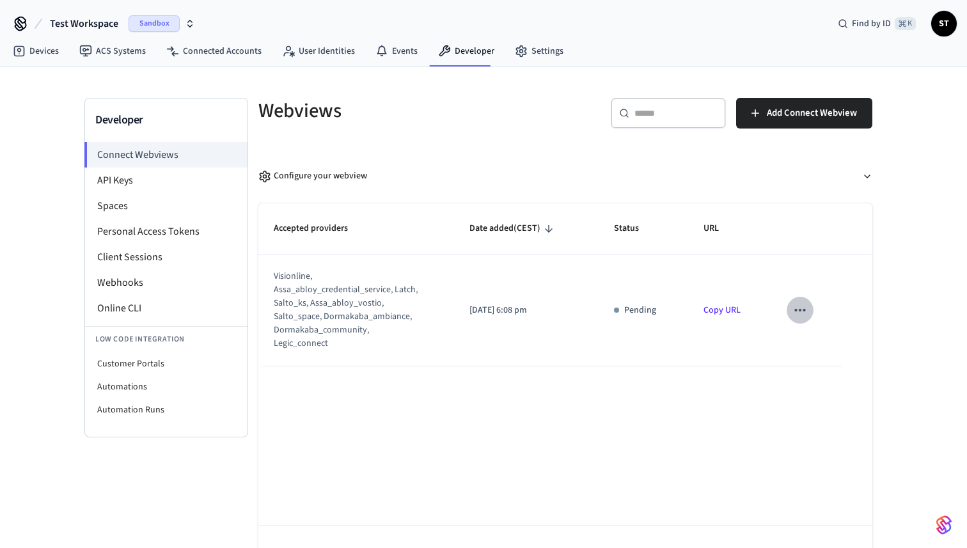
click at [798, 309] on icon "sticky table" at bounding box center [800, 310] width 17 height 17
click at [819, 344] on li "Delete" at bounding box center [825, 345] width 58 height 34
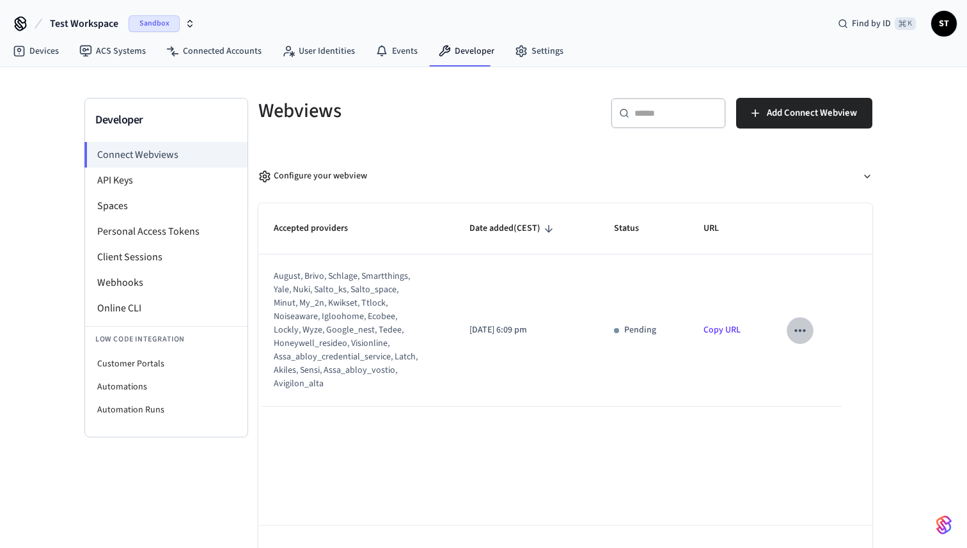
click at [810, 334] on button "sticky table" at bounding box center [800, 330] width 27 height 27
click at [808, 375] on icon at bounding box center [811, 372] width 10 height 10
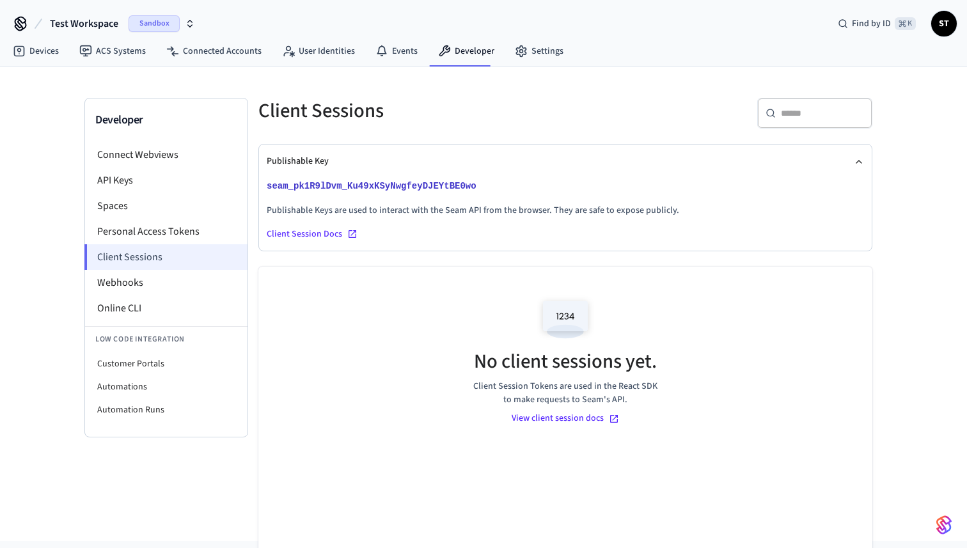
click at [145, 255] on li "Client Sessions" at bounding box center [165, 257] width 163 height 26
click at [130, 181] on li "API Keys" at bounding box center [166, 181] width 162 height 26
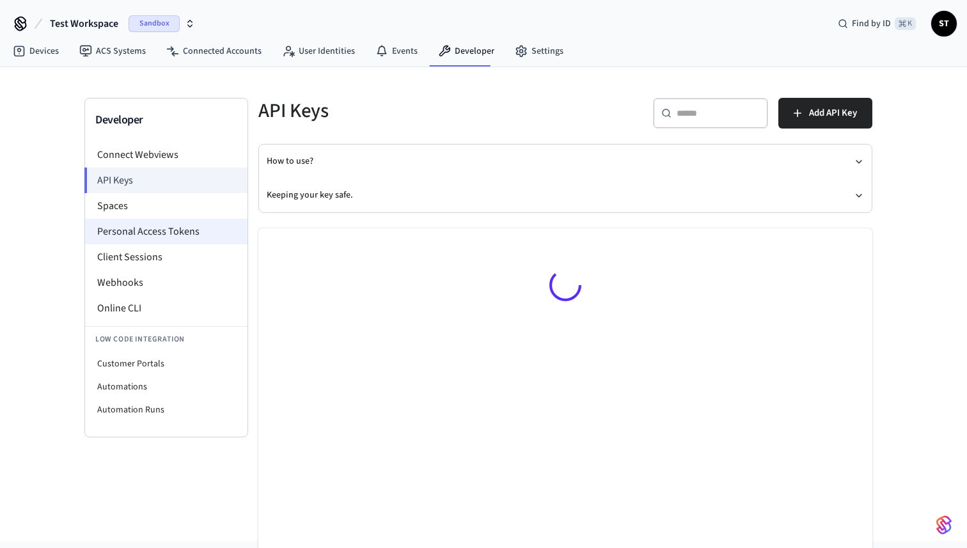
click at [151, 231] on li "Personal Access Tokens" at bounding box center [166, 232] width 162 height 26
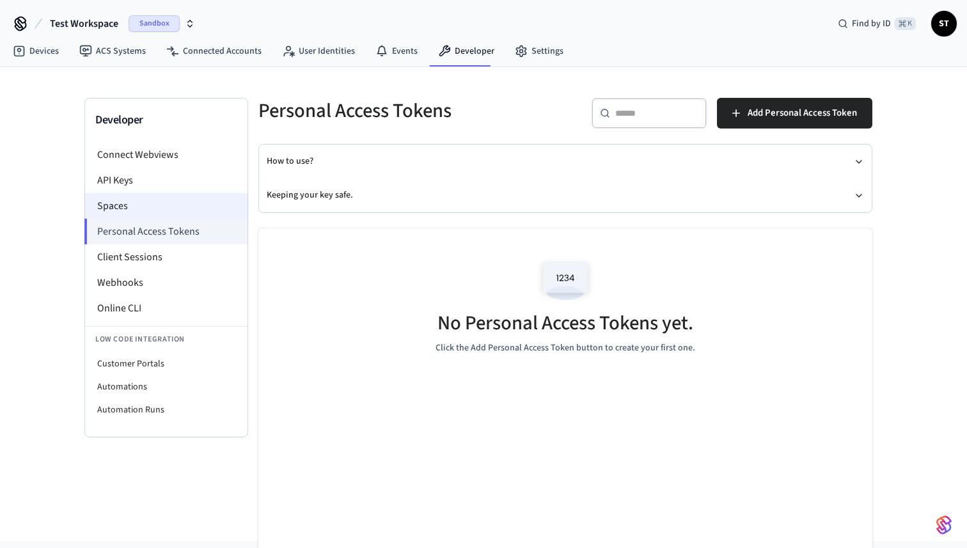
click at [121, 203] on li "Spaces" at bounding box center [166, 206] width 162 height 26
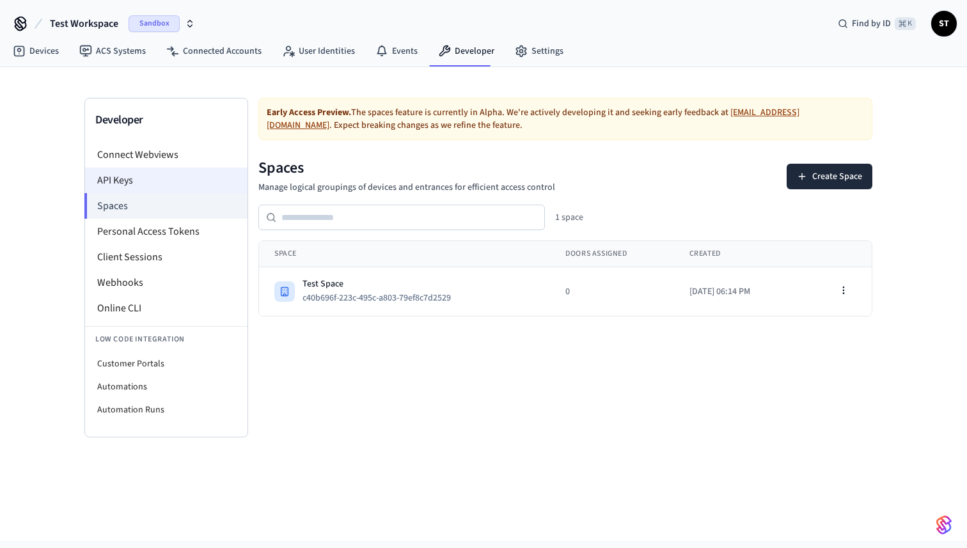
click at [160, 184] on li "API Keys" at bounding box center [166, 181] width 162 height 26
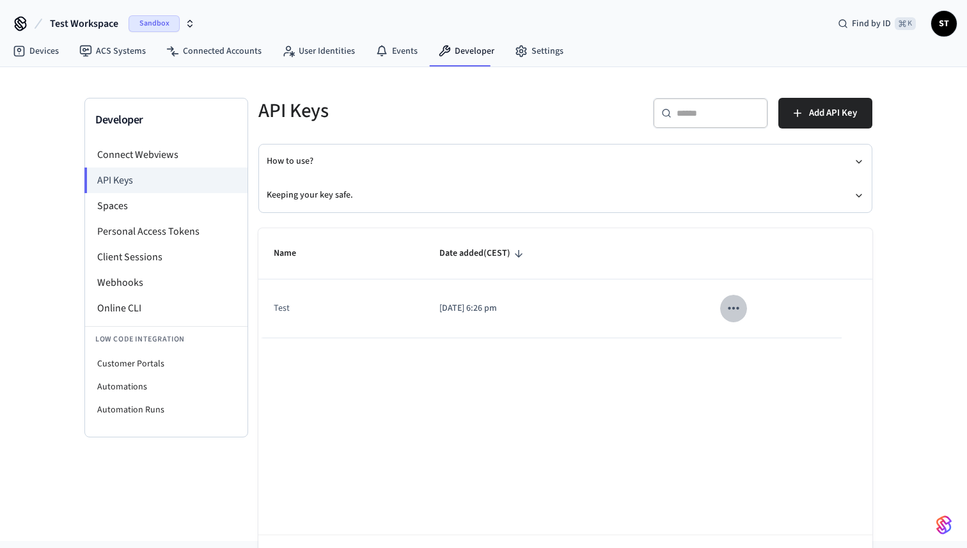
click at [739, 308] on icon "sticky table" at bounding box center [733, 308] width 17 height 17
click at [751, 354] on ul "Edit Delete" at bounding box center [760, 374] width 61 height 82
click at [606, 375] on div at bounding box center [483, 274] width 967 height 548
click at [113, 202] on li "Spaces" at bounding box center [166, 206] width 162 height 26
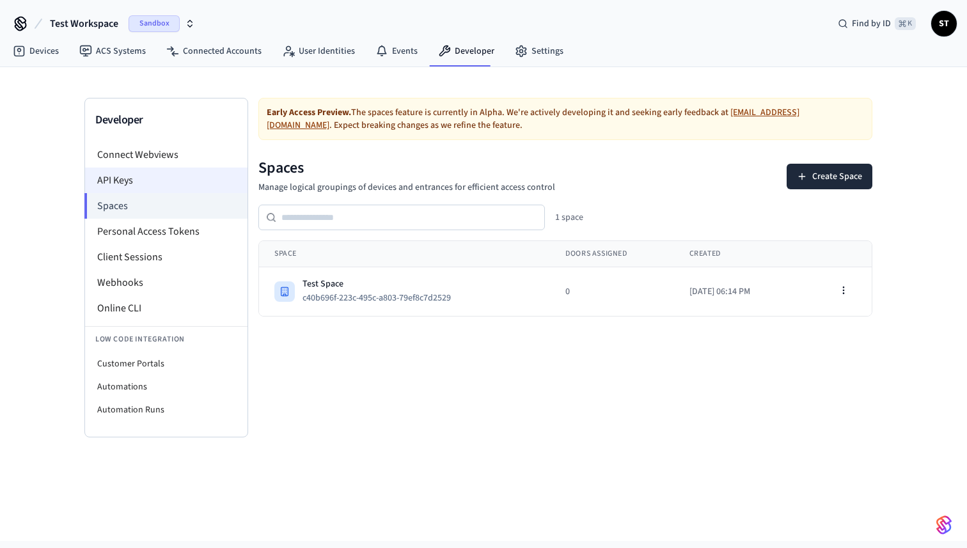
click at [134, 176] on li "API Keys" at bounding box center [166, 181] width 162 height 26
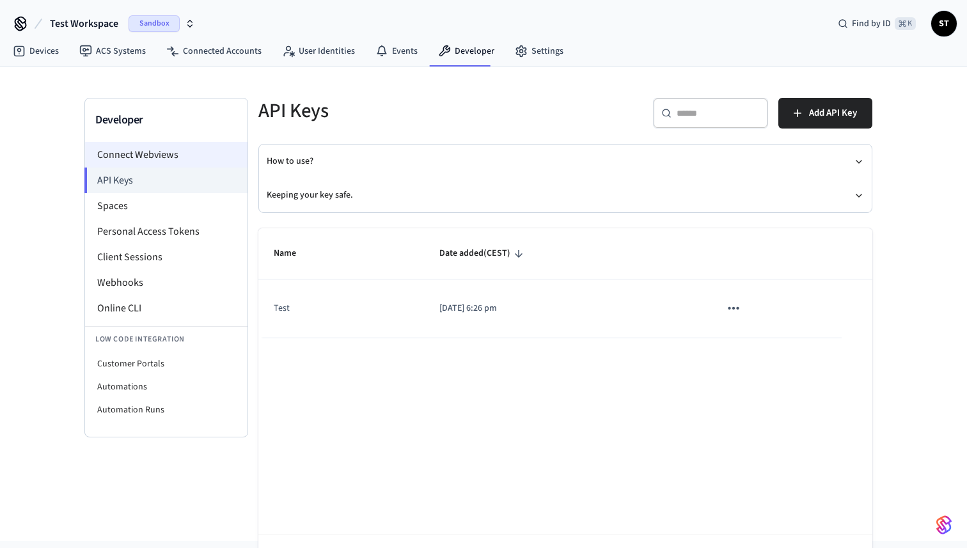
click at [145, 146] on li "Connect Webviews" at bounding box center [166, 155] width 162 height 26
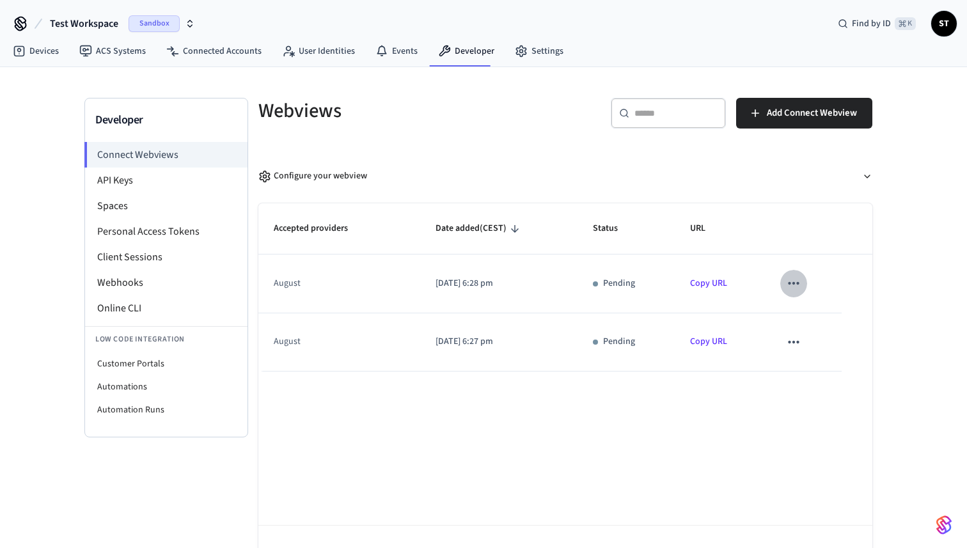
click at [801, 279] on icon "sticky table" at bounding box center [793, 283] width 17 height 17
click at [762, 280] on div at bounding box center [483, 274] width 967 height 548
click at [288, 343] on div "august" at bounding box center [333, 341] width 118 height 13
click at [801, 341] on button "sticky table" at bounding box center [793, 342] width 27 height 27
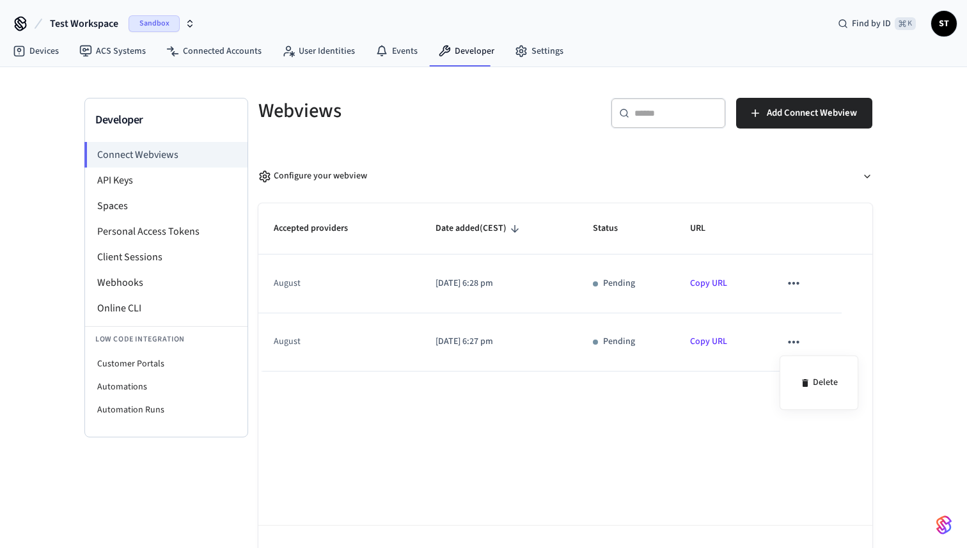
click at [790, 343] on div at bounding box center [483, 274] width 967 height 548
click at [712, 416] on div "Accepted providers Date added (CEST) Status URL august [DATE] 6:28 pm Pending C…" at bounding box center [565, 395] width 614 height 384
click at [142, 233] on li "Personal Access Tokens" at bounding box center [166, 232] width 162 height 26
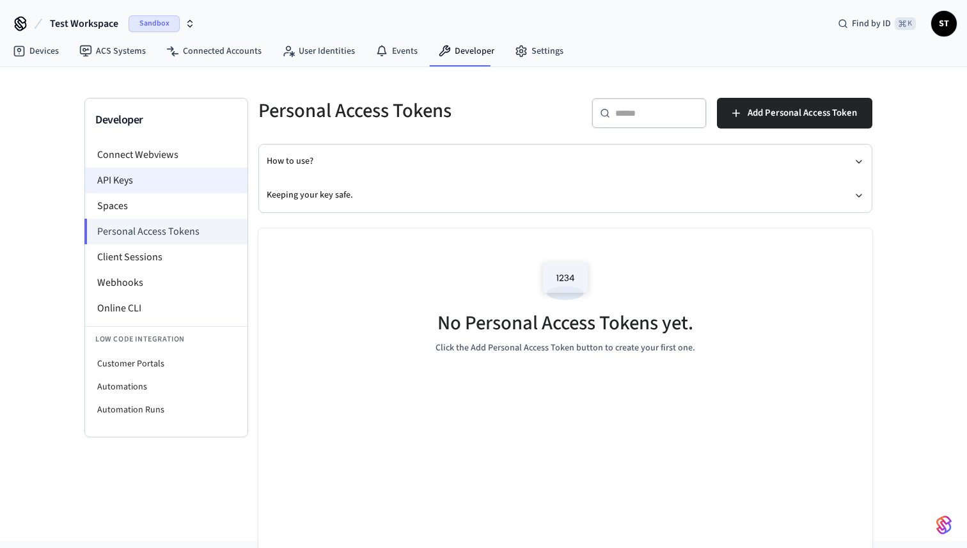
click at [143, 180] on li "API Keys" at bounding box center [166, 181] width 162 height 26
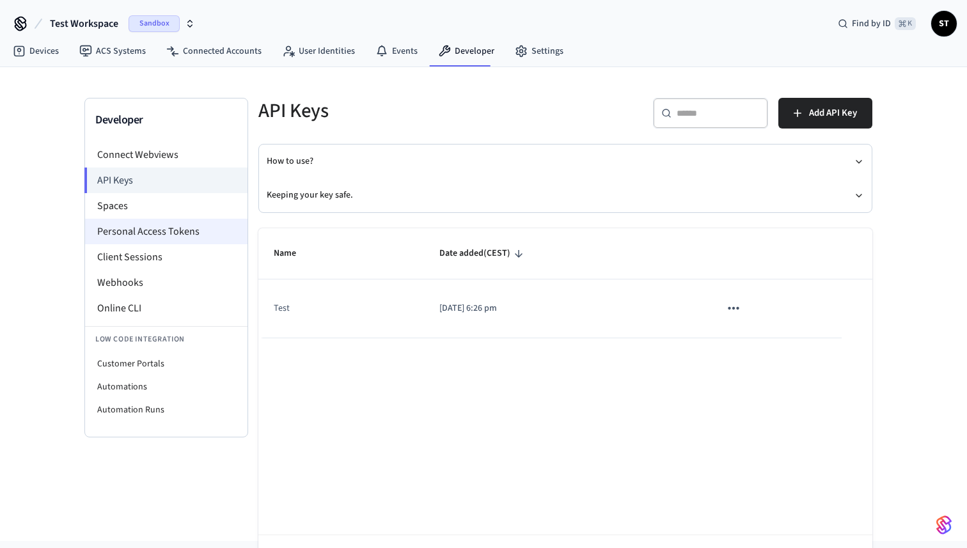
click at [154, 230] on li "Personal Access Tokens" at bounding box center [166, 232] width 162 height 26
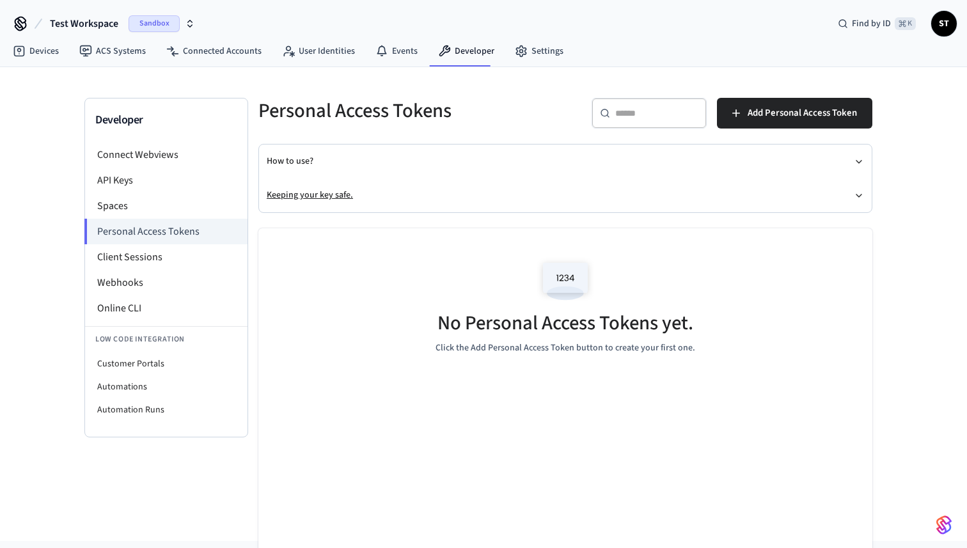
click at [313, 196] on button "Keeping your key safe." at bounding box center [565, 195] width 597 height 34
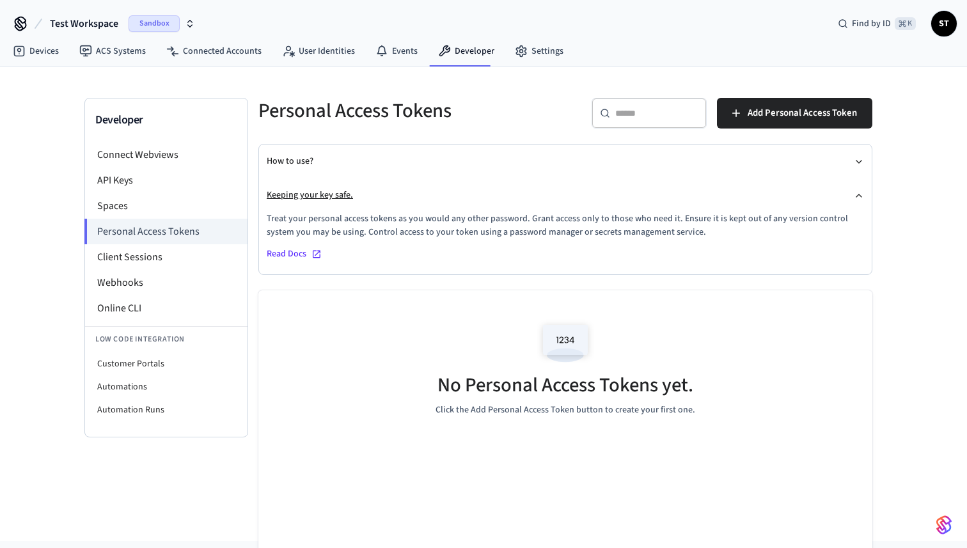
click at [313, 196] on button "Keeping your key safe." at bounding box center [565, 195] width 597 height 34
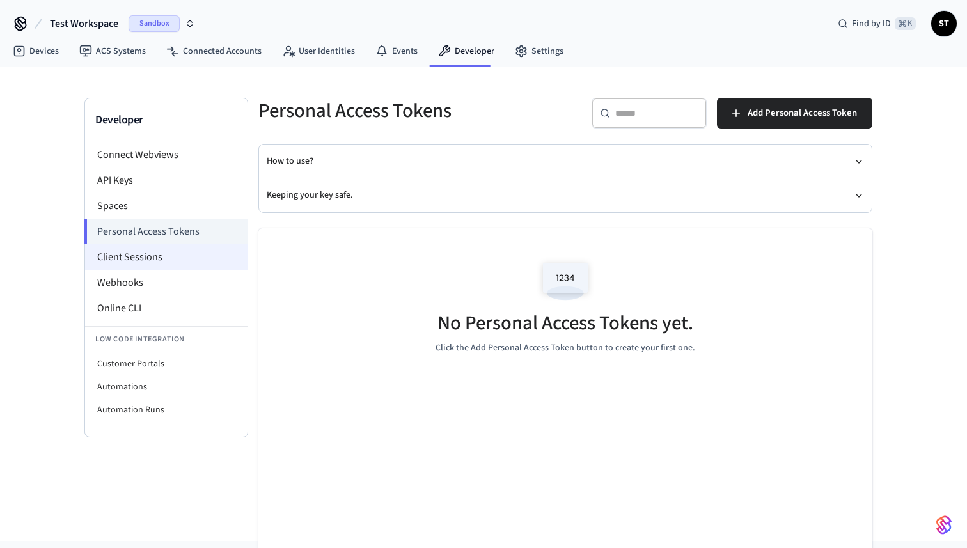
click at [129, 255] on li "Client Sessions" at bounding box center [166, 257] width 162 height 26
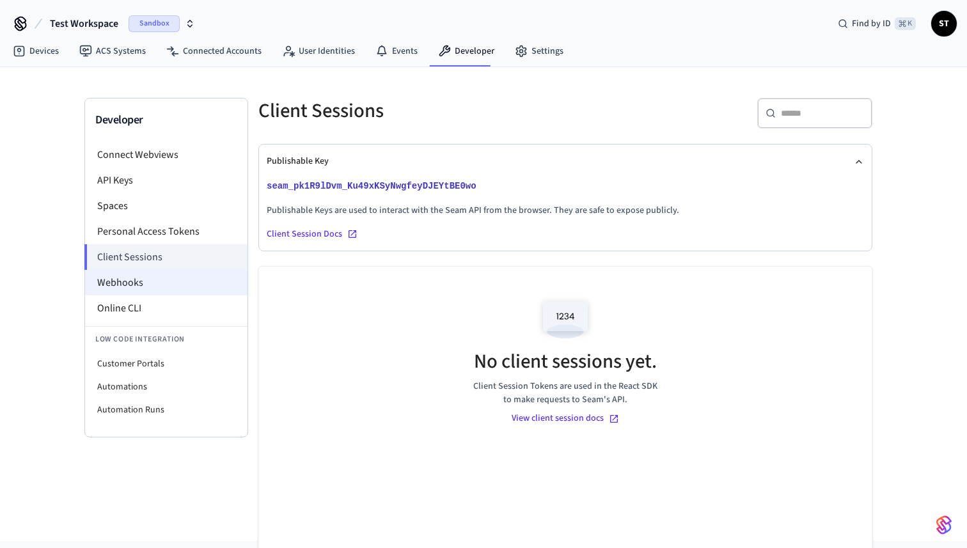
click at [152, 278] on li "Webhooks" at bounding box center [166, 283] width 162 height 26
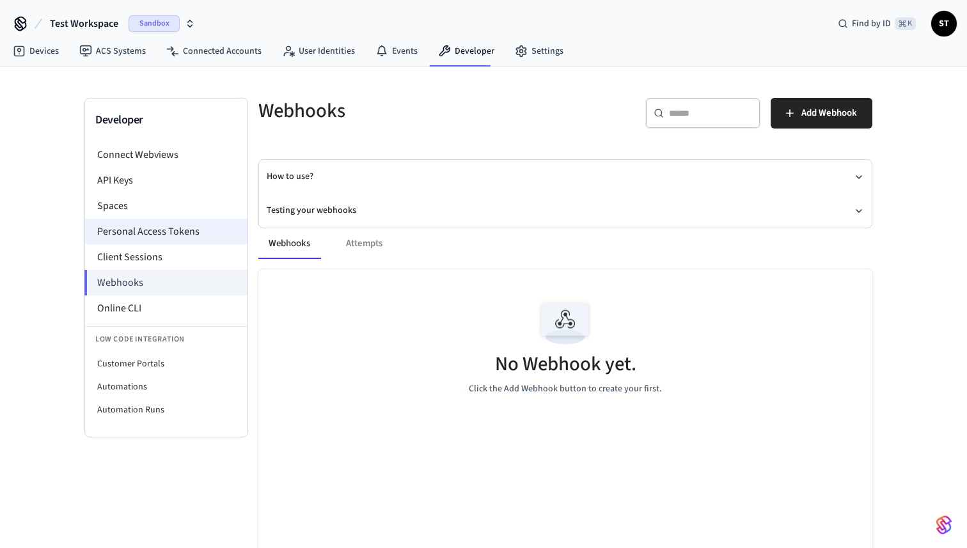
click at [152, 231] on li "Personal Access Tokens" at bounding box center [166, 232] width 162 height 26
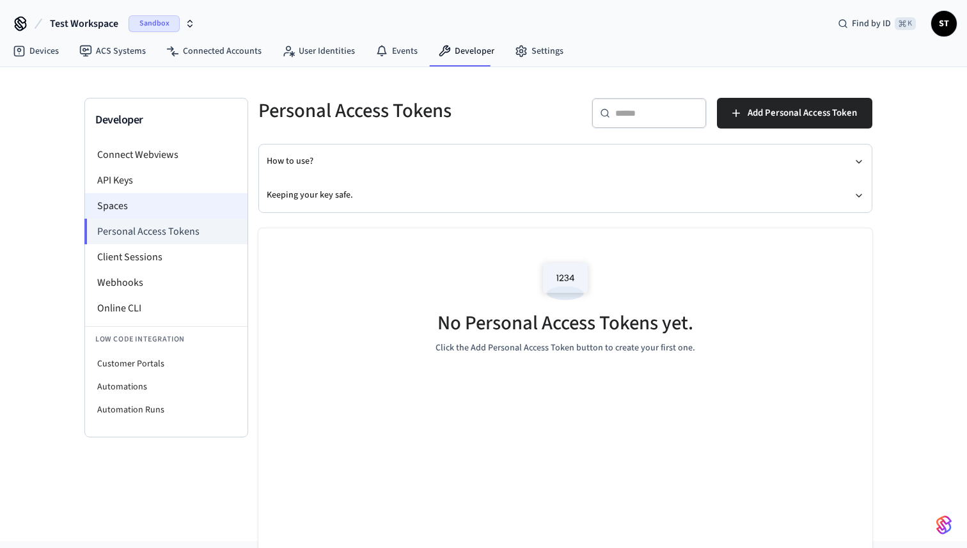
click at [131, 210] on li "Spaces" at bounding box center [166, 206] width 162 height 26
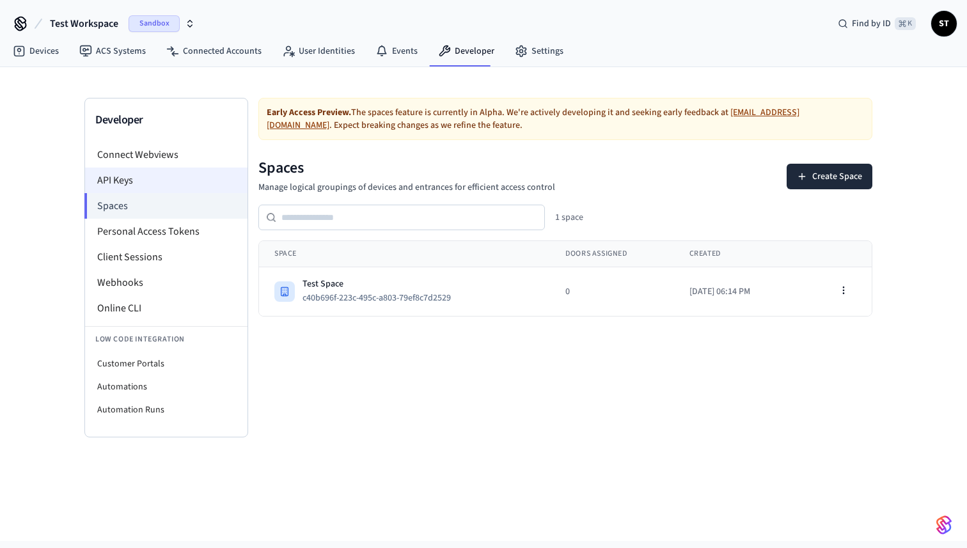
click at [132, 187] on li "API Keys" at bounding box center [166, 181] width 162 height 26
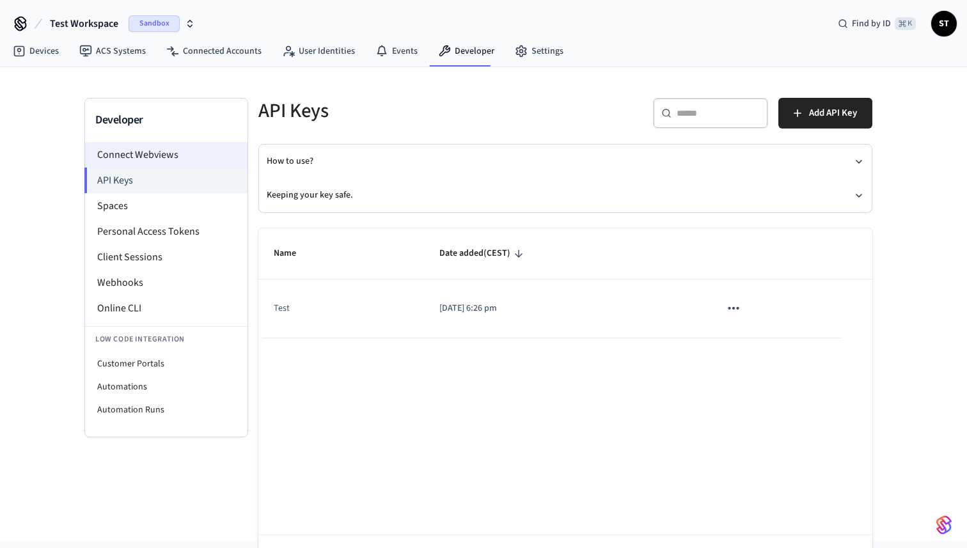
click at [150, 157] on li "Connect Webviews" at bounding box center [166, 155] width 162 height 26
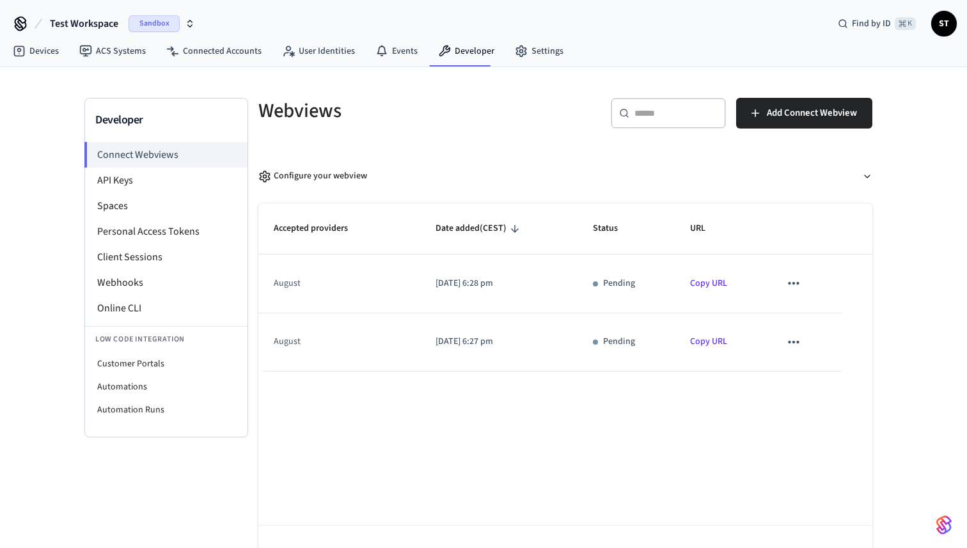
click at [281, 284] on div "august" at bounding box center [333, 283] width 118 height 13
click at [322, 278] on div "august" at bounding box center [333, 283] width 118 height 13
click at [535, 35] on div "Test Workspace Sandbox Find by ID ⌘ K ST" at bounding box center [483, 18] width 967 height 37
click at [534, 54] on link "Settings" at bounding box center [539, 51] width 69 height 23
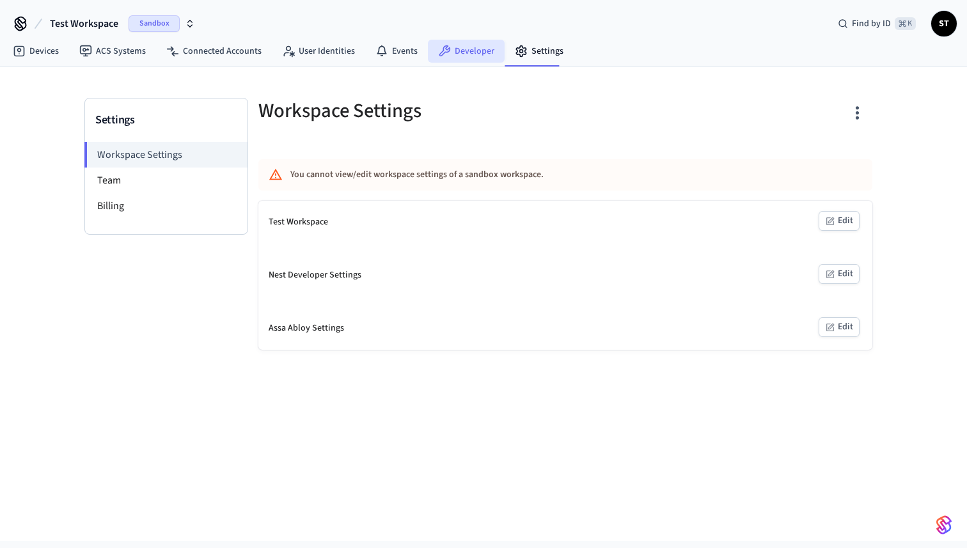
click at [462, 51] on link "Developer" at bounding box center [466, 51] width 77 height 23
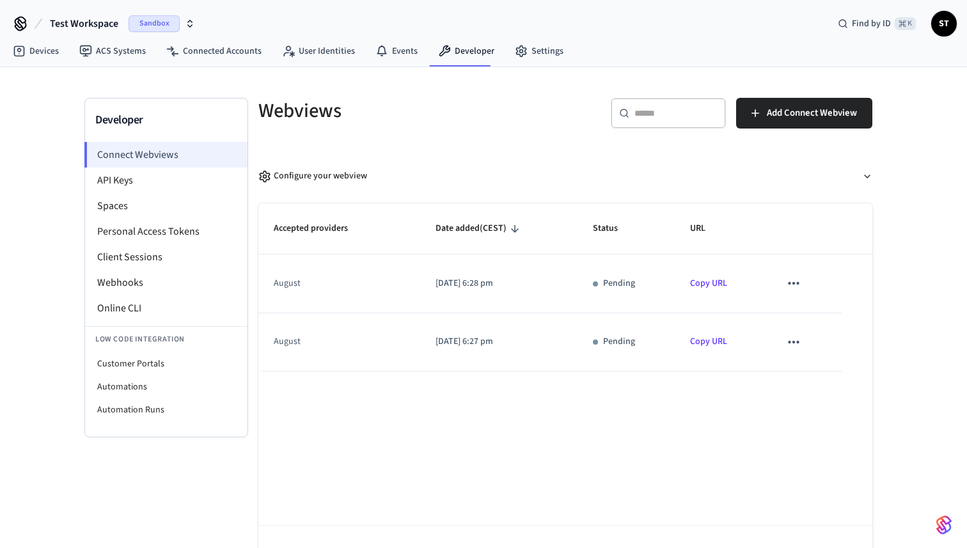
click at [153, 153] on li "Connect Webviews" at bounding box center [165, 155] width 163 height 26
click at [144, 182] on li "API Keys" at bounding box center [166, 181] width 162 height 26
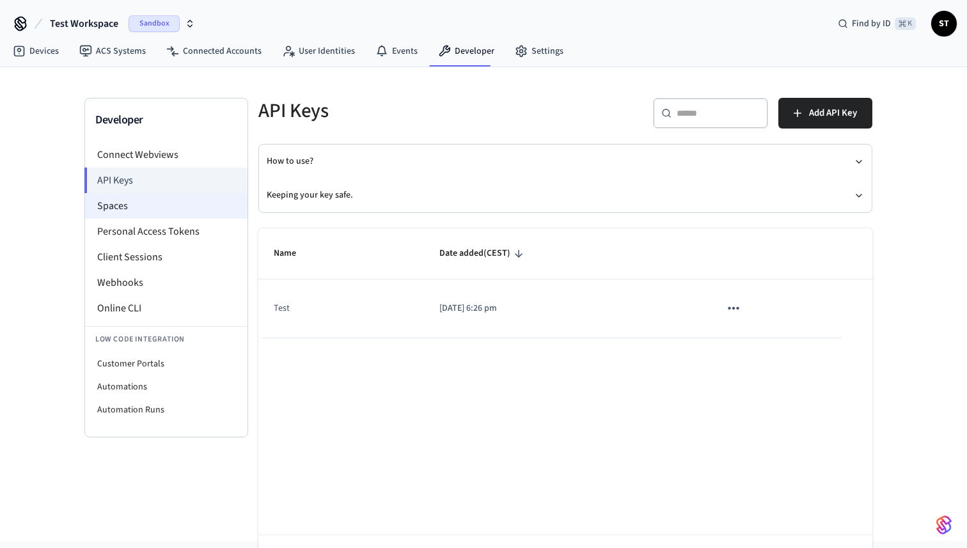
click at [145, 206] on li "Spaces" at bounding box center [166, 206] width 162 height 26
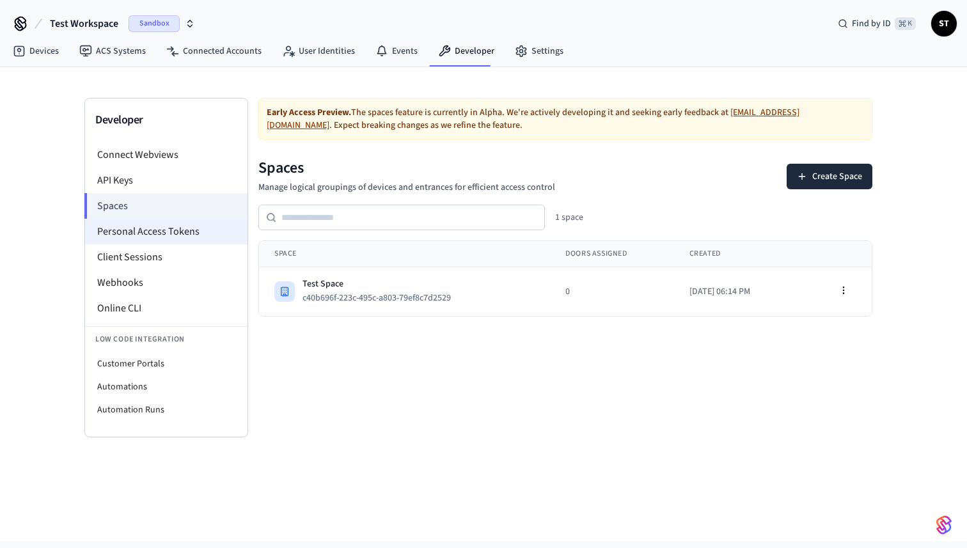
click at [150, 226] on li "Personal Access Tokens" at bounding box center [166, 232] width 162 height 26
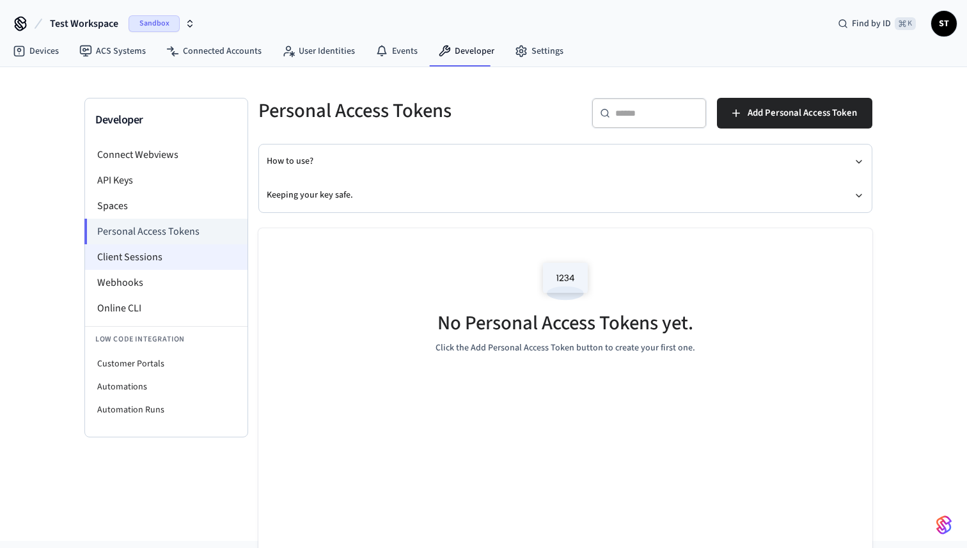
click at [146, 251] on li "Client Sessions" at bounding box center [166, 257] width 162 height 26
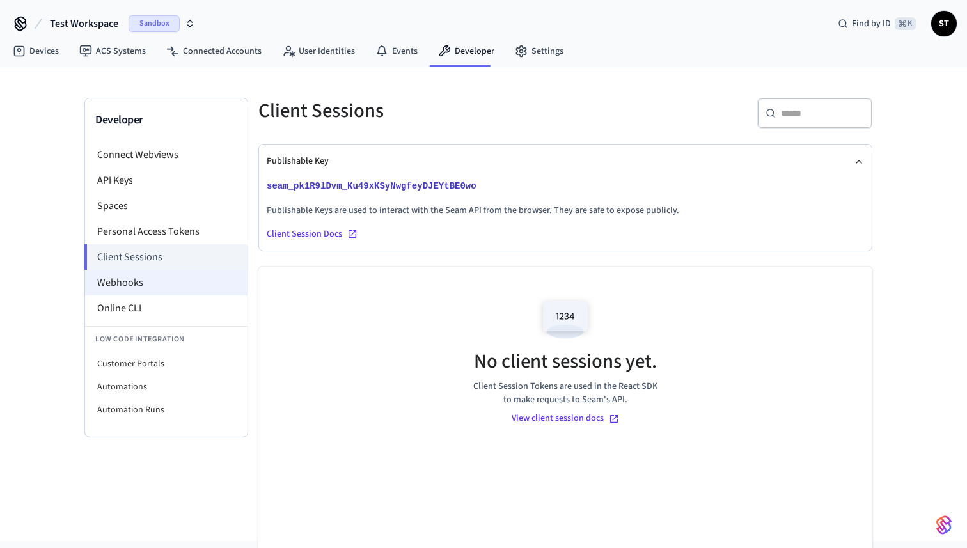
click at [146, 274] on li "Webhooks" at bounding box center [166, 283] width 162 height 26
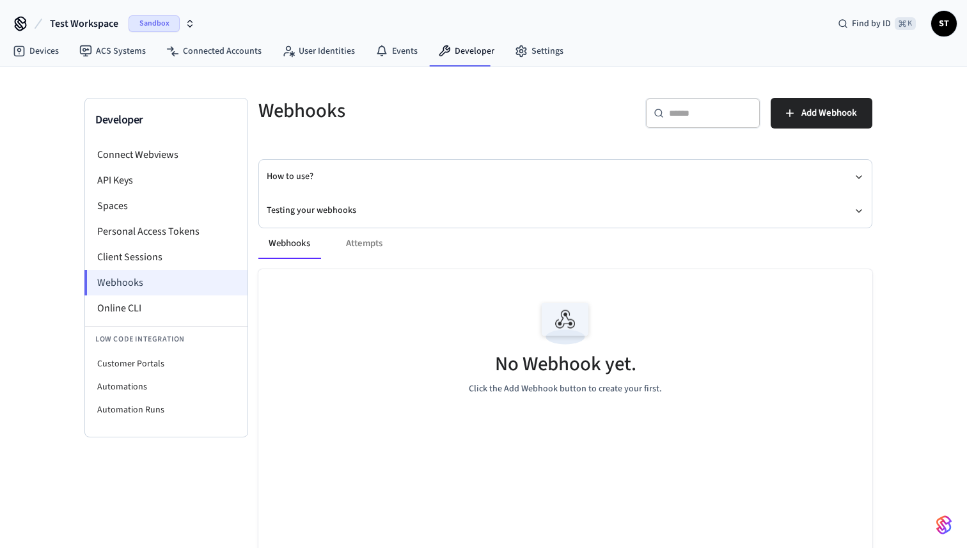
click at [147, 294] on li "Webhooks" at bounding box center [165, 283] width 163 height 26
click at [149, 301] on li "Online CLI" at bounding box center [166, 308] width 162 height 26
click at [95, 54] on link "ACS Systems" at bounding box center [112, 51] width 87 height 23
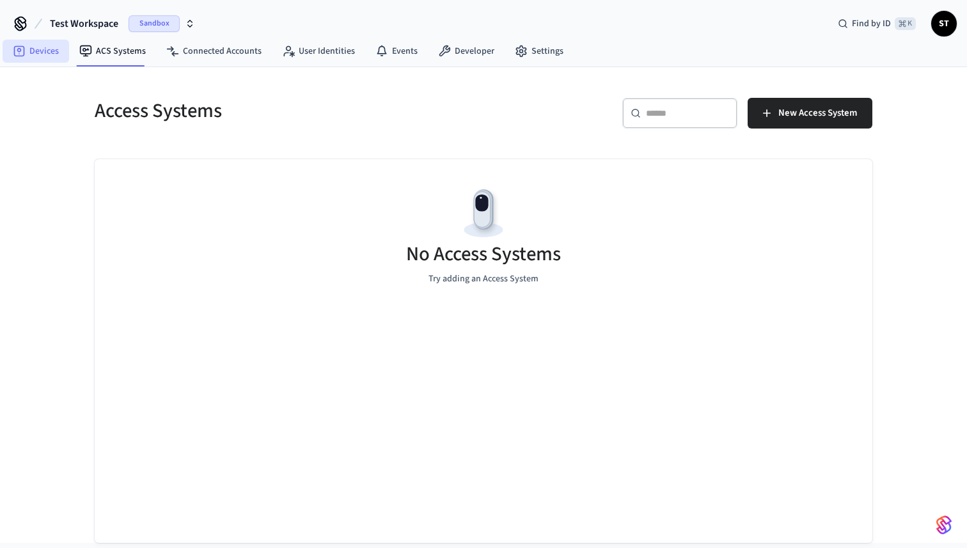
click at [43, 51] on link "Devices" at bounding box center [36, 51] width 67 height 23
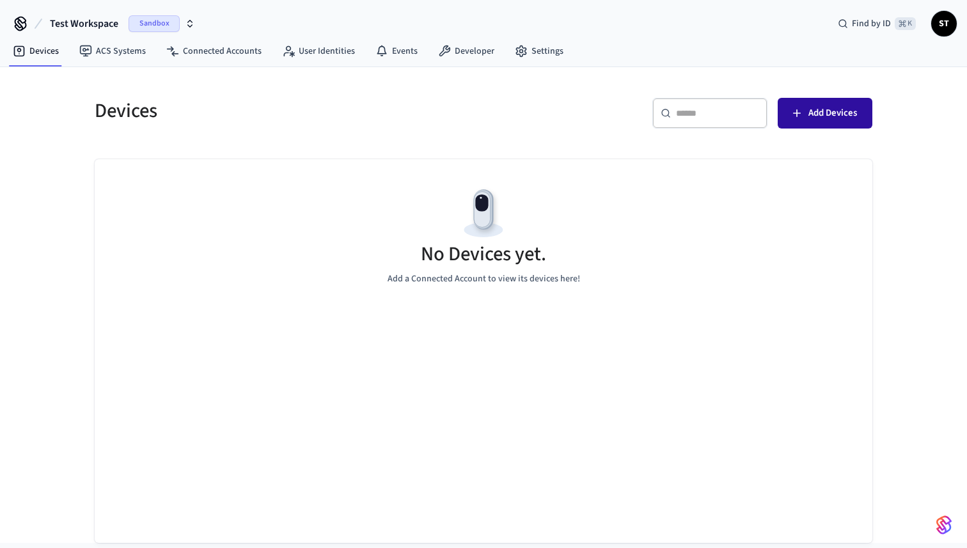
click at [808, 107] on button "Add Devices" at bounding box center [825, 113] width 95 height 31
click at [461, 51] on link "Developer" at bounding box center [466, 51] width 77 height 23
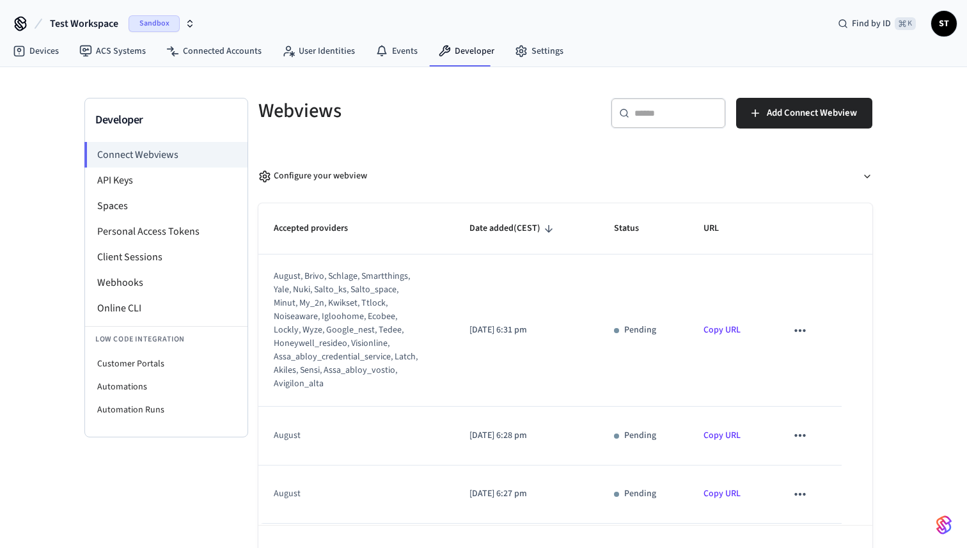
click at [335, 308] on div "august, brivo, schlage, smartthings, yale, nuki, salto_ks, salto_space, minut, …" at bounding box center [348, 330] width 148 height 121
click at [334, 347] on div "august, brivo, schlage, smartthings, yale, nuki, salto_ks, salto_space, minut, …" at bounding box center [348, 330] width 148 height 121
click at [294, 386] on div "august, brivo, schlage, smartthings, yale, nuki, salto_ks, salto_space, minut, …" at bounding box center [348, 330] width 148 height 121
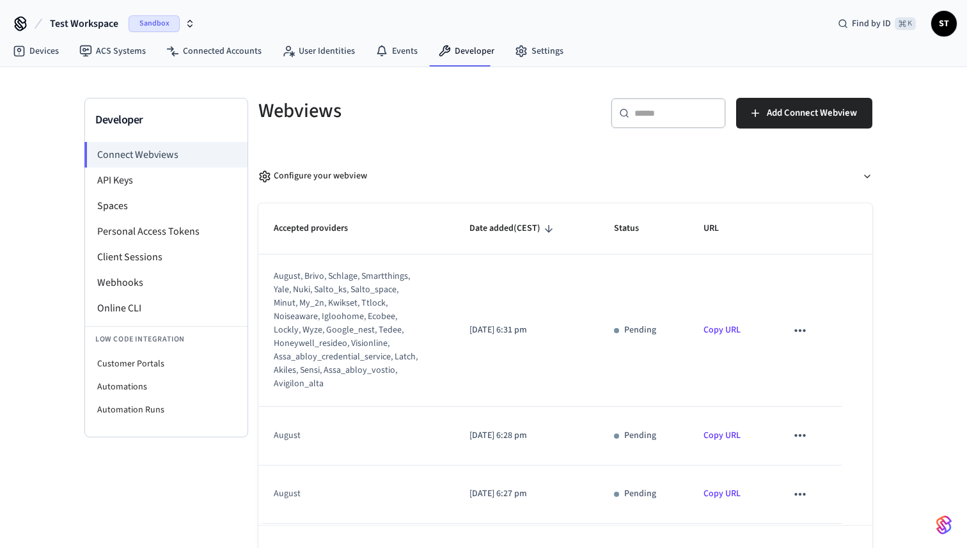
click at [331, 372] on div "august, brivo, schlage, smartthings, yale, nuki, salto_ks, salto_space, minut, …" at bounding box center [348, 330] width 148 height 121
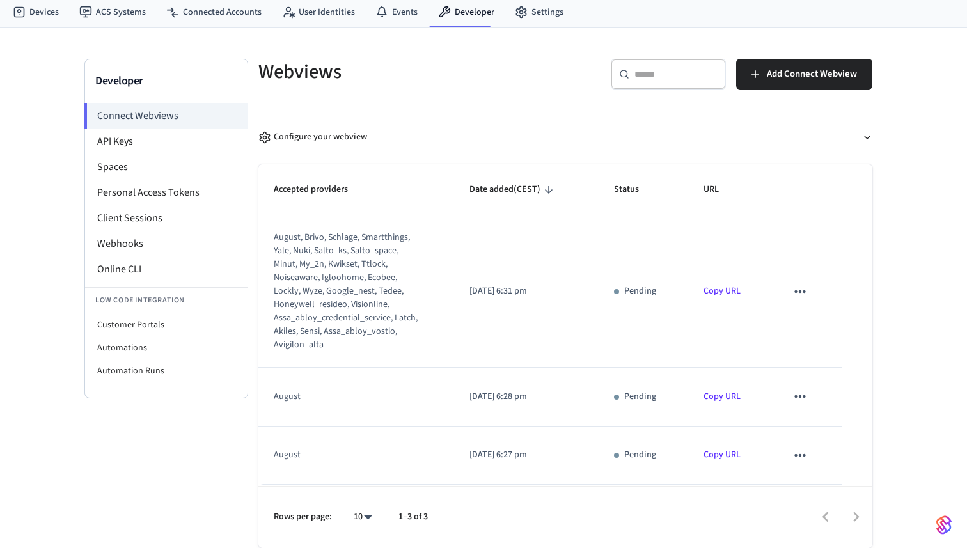
click at [371, 266] on div "august, brivo, schlage, smartthings, yale, nuki, salto_ks, salto_space, minut, …" at bounding box center [348, 291] width 148 height 121
copy div "ttlock"
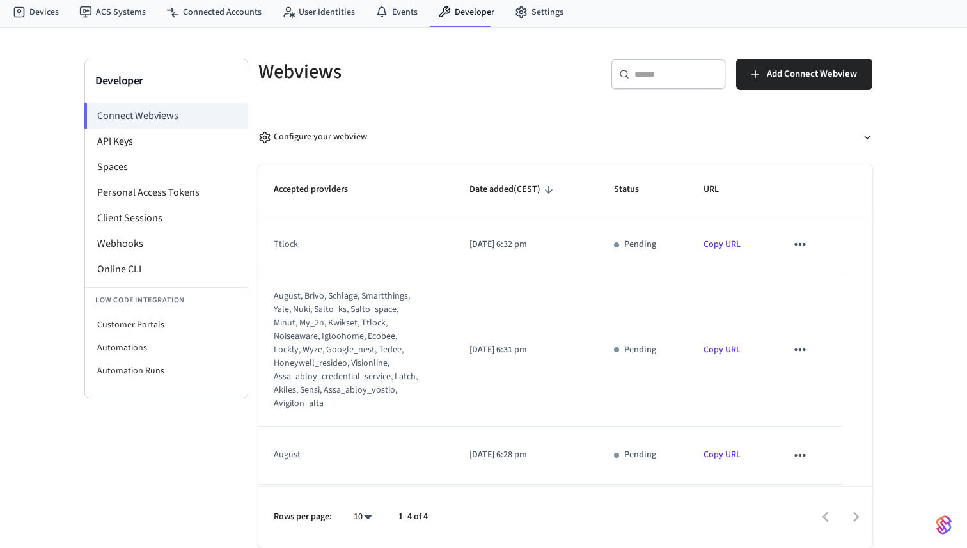
click at [428, 388] on td "august, brivo, schlage, smartthings, yale, nuki, salto_ks, salto_space, minut, …" at bounding box center [356, 350] width 196 height 152
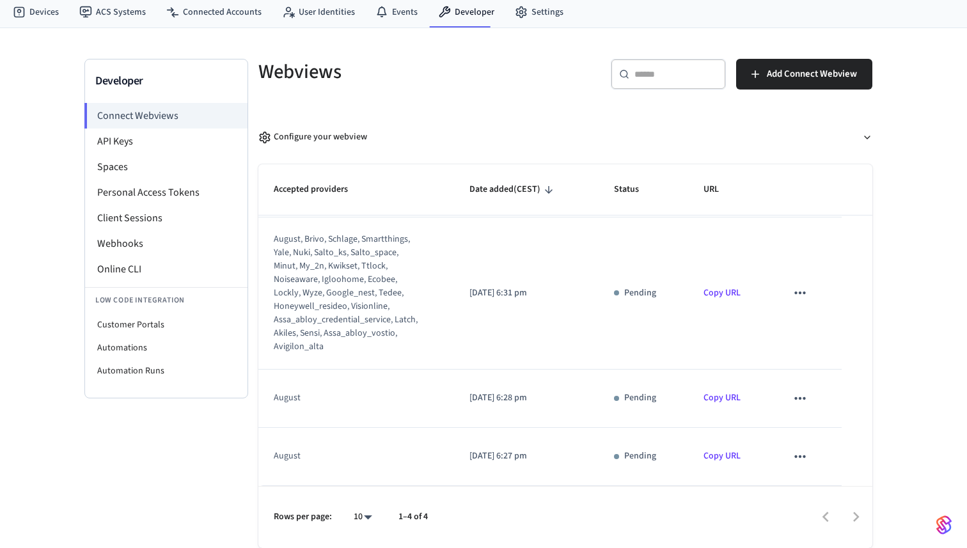
scroll to position [0, 0]
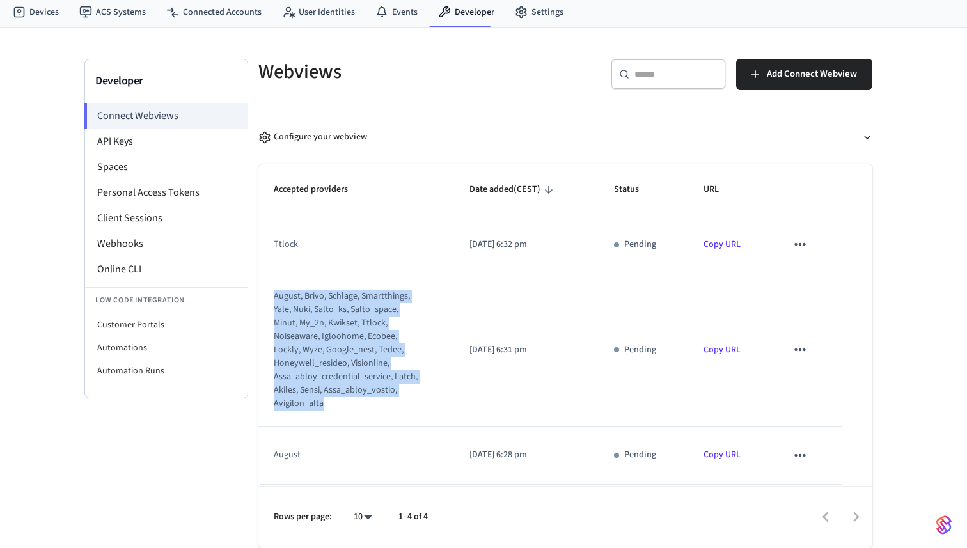
drag, startPoint x: 320, startPoint y: 407, endPoint x: 262, endPoint y: 297, distance: 124.2
click at [262, 297] on td "august, brivo, schlage, smartthings, yale, nuki, salto_ks, salto_space, minut, …" at bounding box center [356, 350] width 196 height 152
copy div "august, brivo, schlage, smartthings, yale, nuki, salto_ks, salto_space, minut, …"
click at [588, 375] on tr "august, brivo, schlage, smartthings, [GEOGRAPHIC_DATA], nuki, salto_ks, salto_s…" at bounding box center [565, 350] width 614 height 152
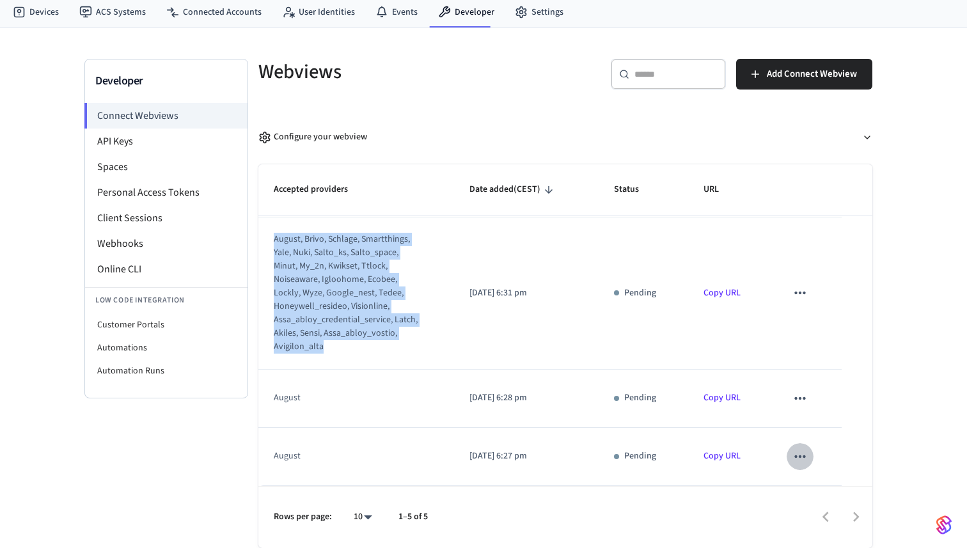
click at [809, 461] on button "sticky table" at bounding box center [800, 456] width 27 height 27
click at [813, 487] on li "Delete" at bounding box center [825, 497] width 58 height 34
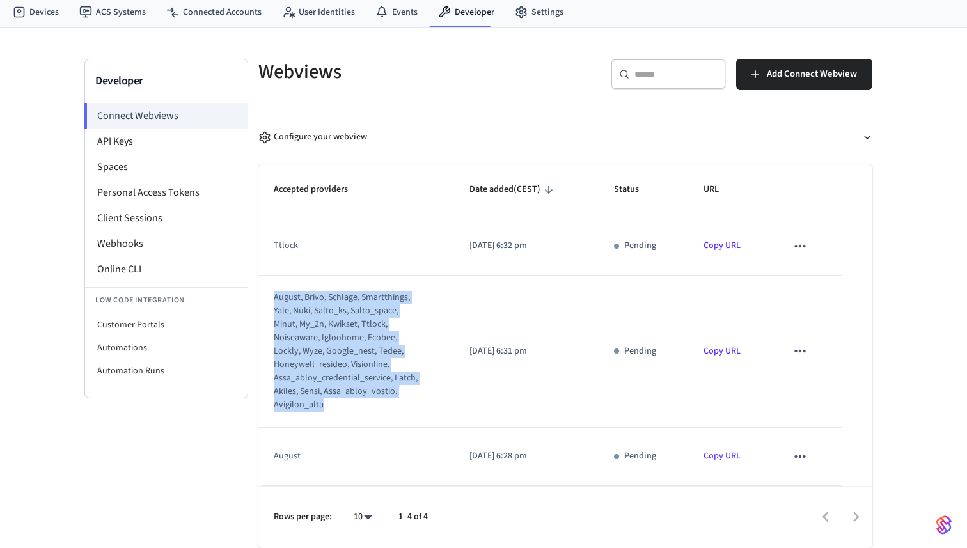
scroll to position [57, 0]
click at [802, 458] on icon "sticky table" at bounding box center [800, 456] width 17 height 17
click at [815, 500] on icon at bounding box center [811, 497] width 10 height 10
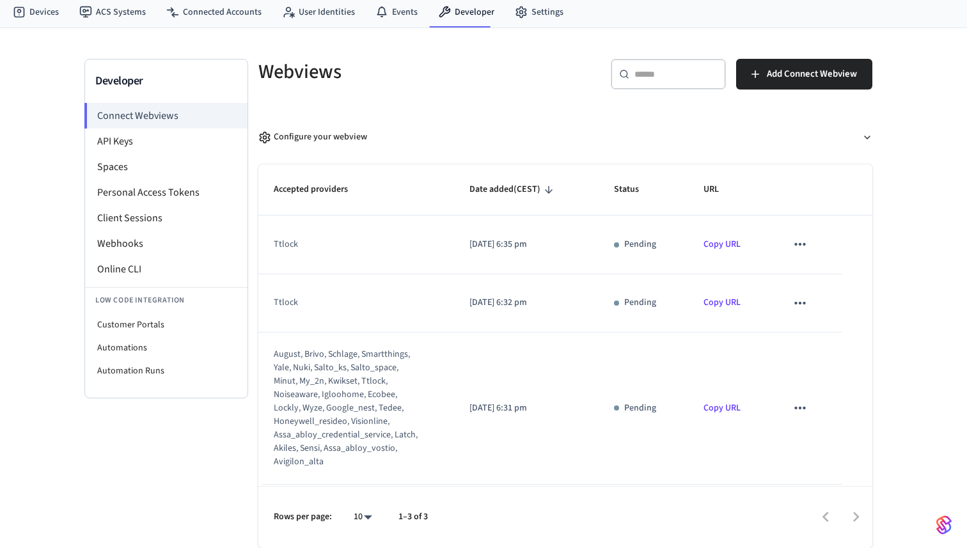
click at [717, 246] on link "Copy URL" at bounding box center [721, 244] width 37 height 13
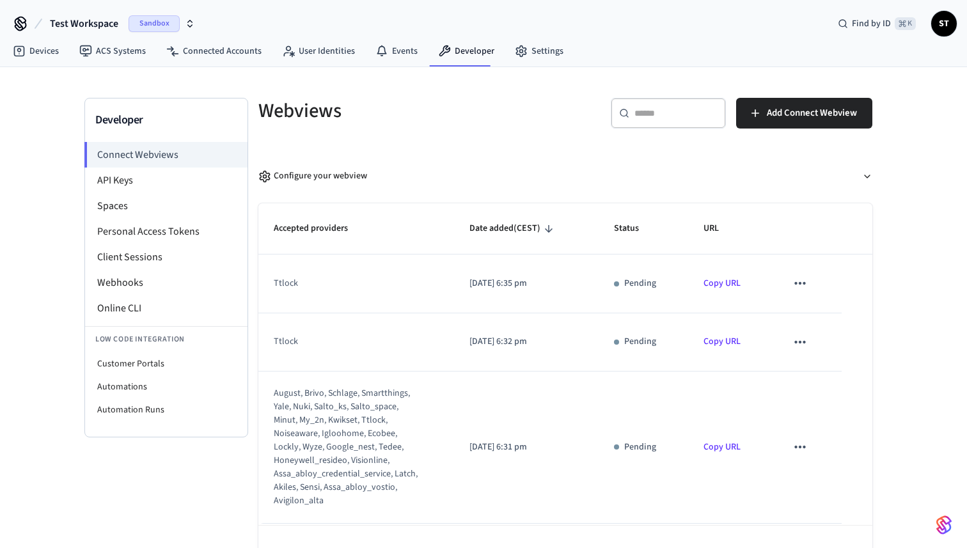
click at [792, 341] on icon "sticky table" at bounding box center [800, 342] width 17 height 17
click at [817, 380] on li "Delete" at bounding box center [825, 383] width 58 height 34
click at [803, 283] on icon "sticky table" at bounding box center [799, 283] width 11 height 3
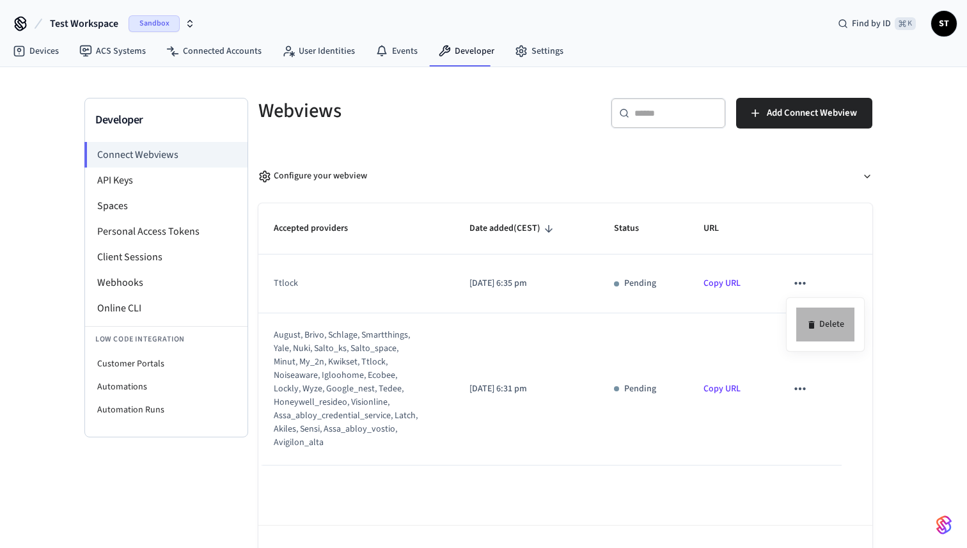
click at [820, 320] on li "Delete" at bounding box center [825, 325] width 58 height 34
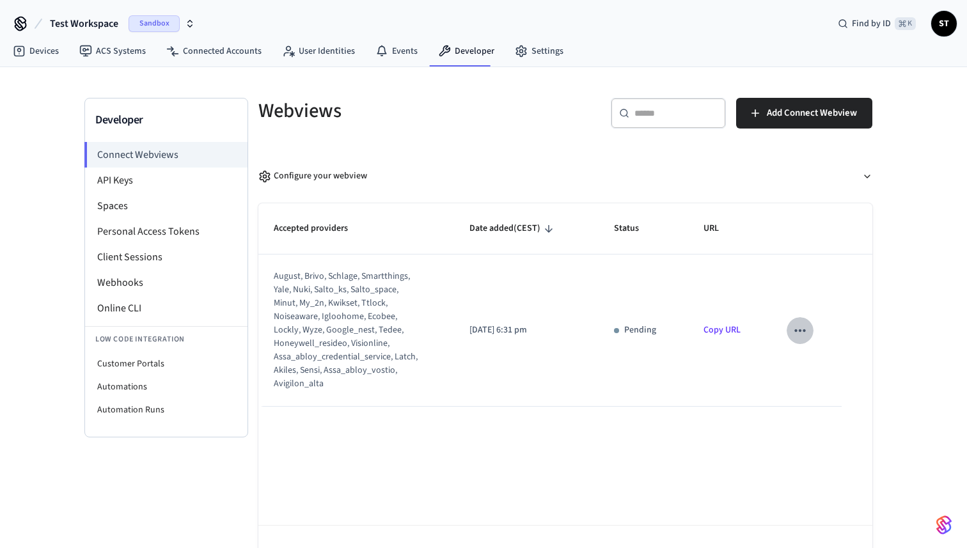
click at [801, 334] on icon "sticky table" at bounding box center [800, 330] width 17 height 17
click at [714, 386] on div at bounding box center [483, 274] width 967 height 548
click at [721, 332] on link "Copy URL" at bounding box center [721, 330] width 37 height 13
